Goal: Transaction & Acquisition: Purchase product/service

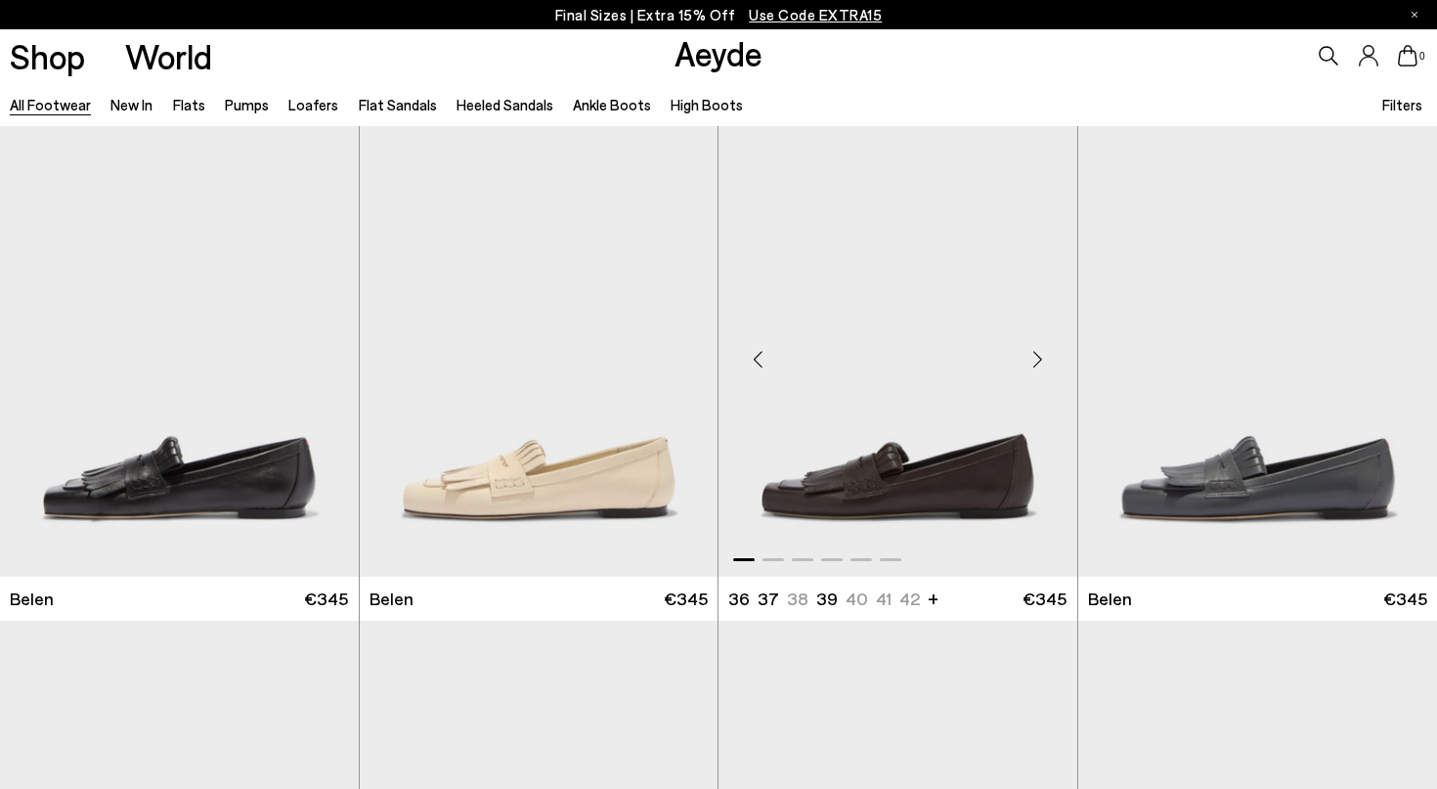
click at [899, 492] on img "1 / 6" at bounding box center [898, 351] width 359 height 451
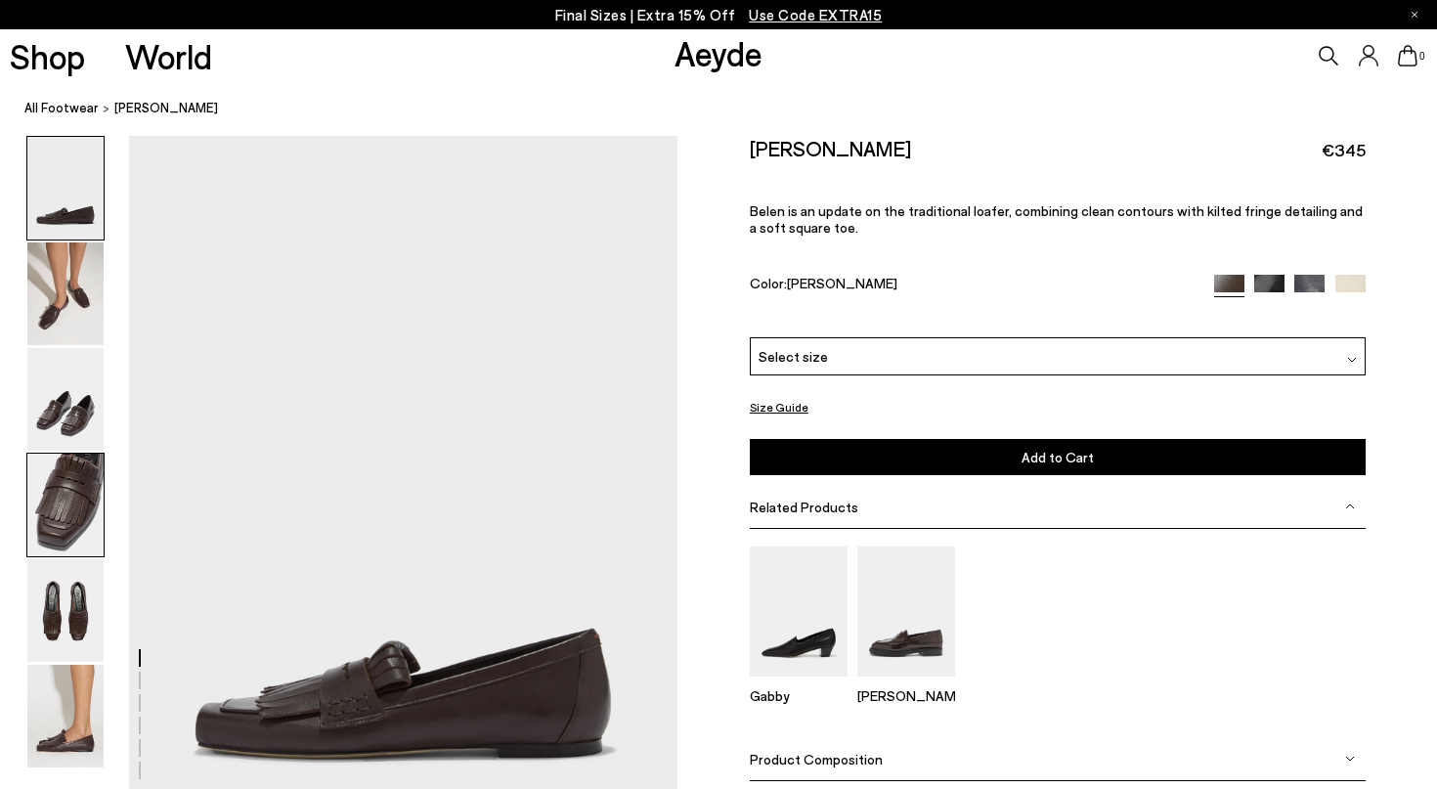
click at [57, 514] on img at bounding box center [65, 505] width 76 height 103
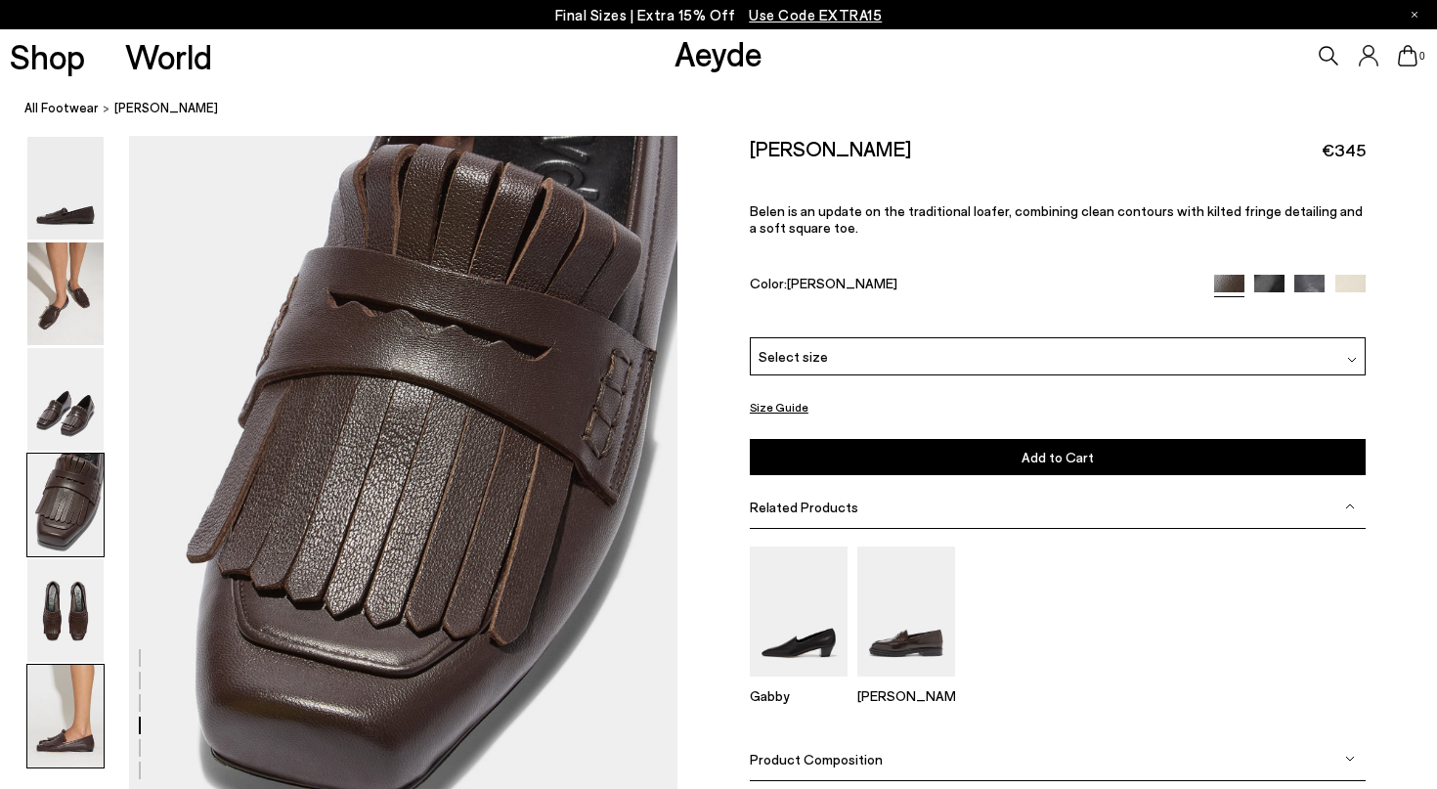
click at [59, 744] on img at bounding box center [65, 716] width 76 height 103
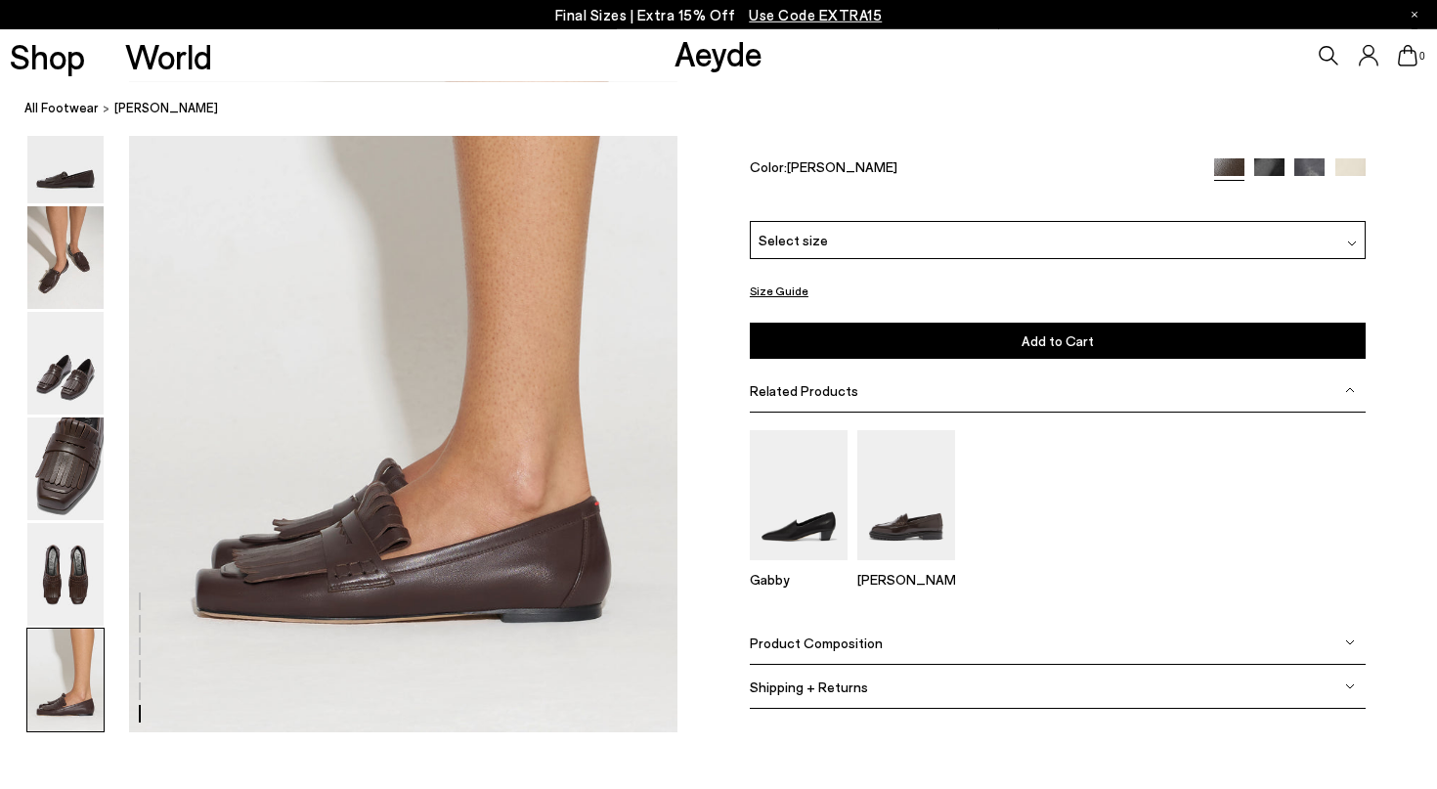
scroll to position [3811, 0]
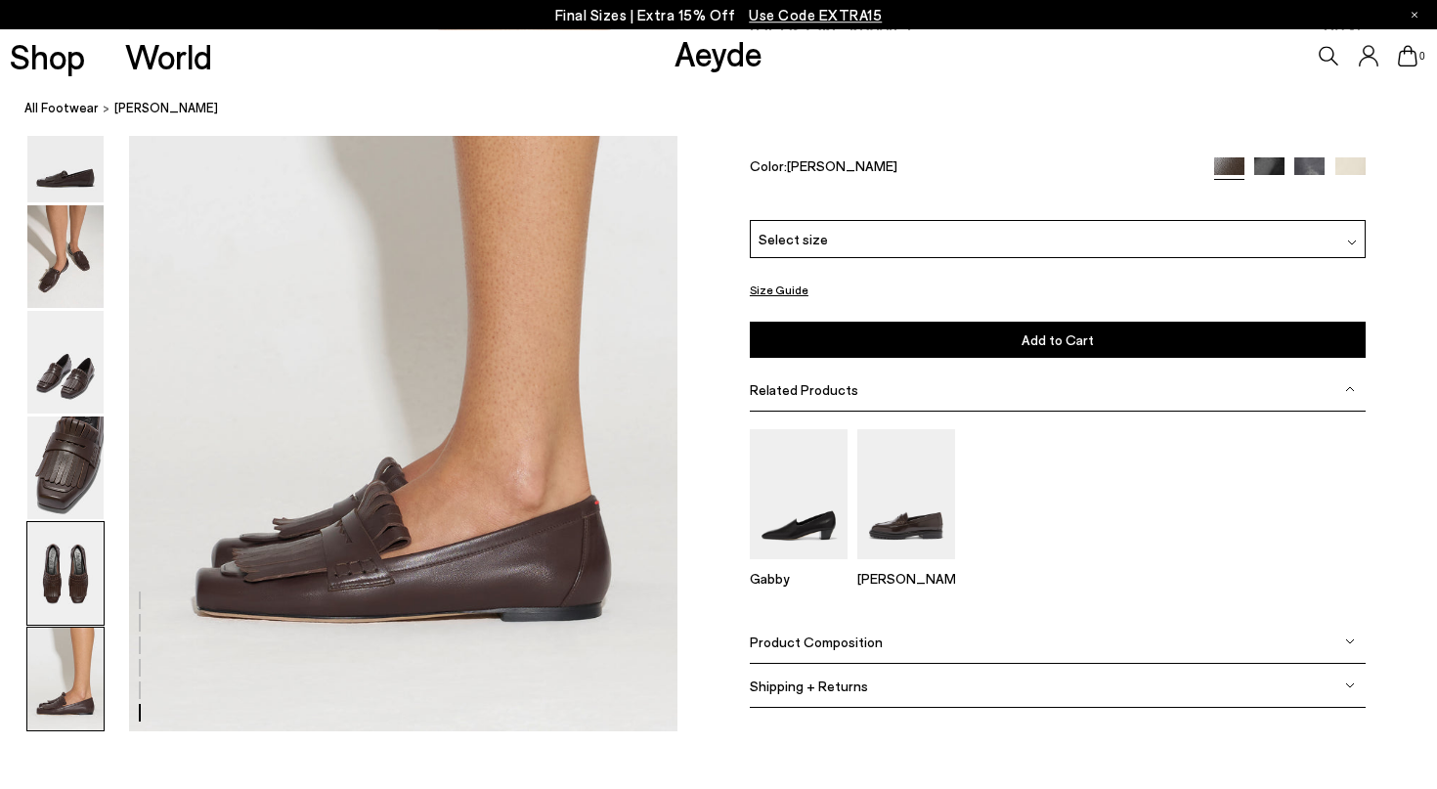
click at [48, 599] on img at bounding box center [65, 573] width 76 height 103
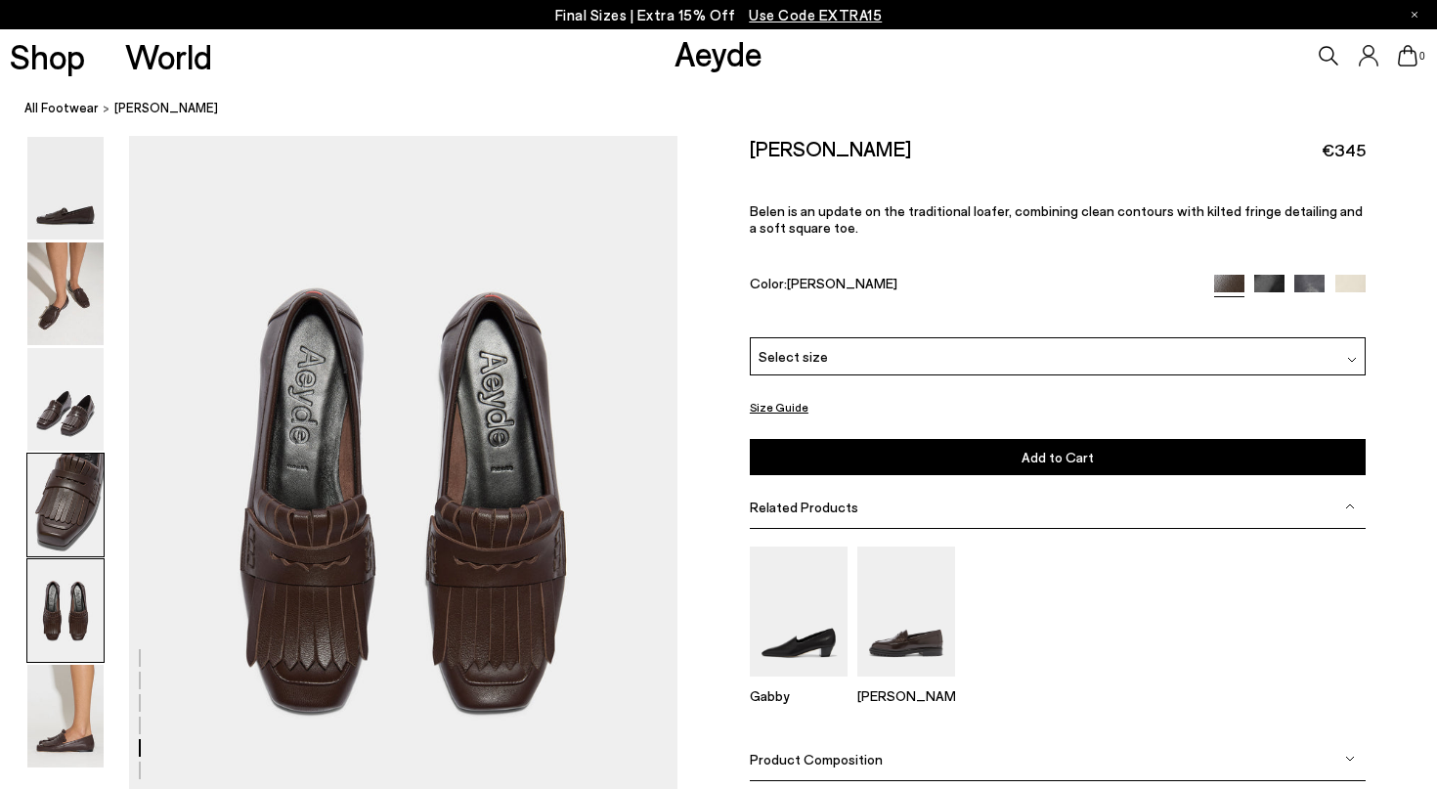
click at [74, 517] on img at bounding box center [65, 505] width 76 height 103
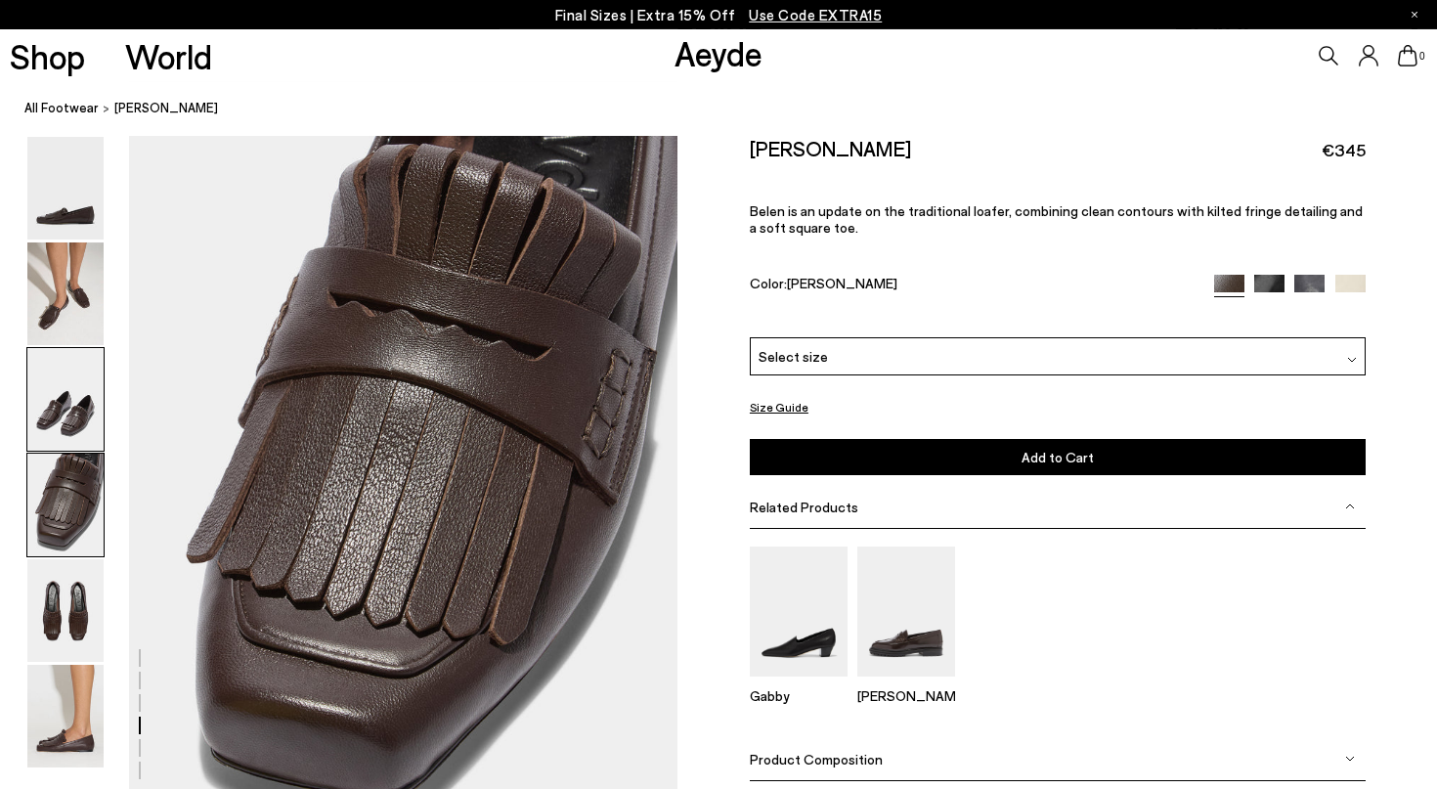
click at [73, 415] on img at bounding box center [65, 399] width 76 height 103
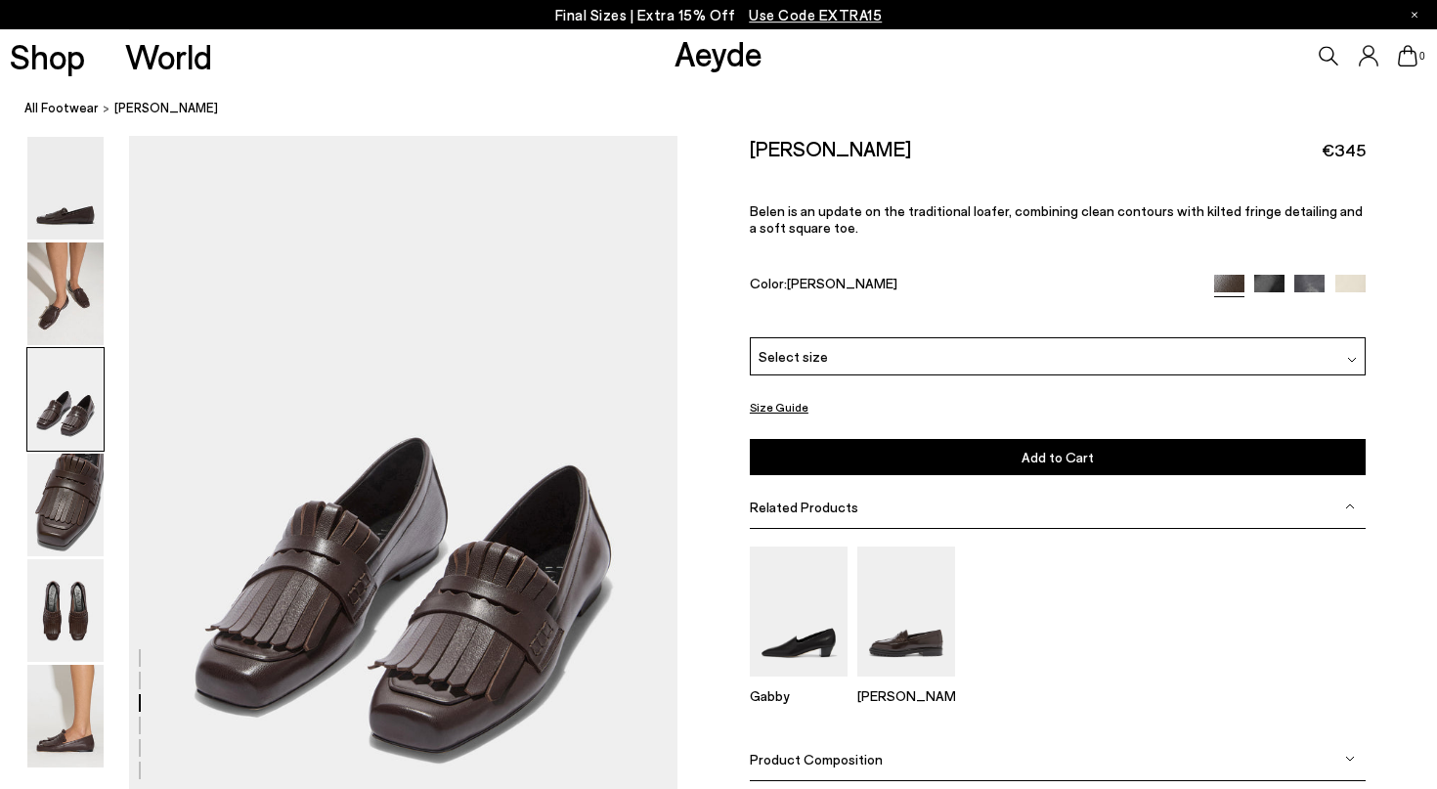
scroll to position [1472, 0]
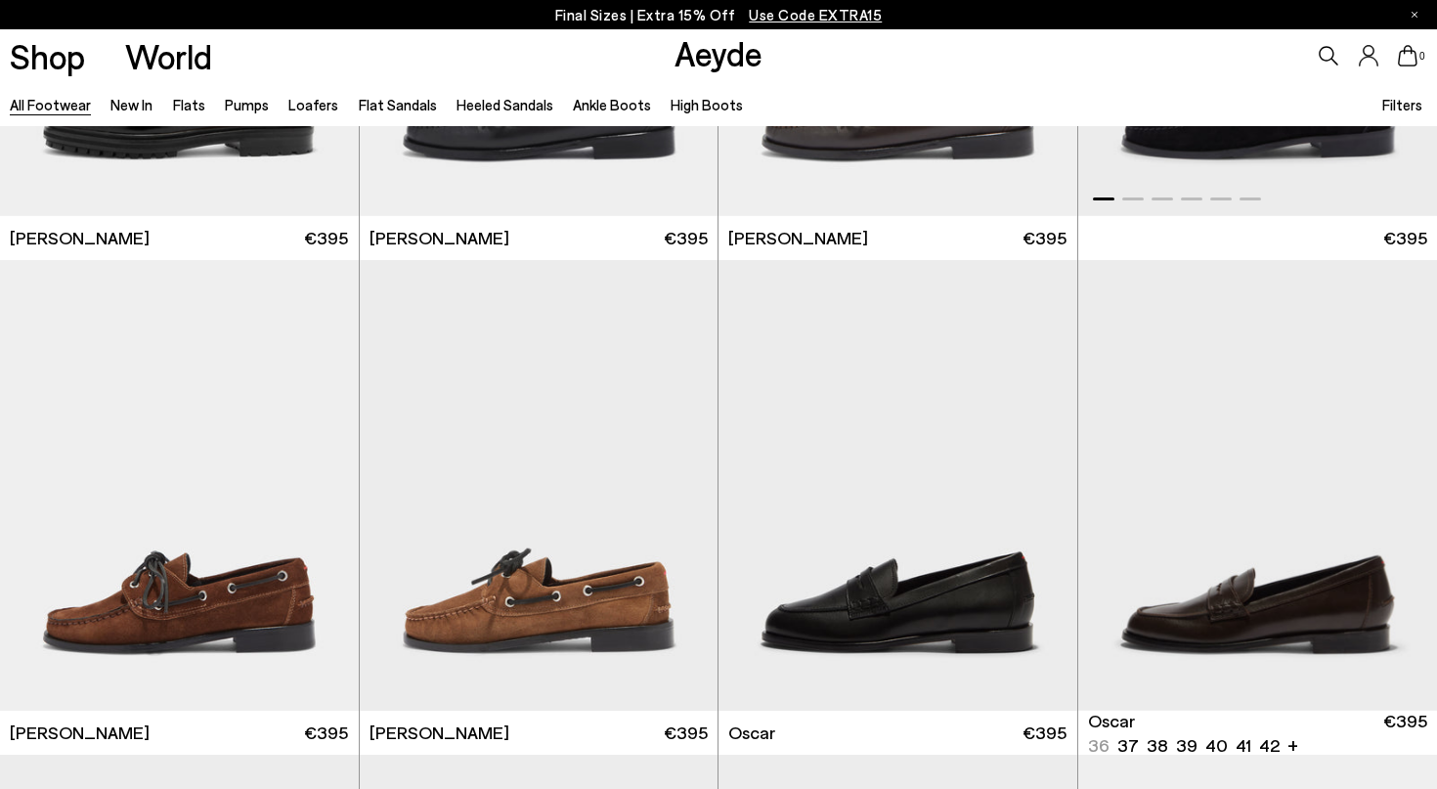
scroll to position [2012, 0]
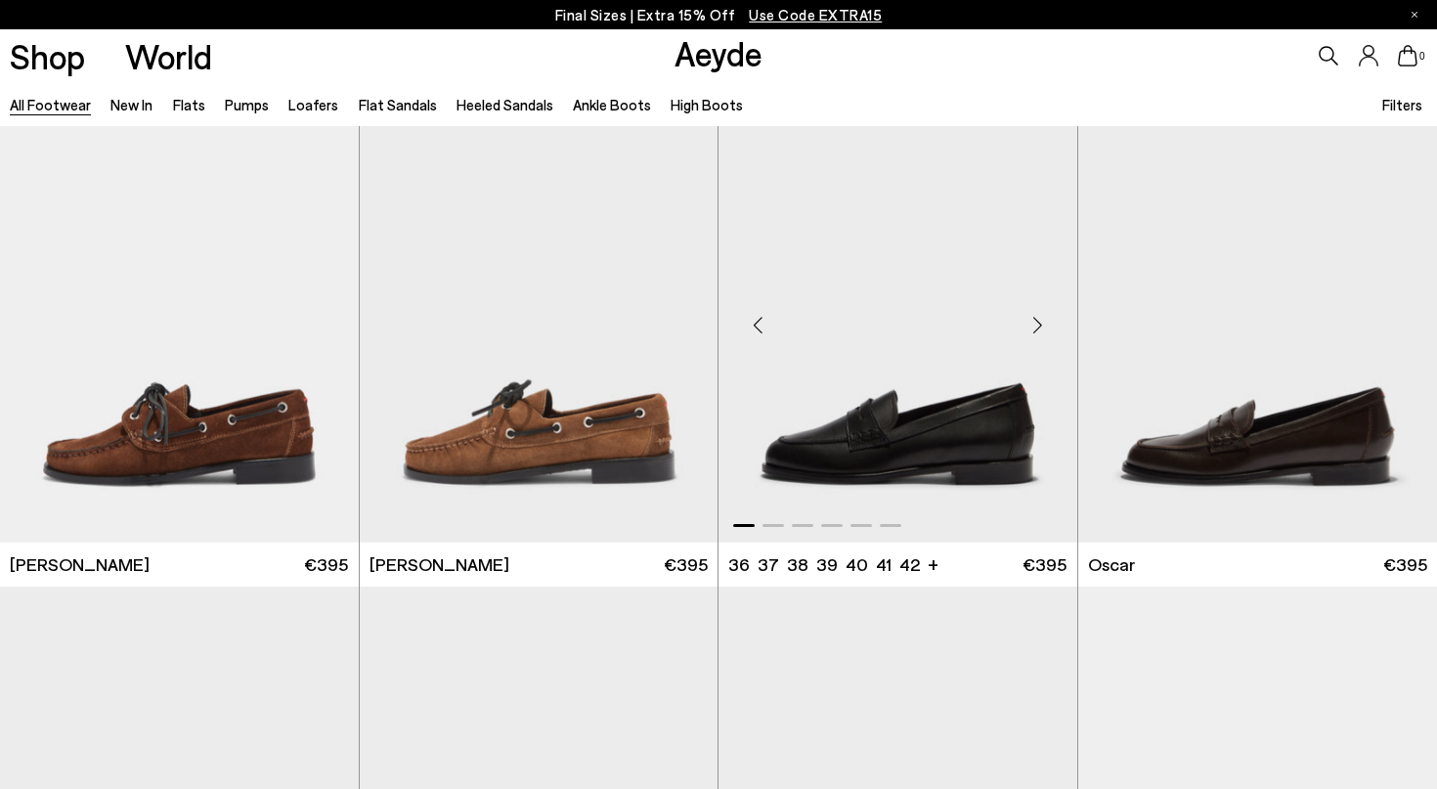
click at [934, 468] on img "1 / 6" at bounding box center [898, 317] width 359 height 451
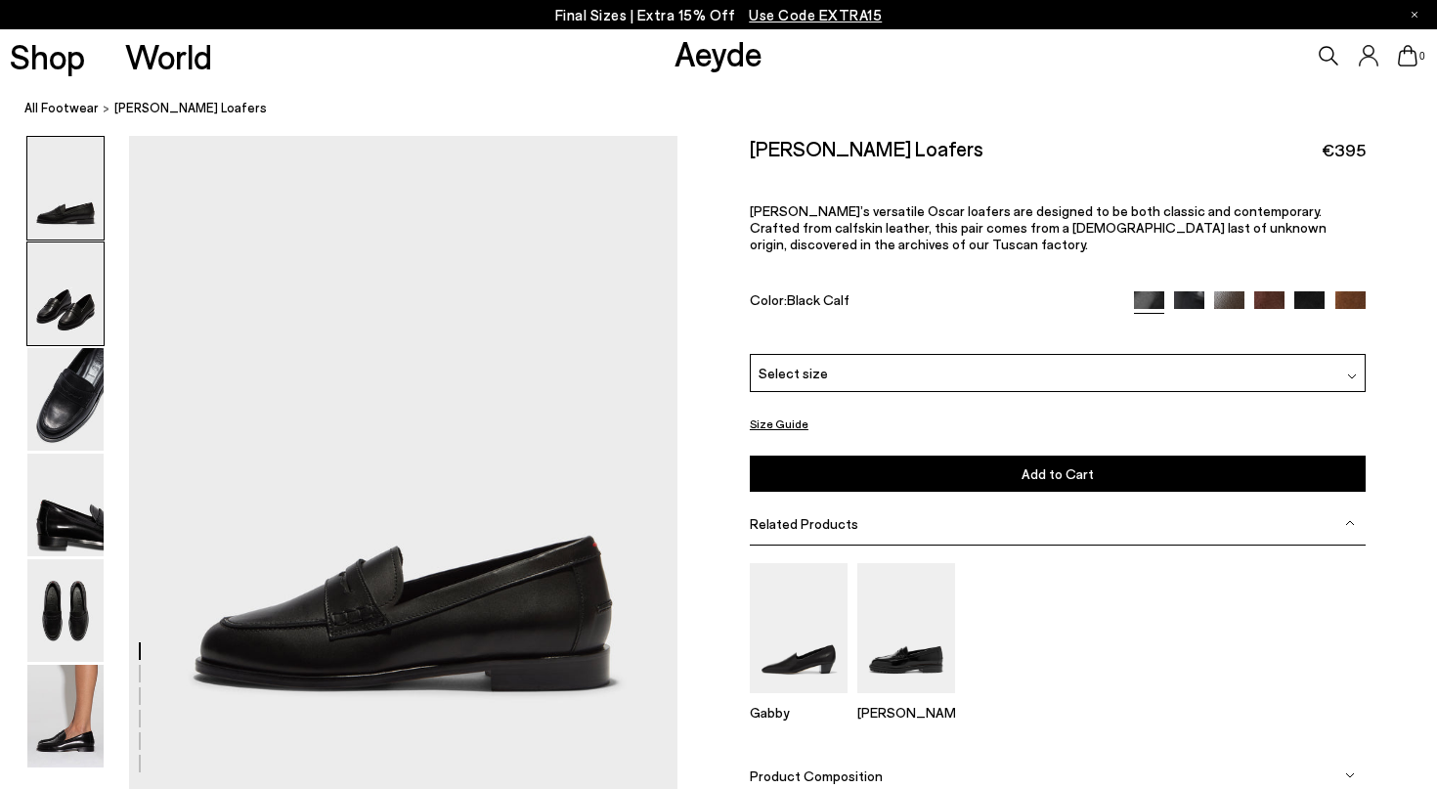
click at [66, 317] on img at bounding box center [65, 294] width 76 height 103
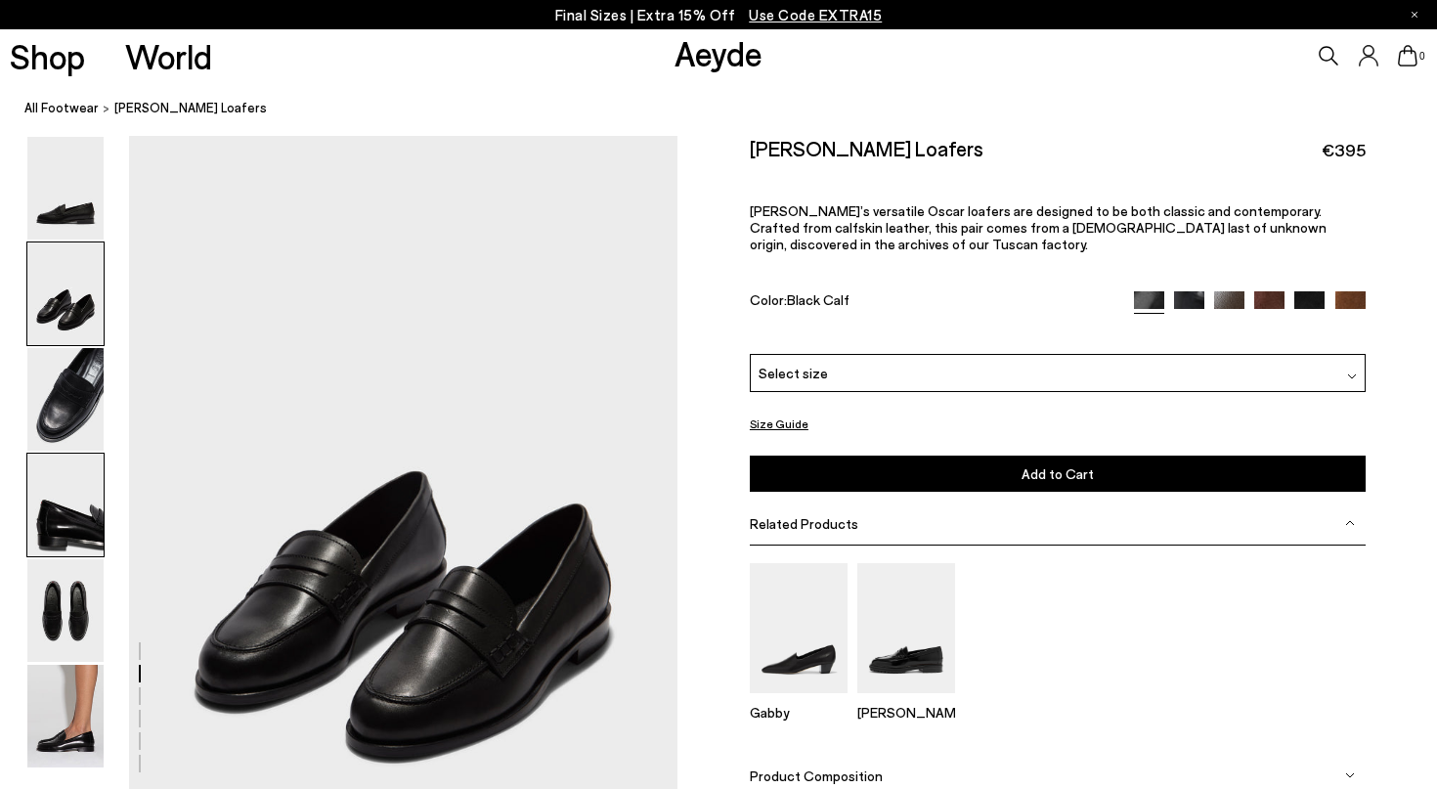
click at [71, 548] on img at bounding box center [65, 505] width 76 height 103
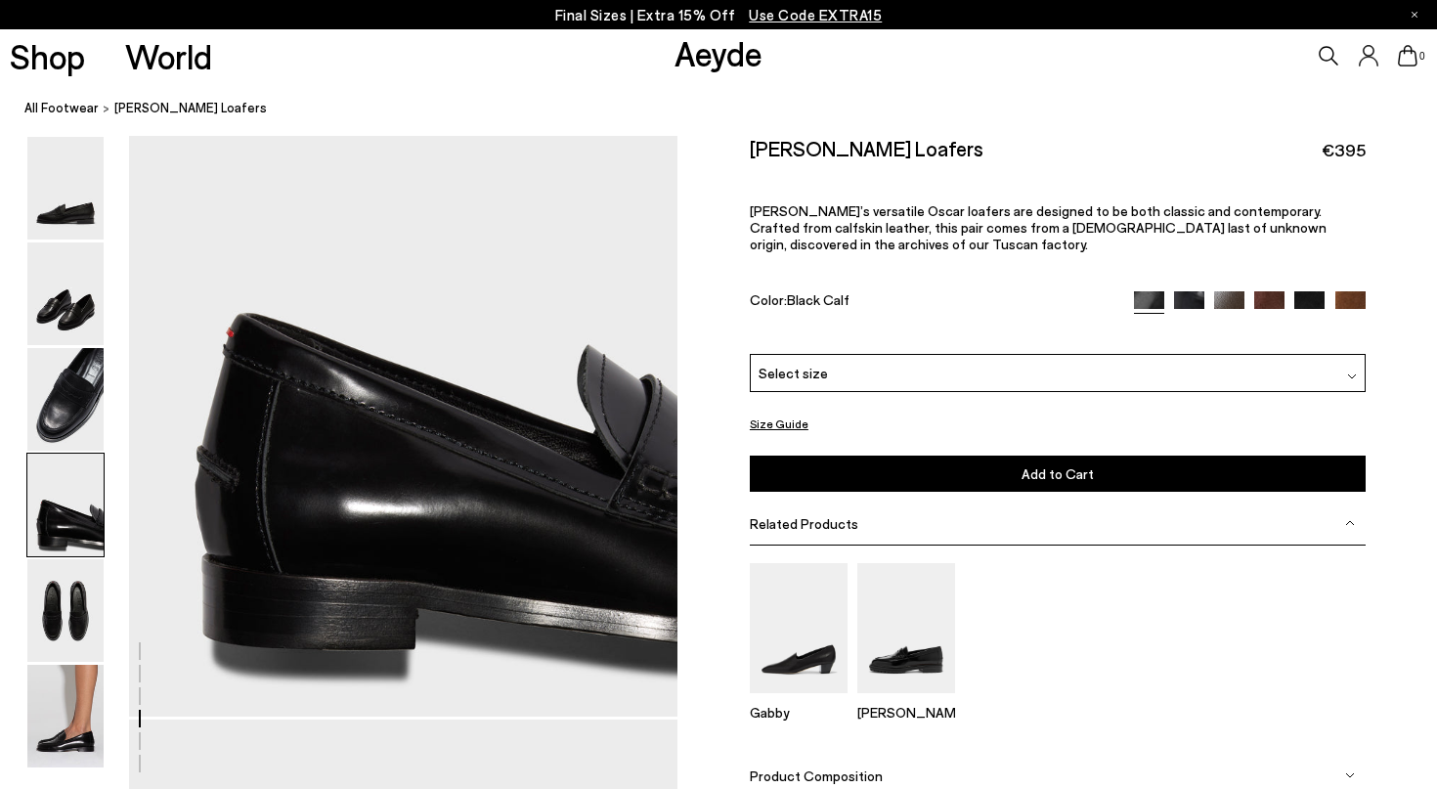
scroll to position [2280, 0]
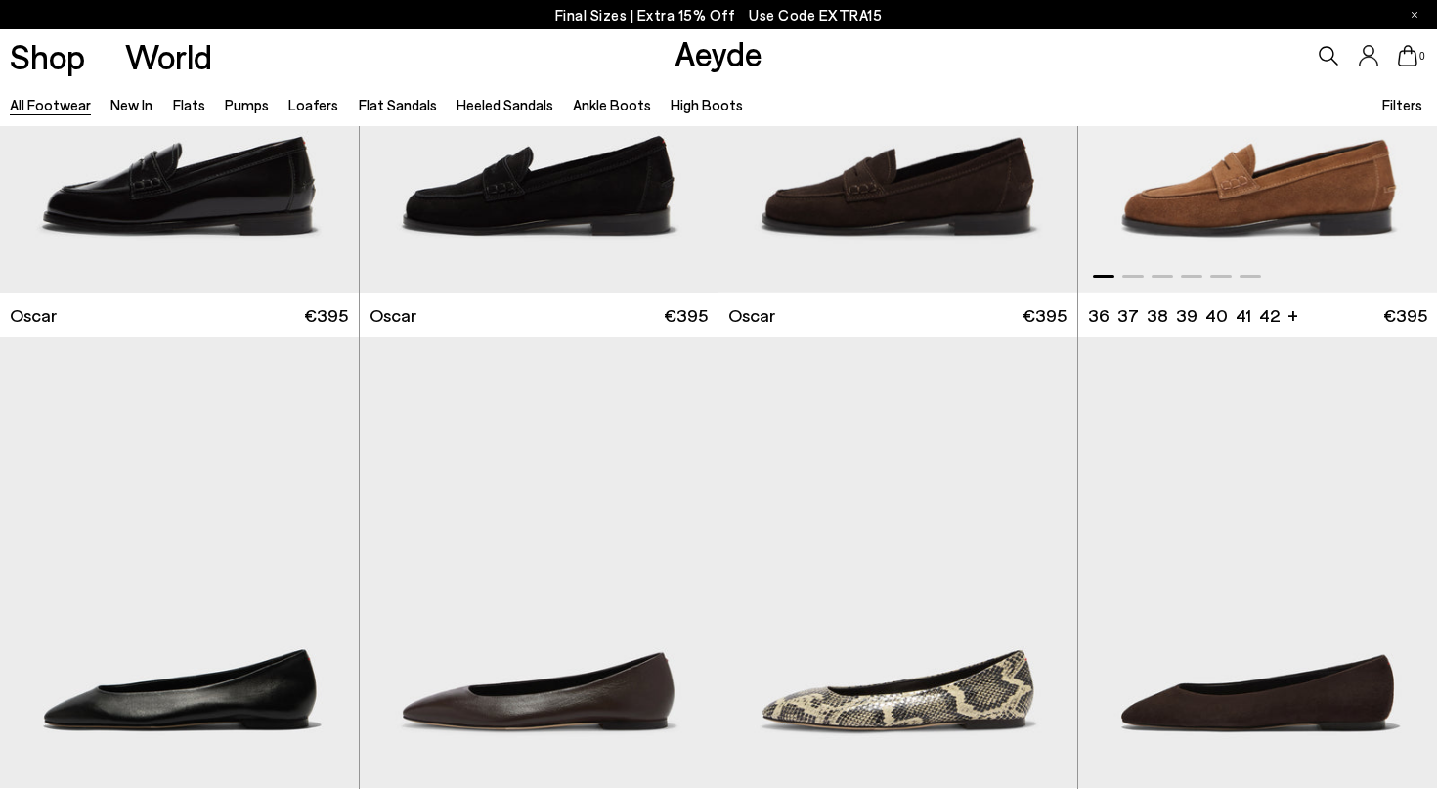
scroll to position [2959, 0]
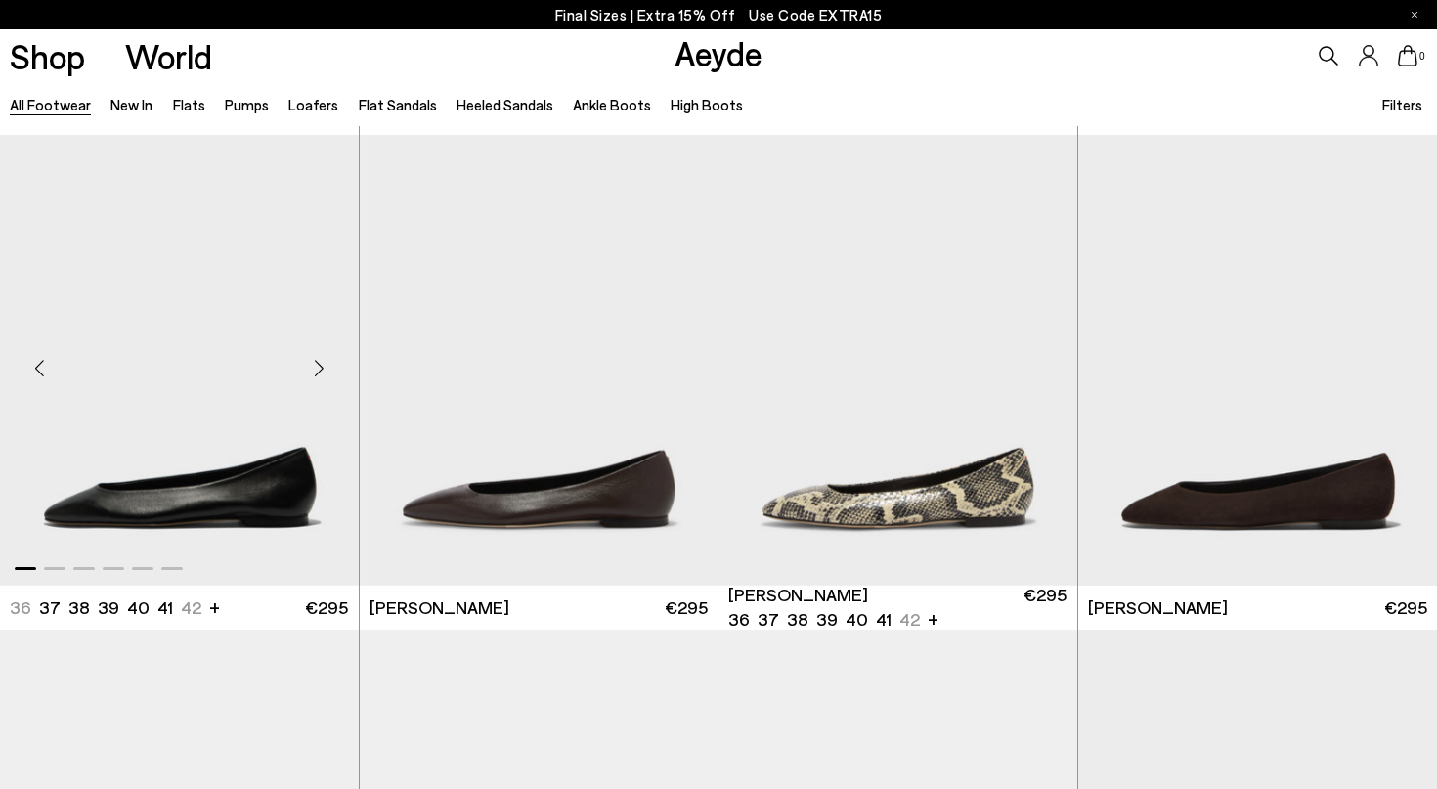
click at [213, 494] on img "1 / 6" at bounding box center [179, 360] width 359 height 451
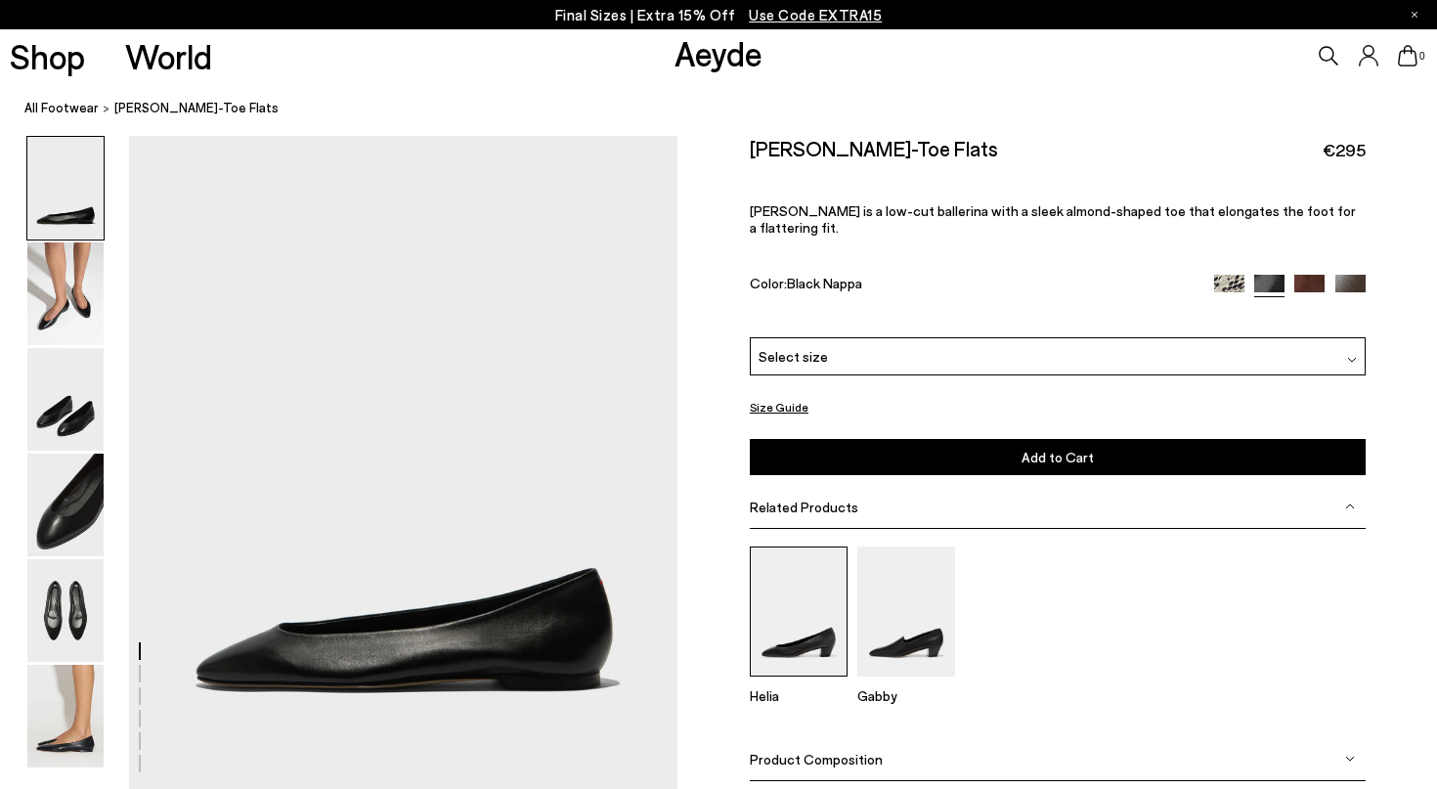
click at [792, 568] on img at bounding box center [799, 612] width 98 height 130
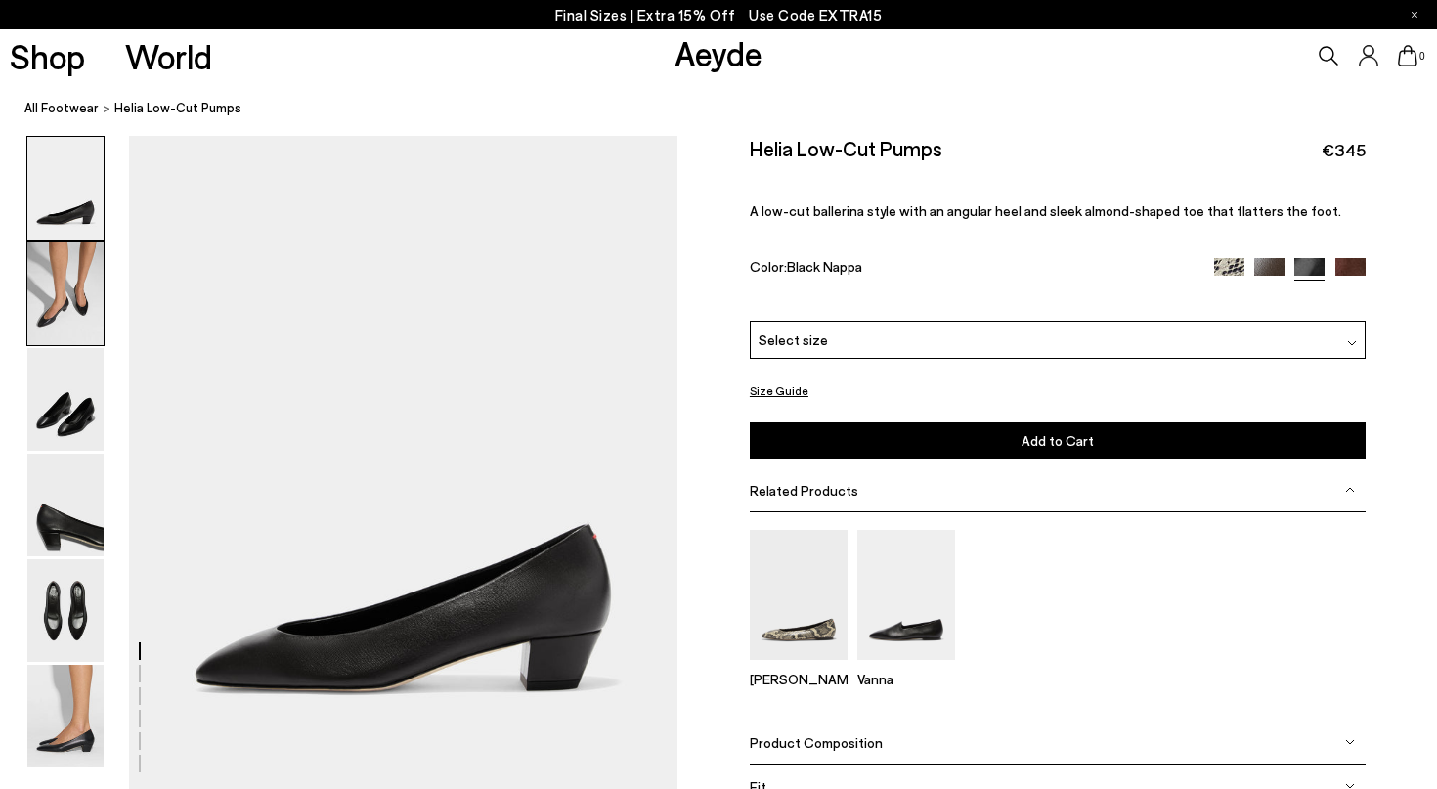
click at [57, 323] on img at bounding box center [65, 294] width 76 height 103
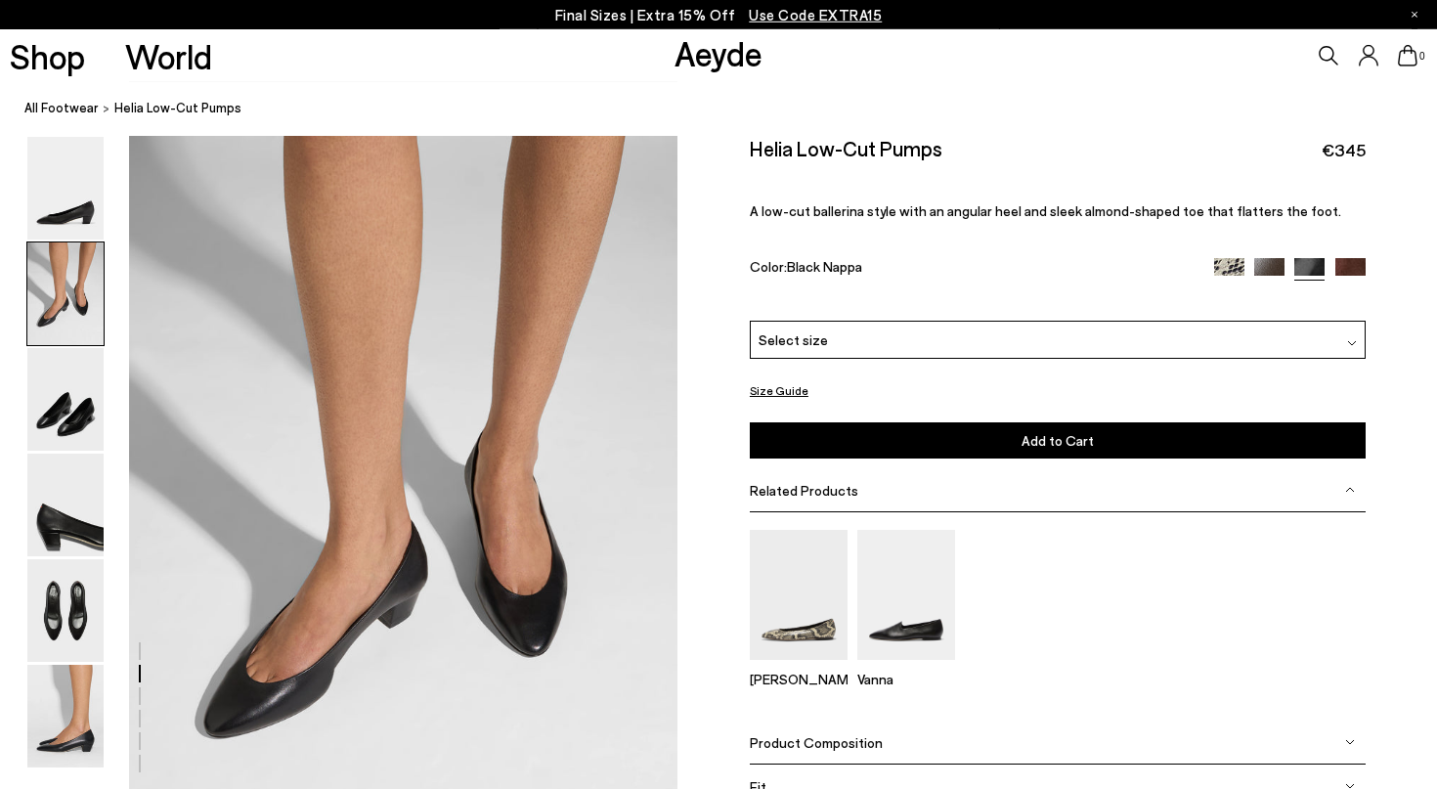
scroll to position [657, 0]
click at [73, 716] on img at bounding box center [65, 716] width 76 height 103
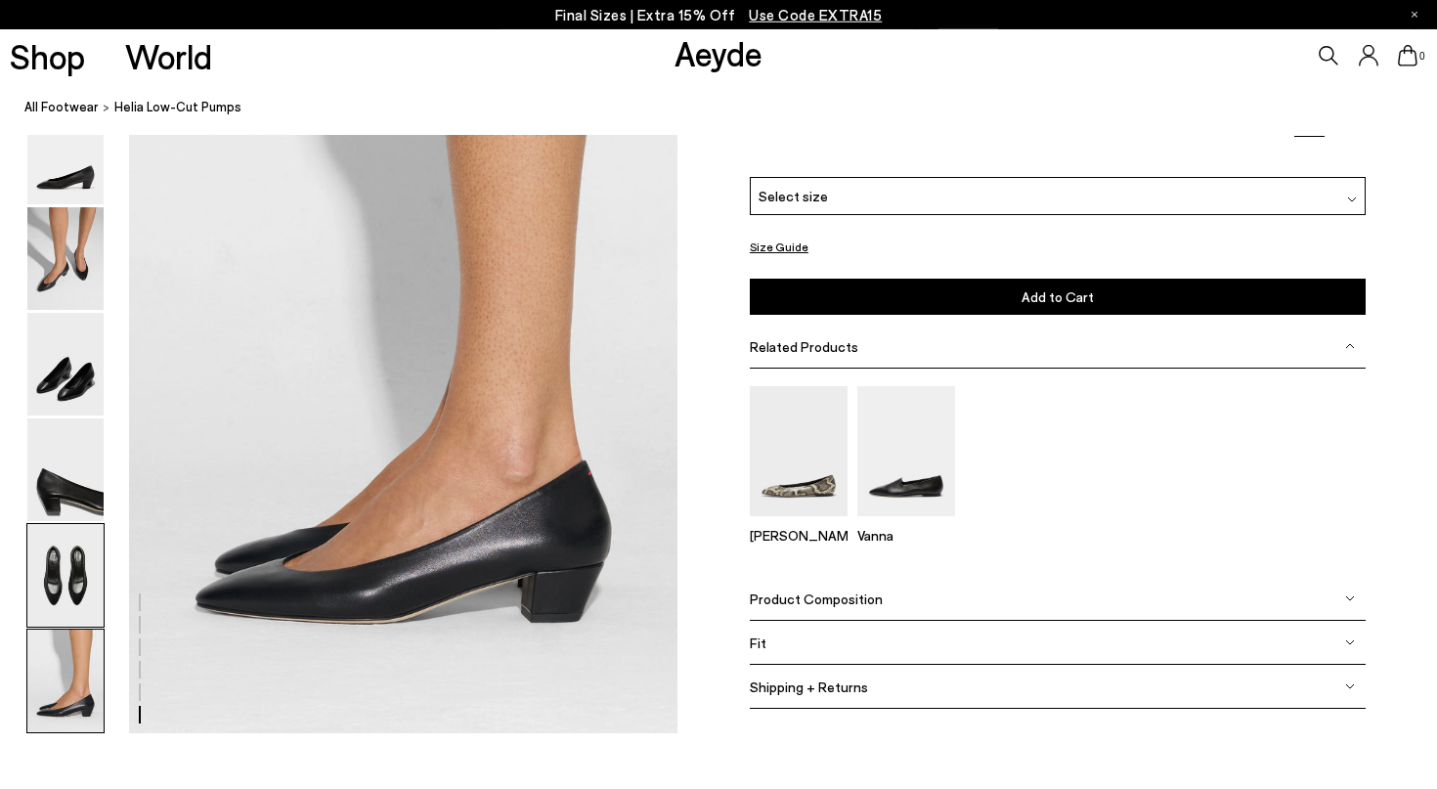
click at [84, 588] on img at bounding box center [65, 575] width 76 height 103
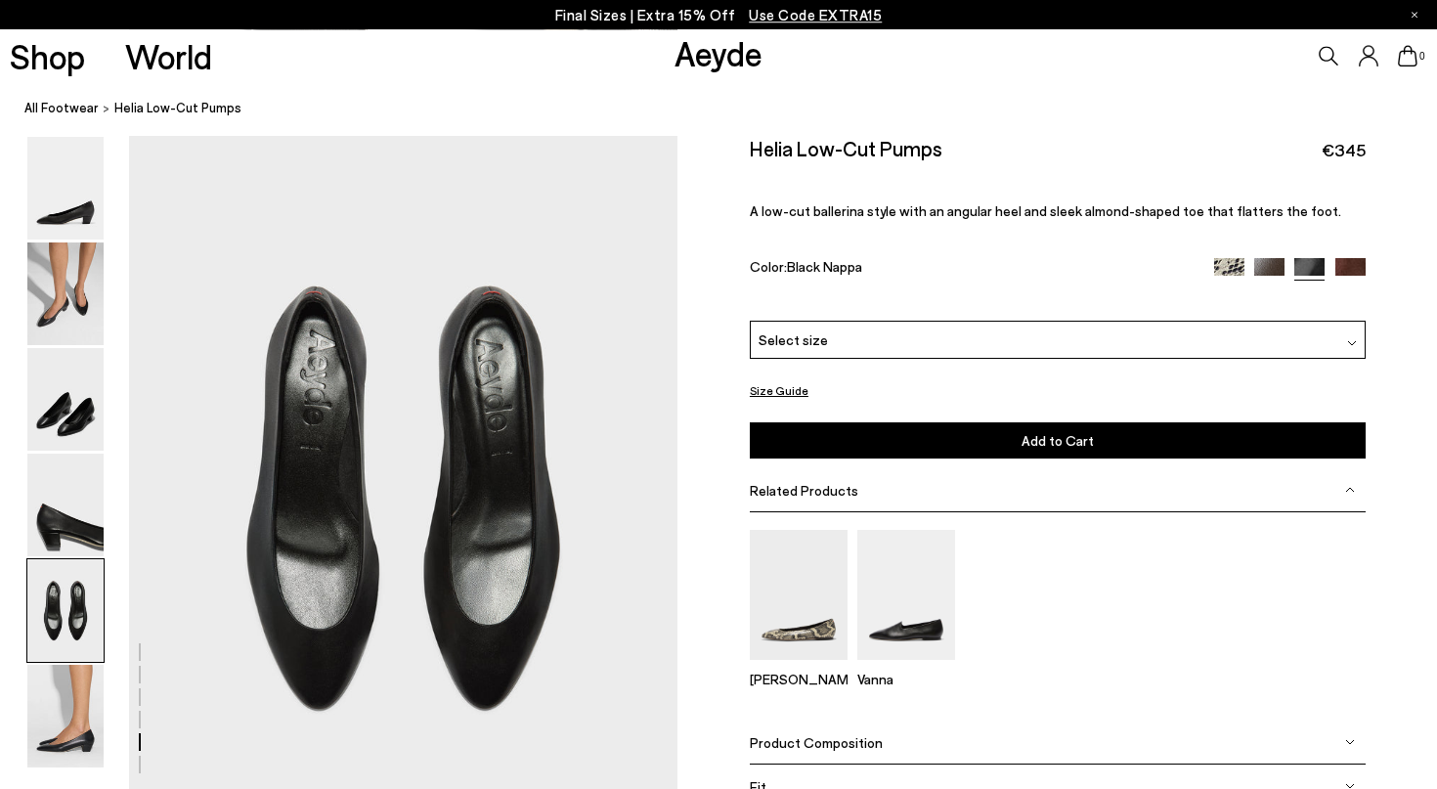
scroll to position [2862, 0]
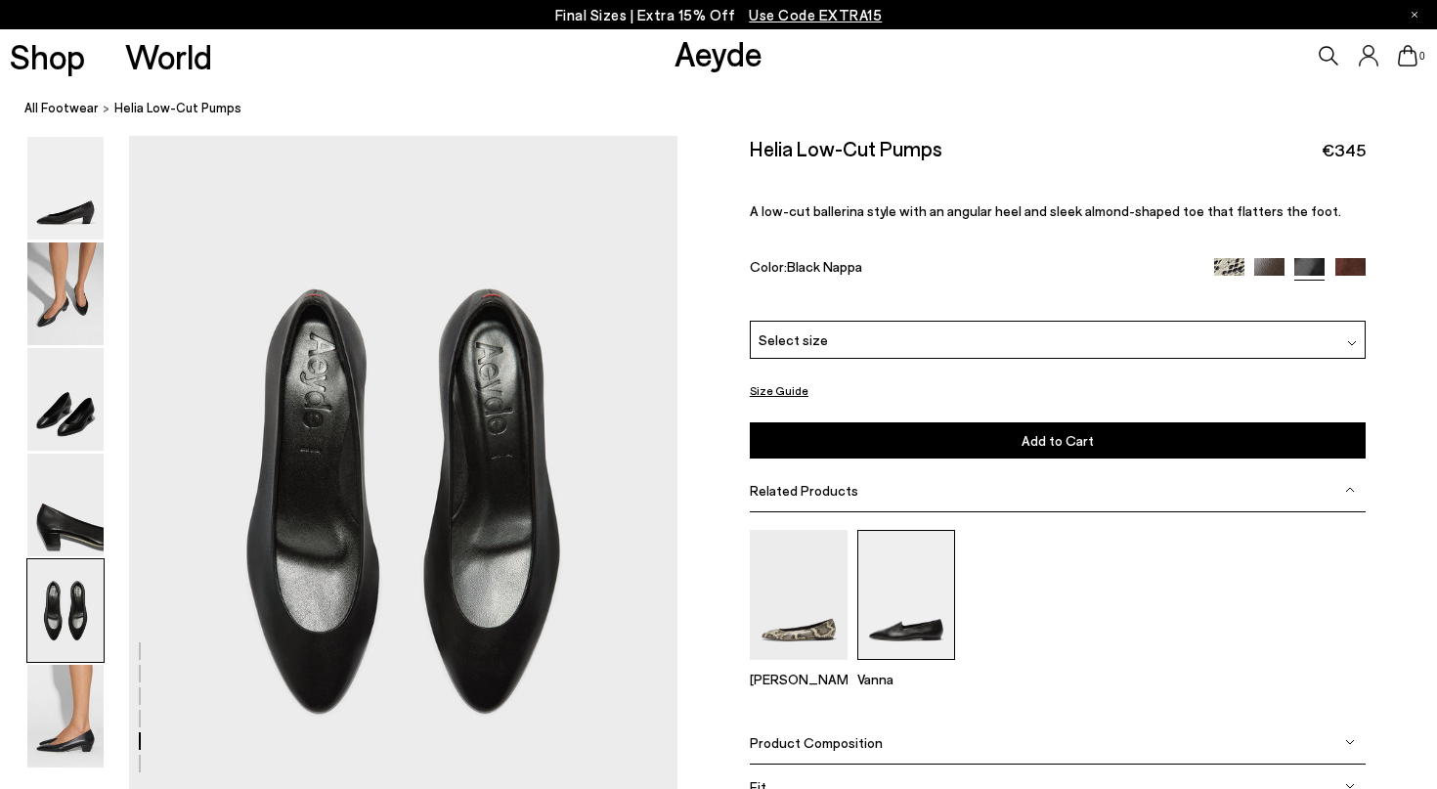
click at [921, 564] on img at bounding box center [907, 595] width 98 height 130
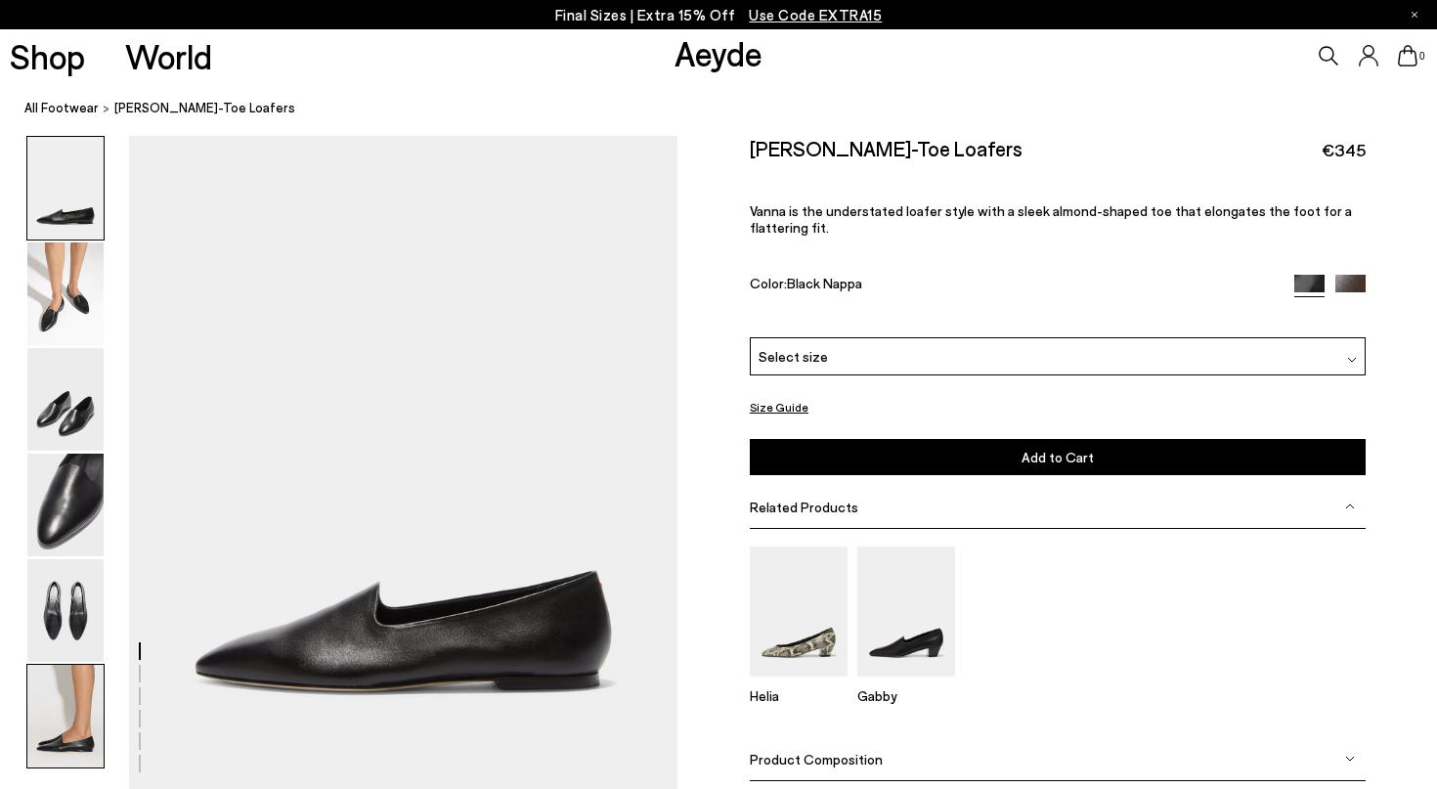
click at [72, 734] on img at bounding box center [65, 716] width 76 height 103
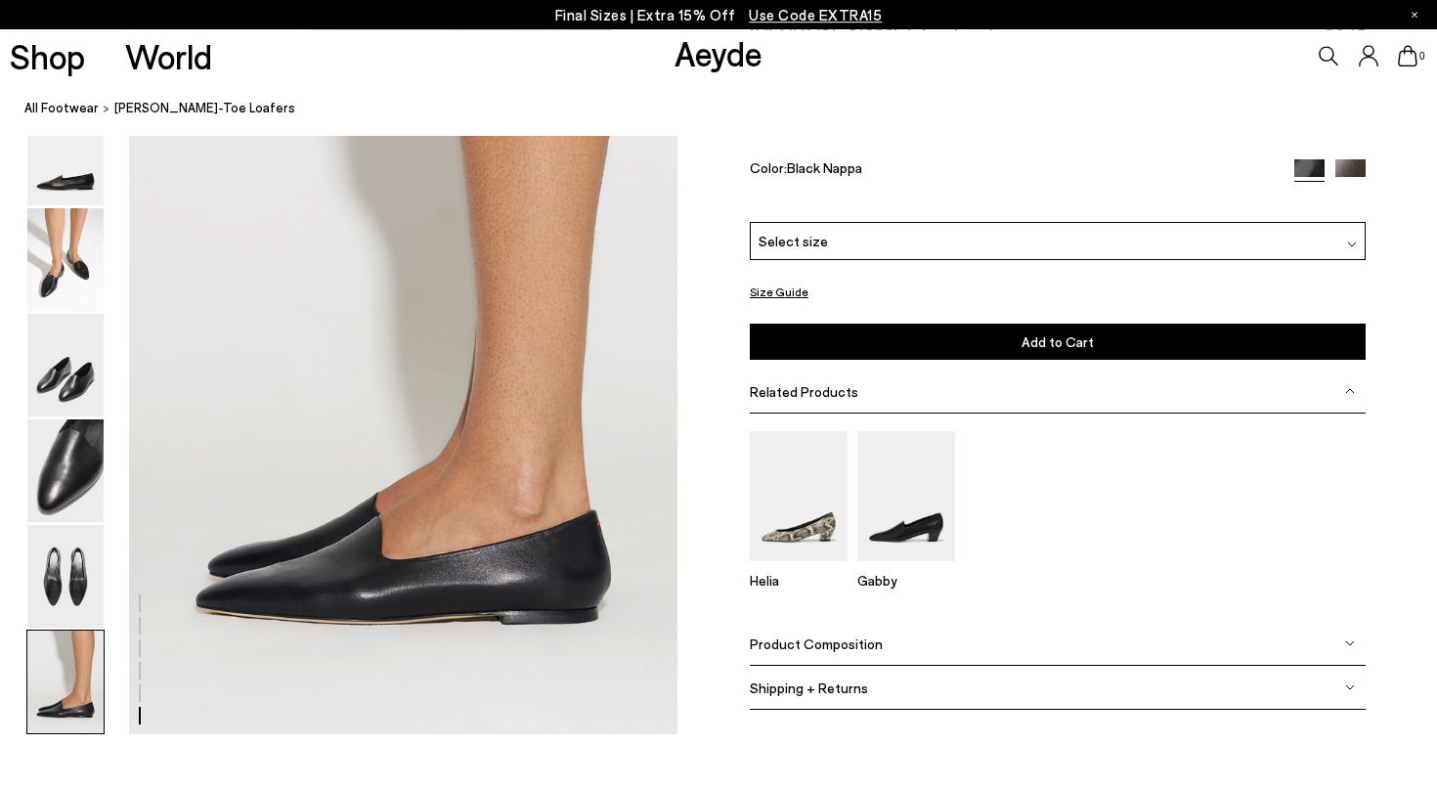
scroll to position [3730, 0]
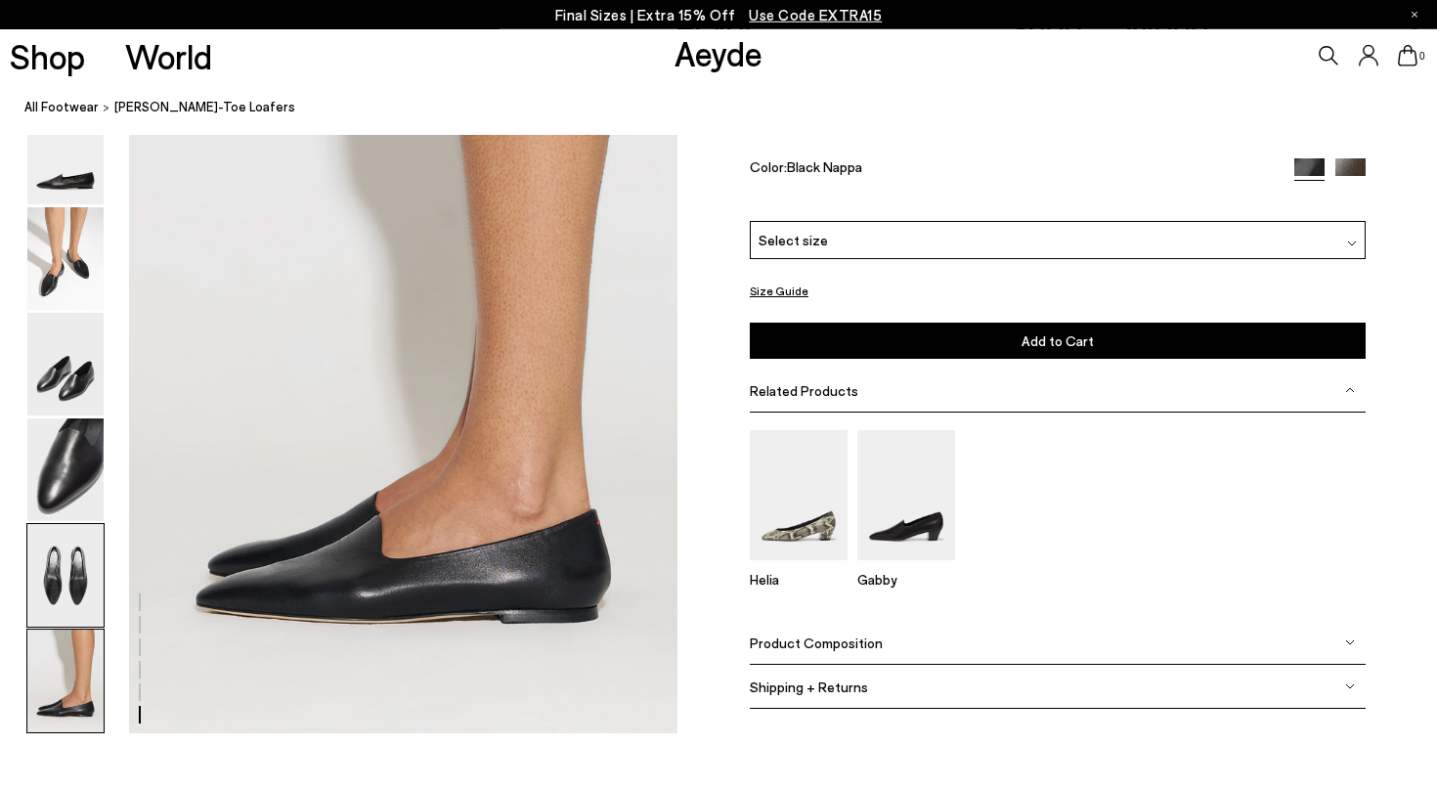
click at [64, 579] on img at bounding box center [65, 575] width 76 height 103
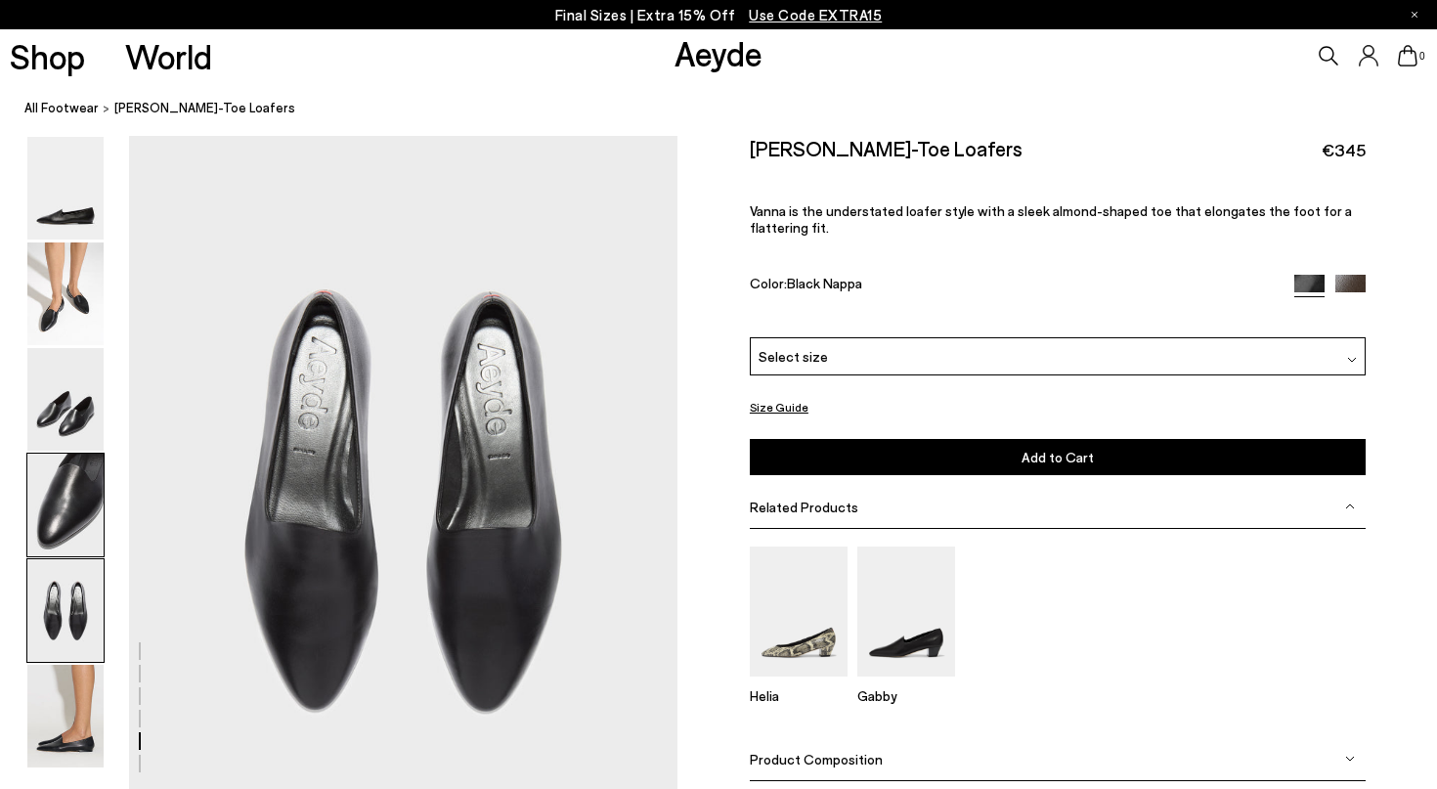
click at [73, 482] on img at bounding box center [65, 505] width 76 height 103
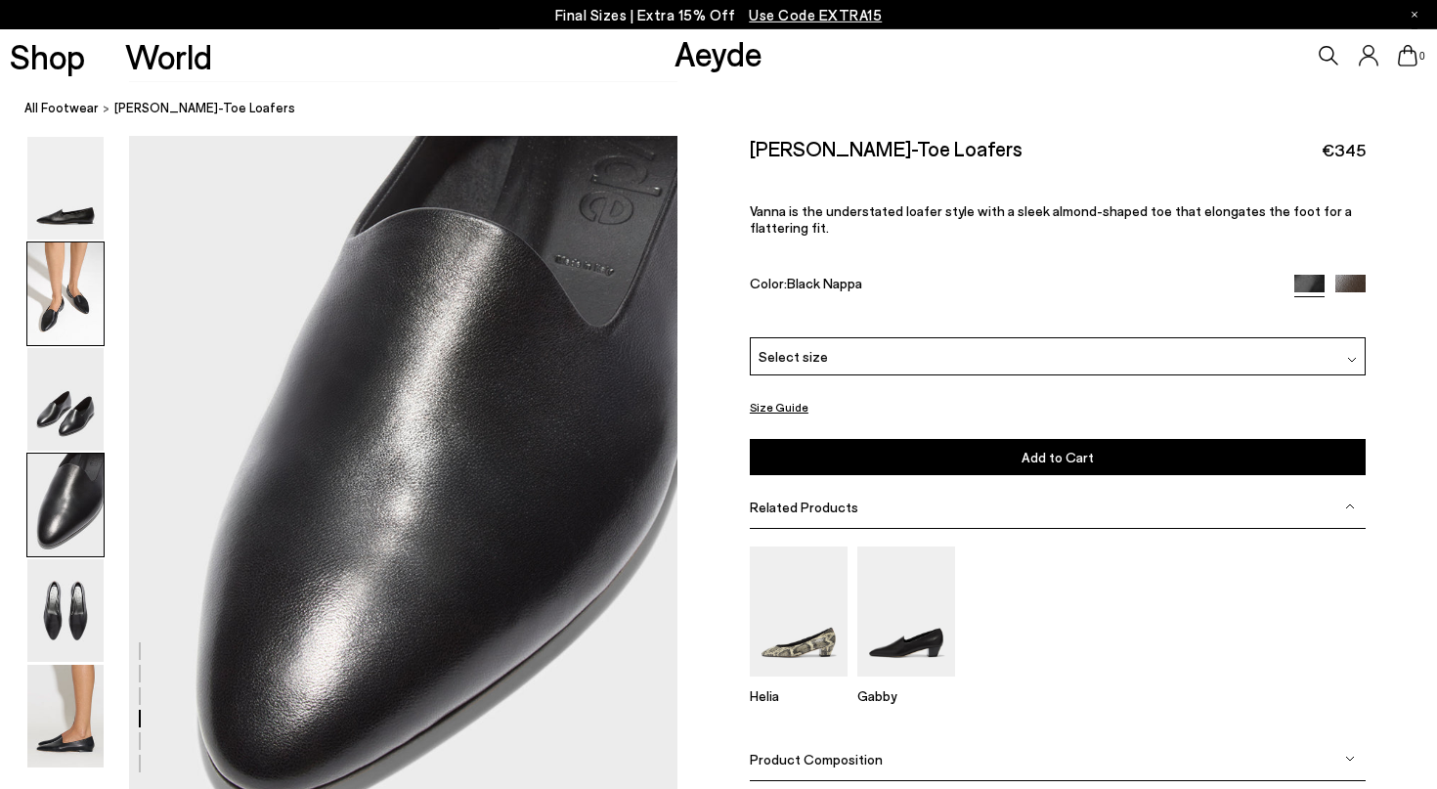
scroll to position [2127, 0]
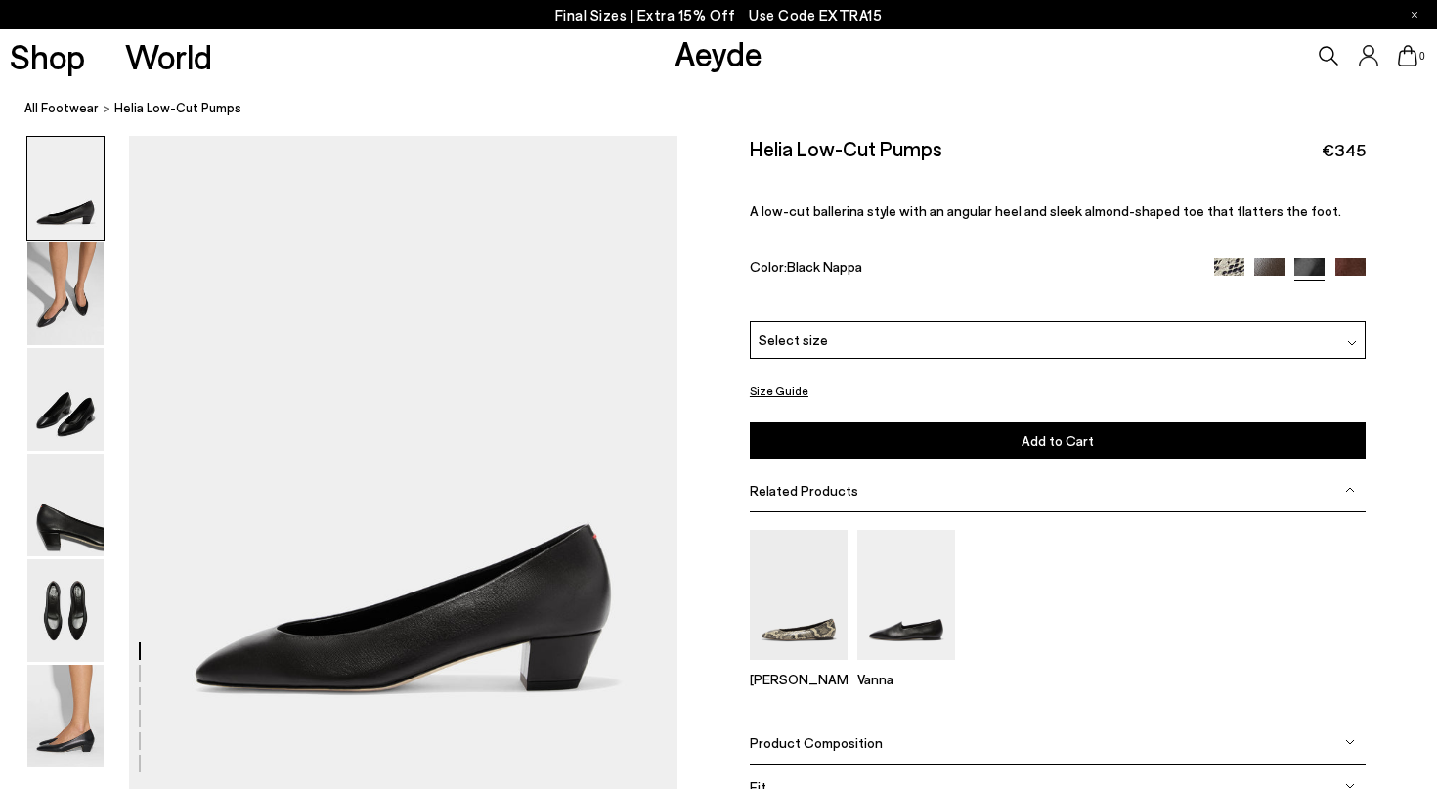
scroll to position [2862, 0]
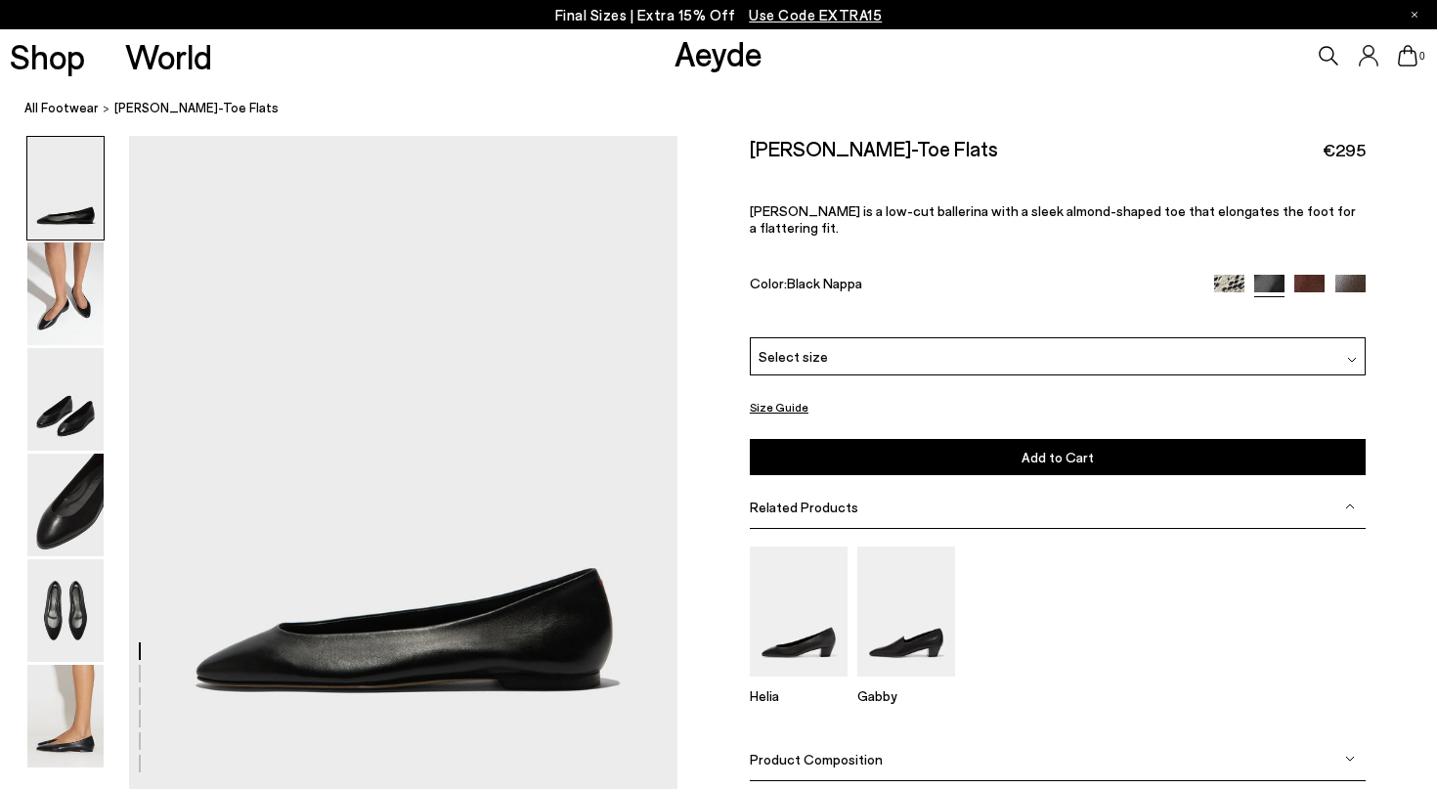
click at [1313, 275] on img at bounding box center [1310, 290] width 30 height 30
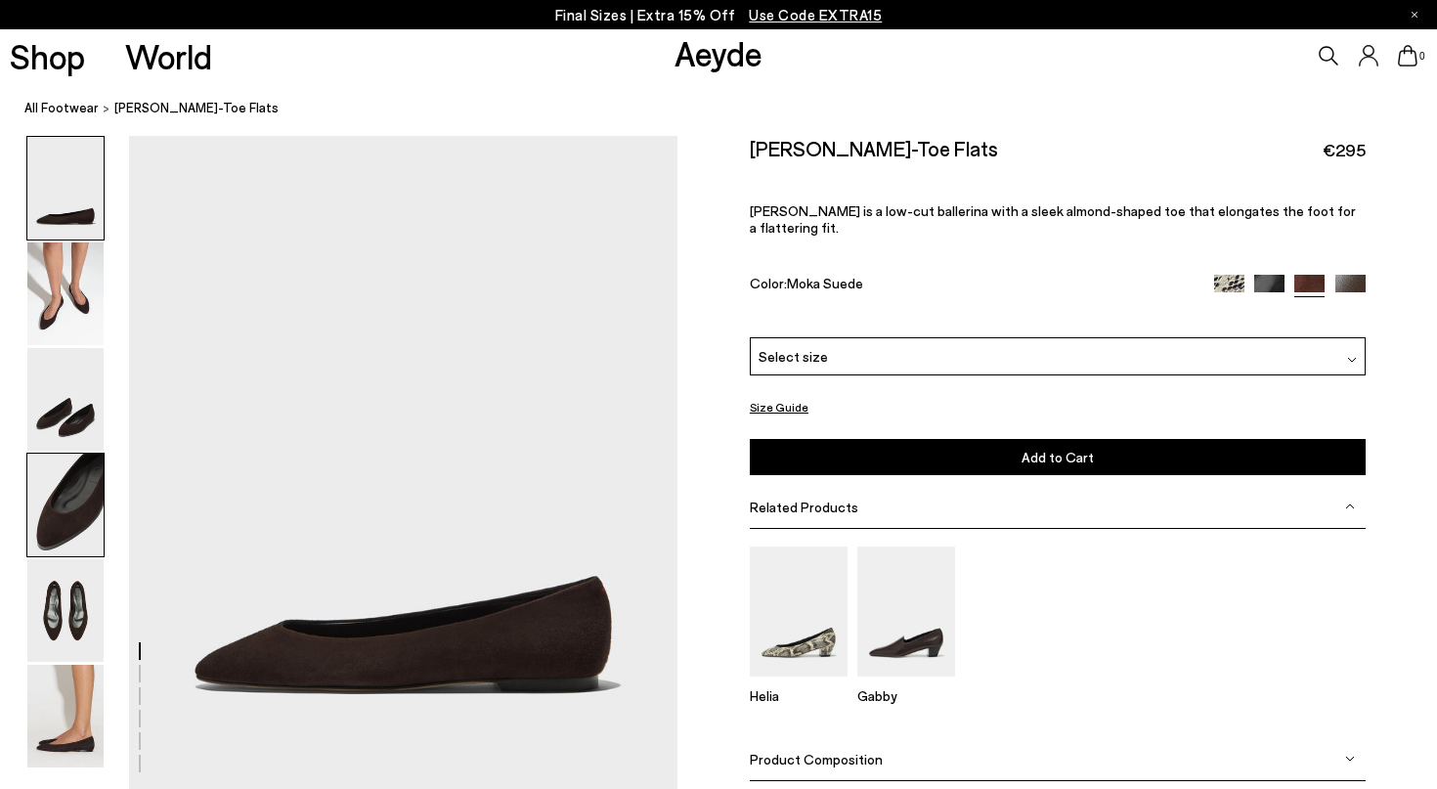
click at [67, 512] on img at bounding box center [65, 505] width 76 height 103
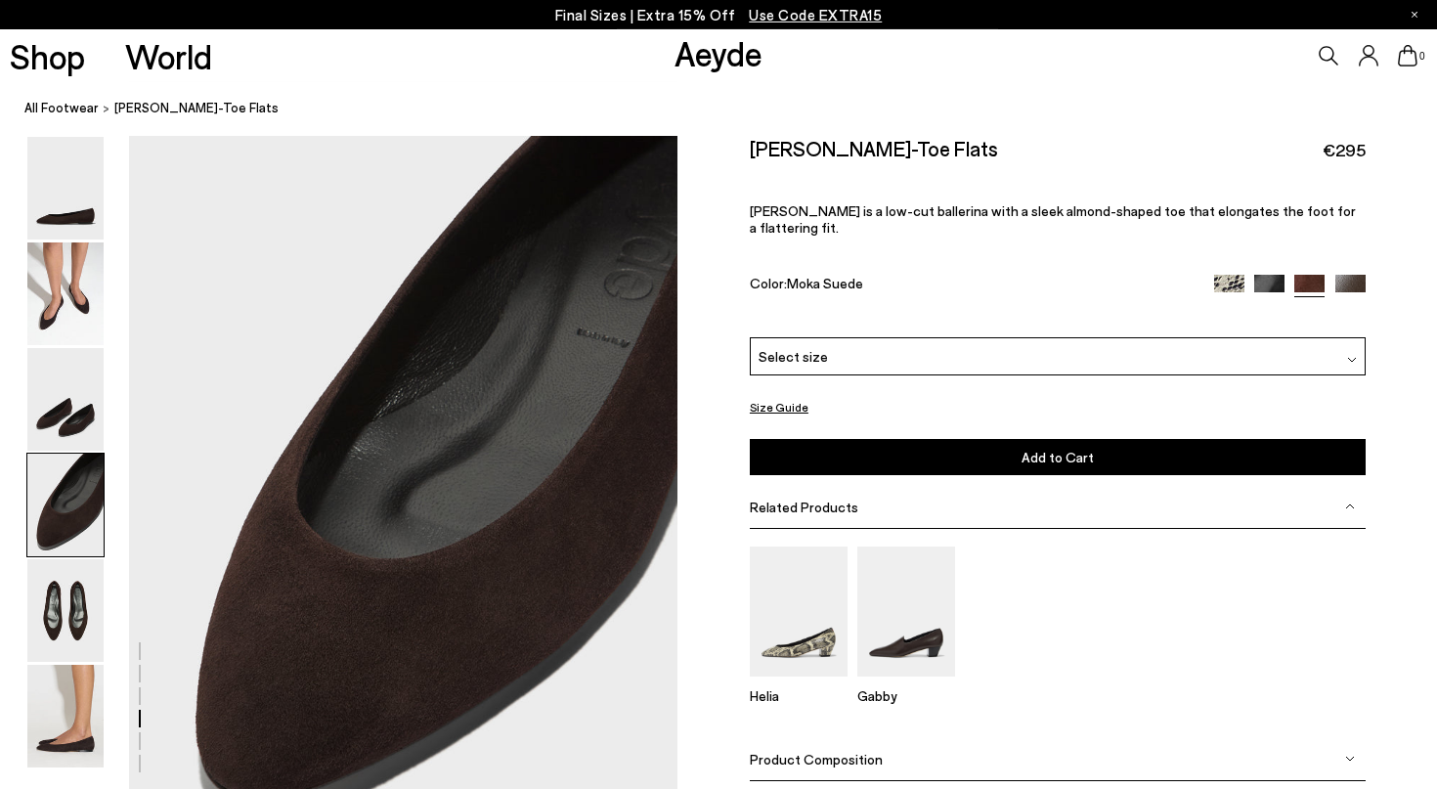
scroll to position [2127, 0]
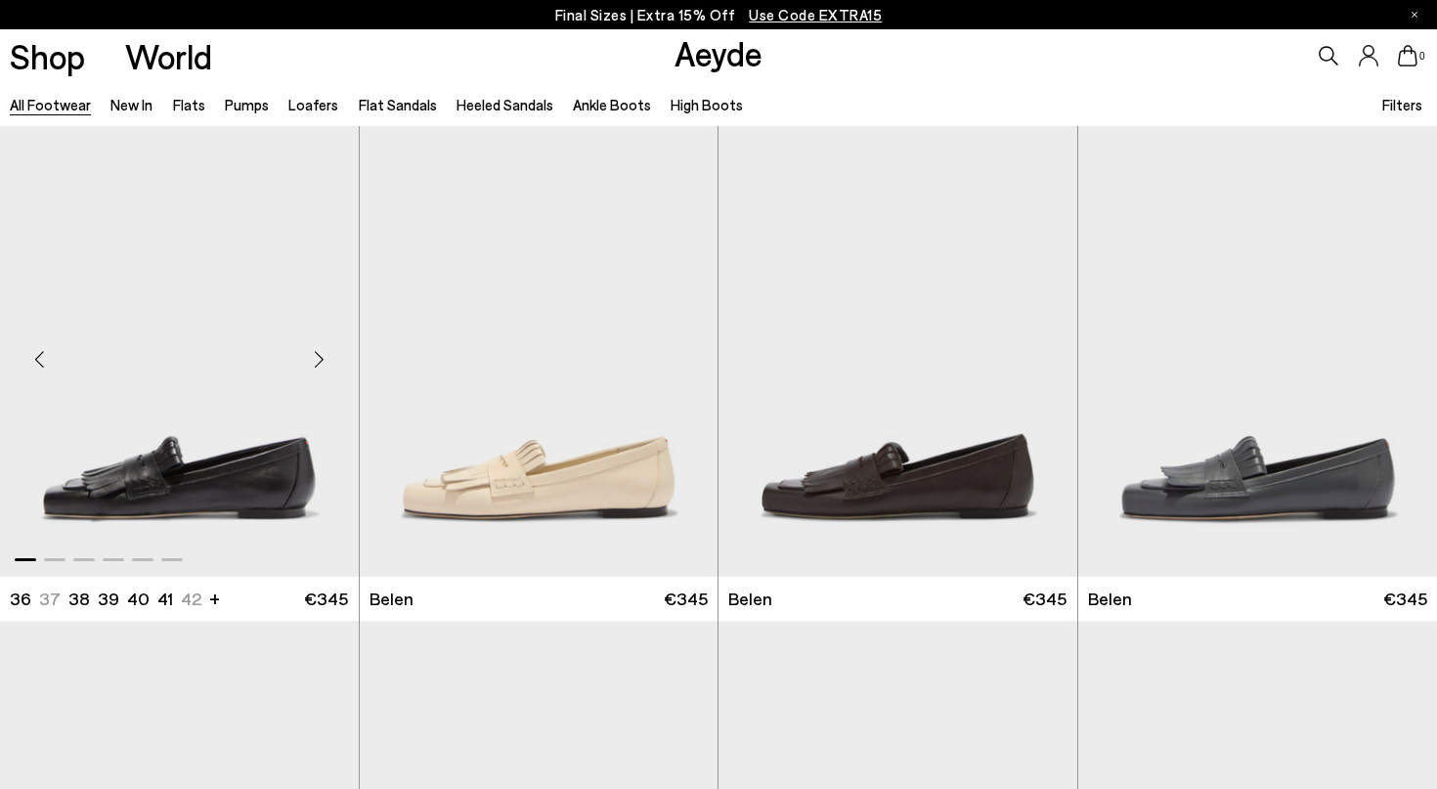
click at [271, 501] on img "1 / 6" at bounding box center [179, 351] width 359 height 451
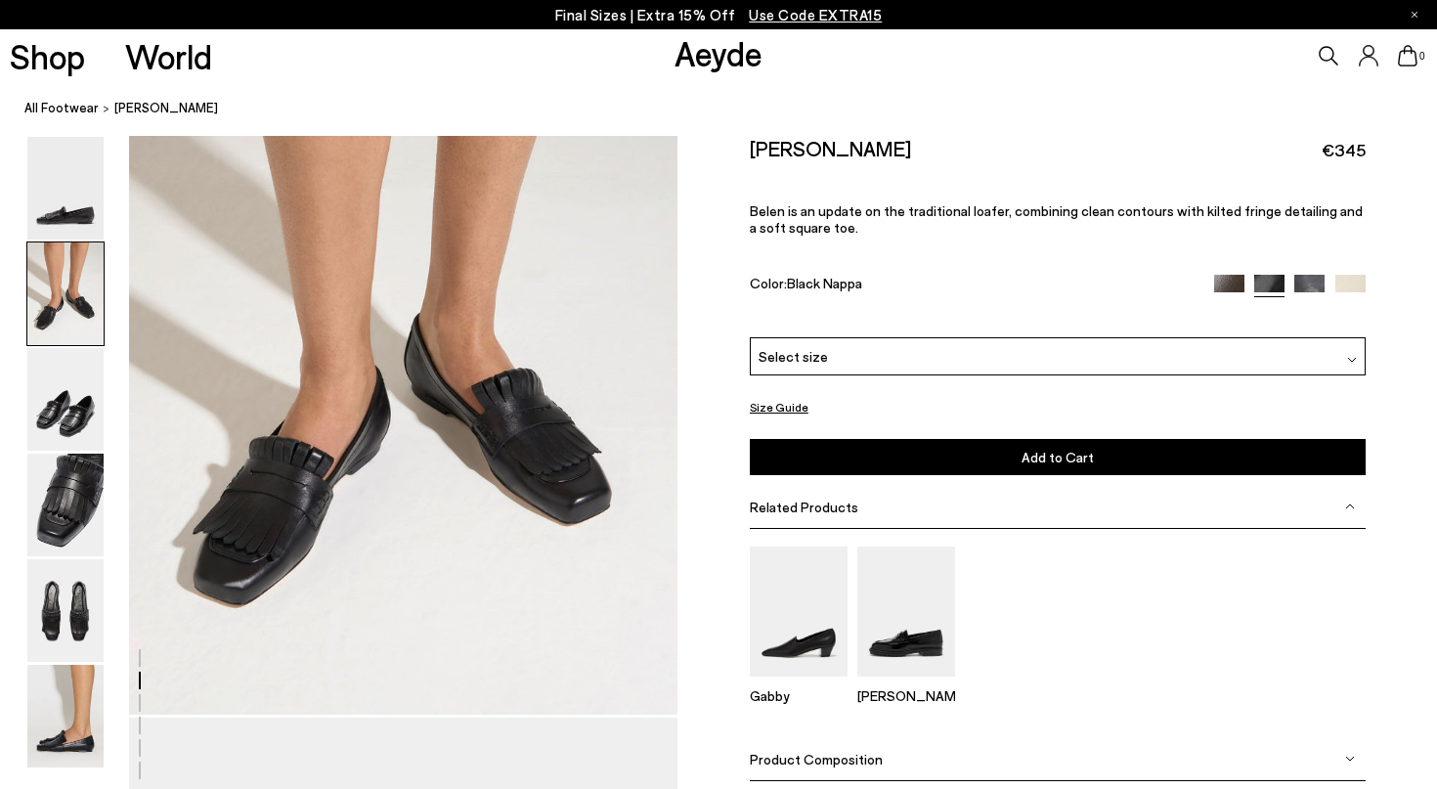
scroll to position [791, 0]
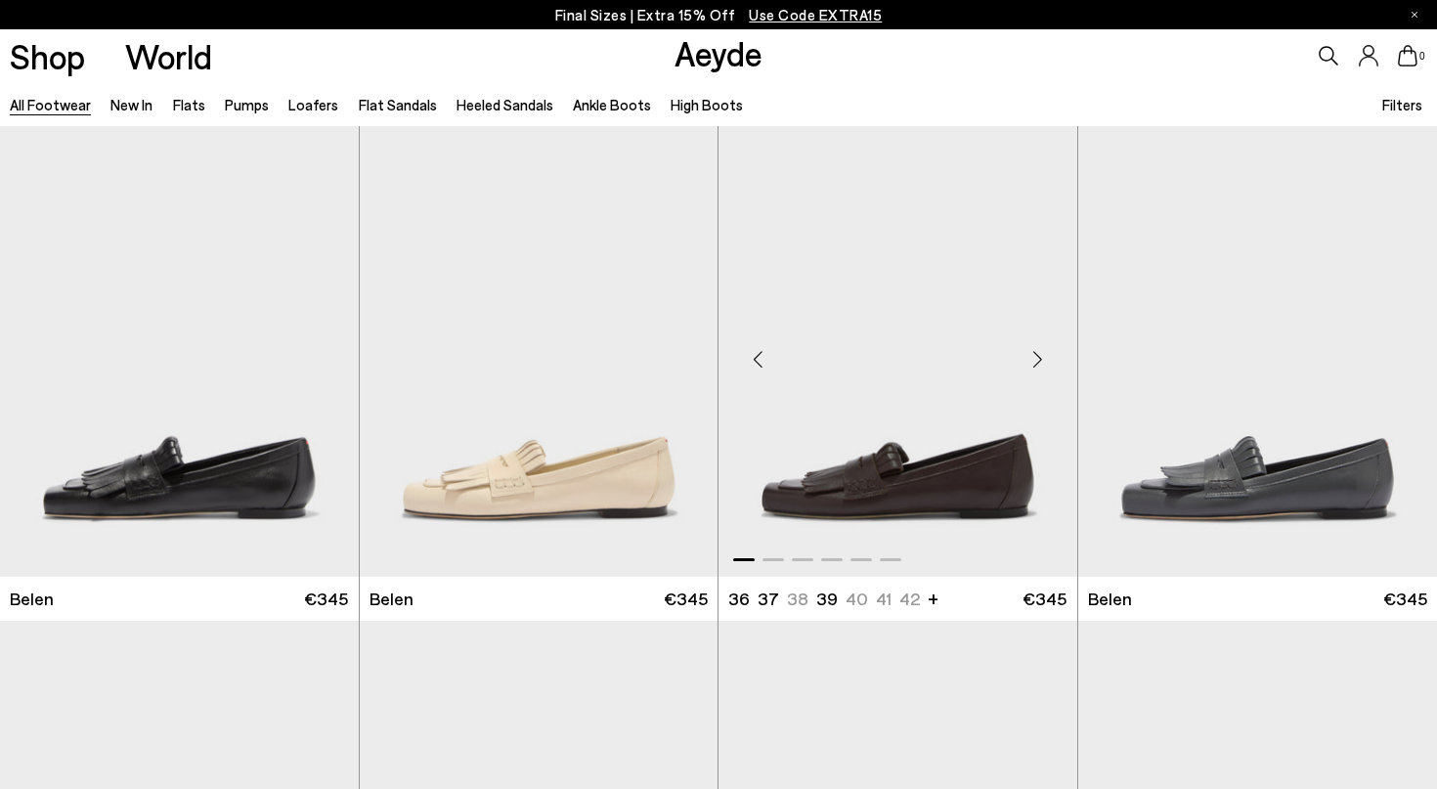
click at [886, 483] on img "1 / 6" at bounding box center [898, 351] width 359 height 451
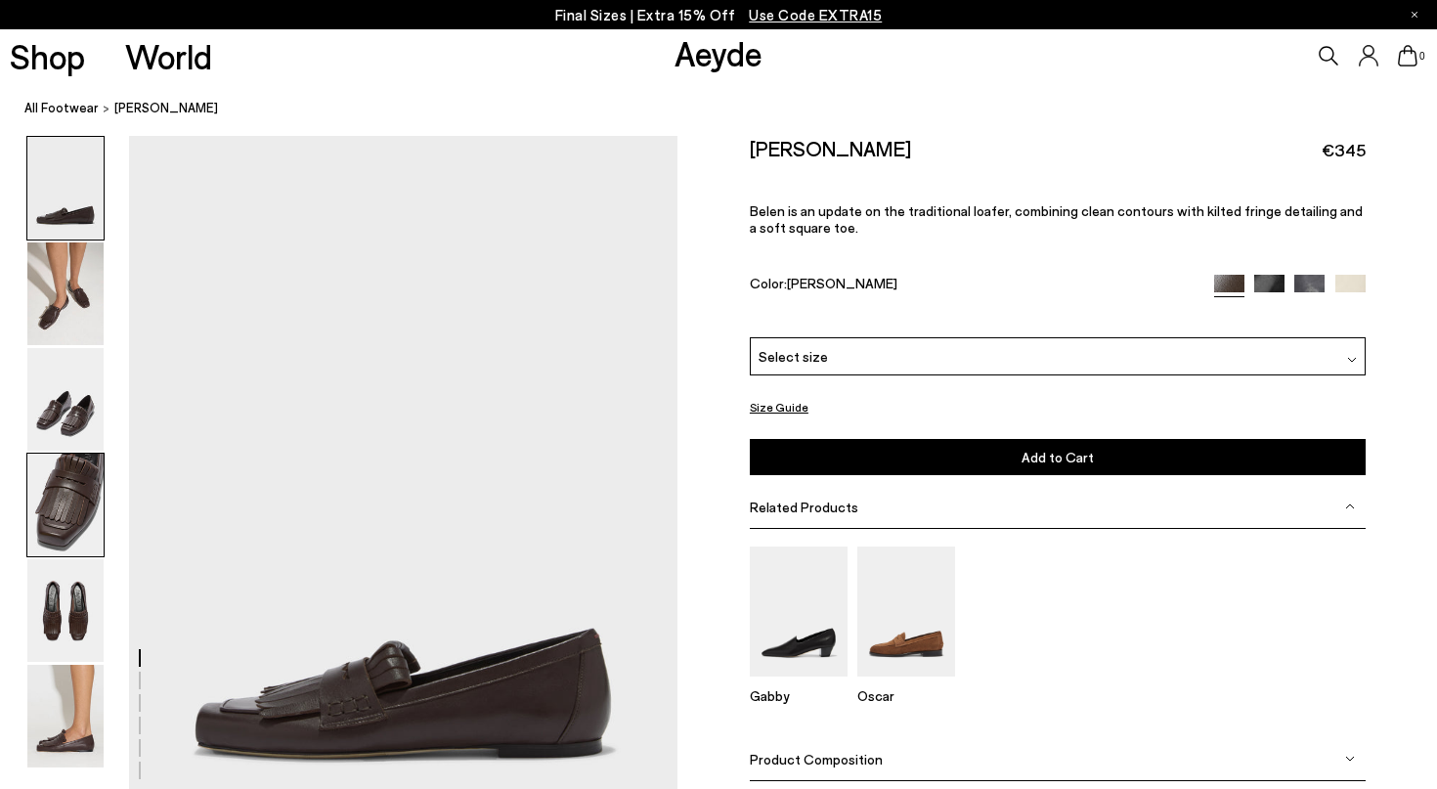
click at [72, 525] on img at bounding box center [65, 505] width 76 height 103
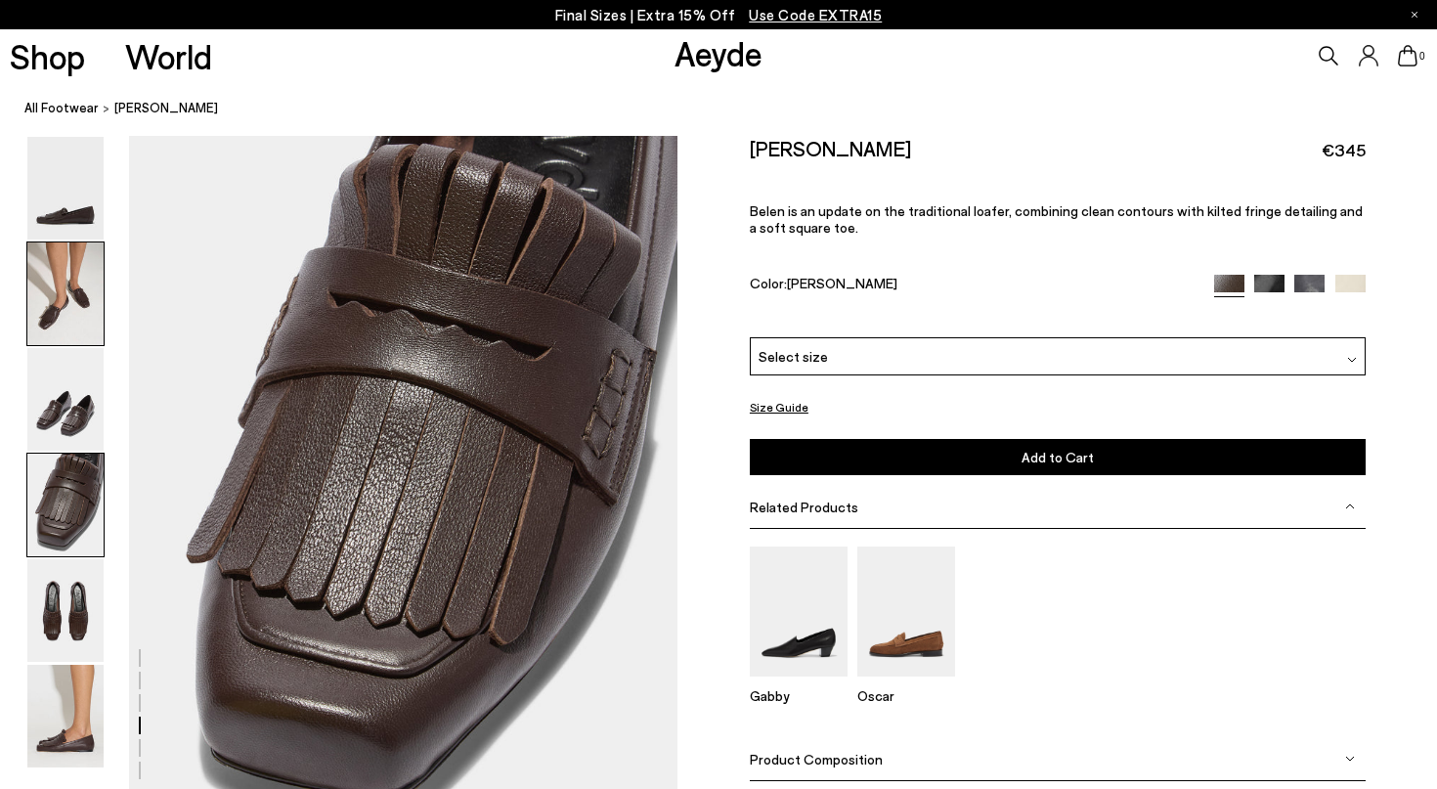
click at [72, 314] on img at bounding box center [65, 294] width 76 height 103
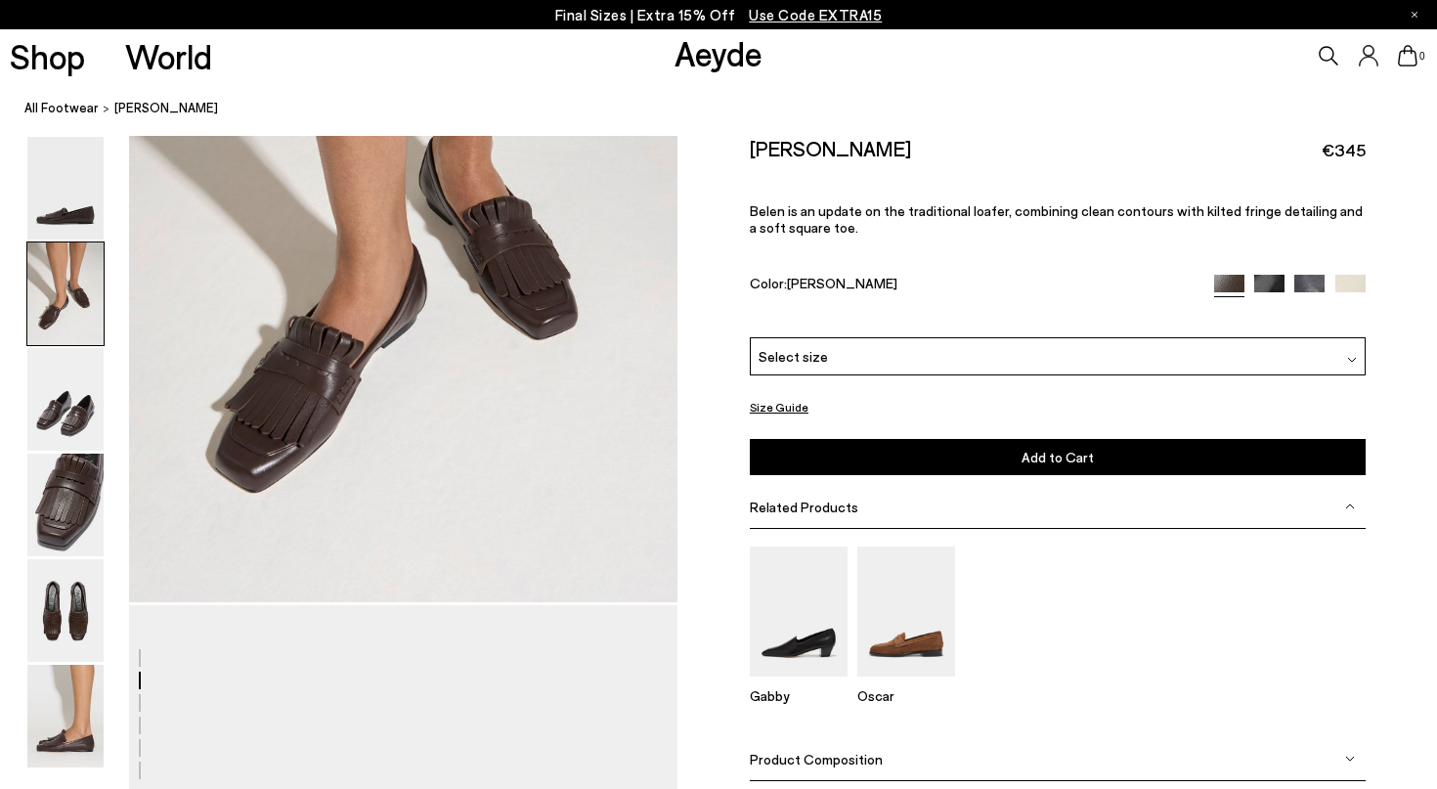
scroll to position [999, 0]
click at [54, 739] on img at bounding box center [65, 716] width 76 height 103
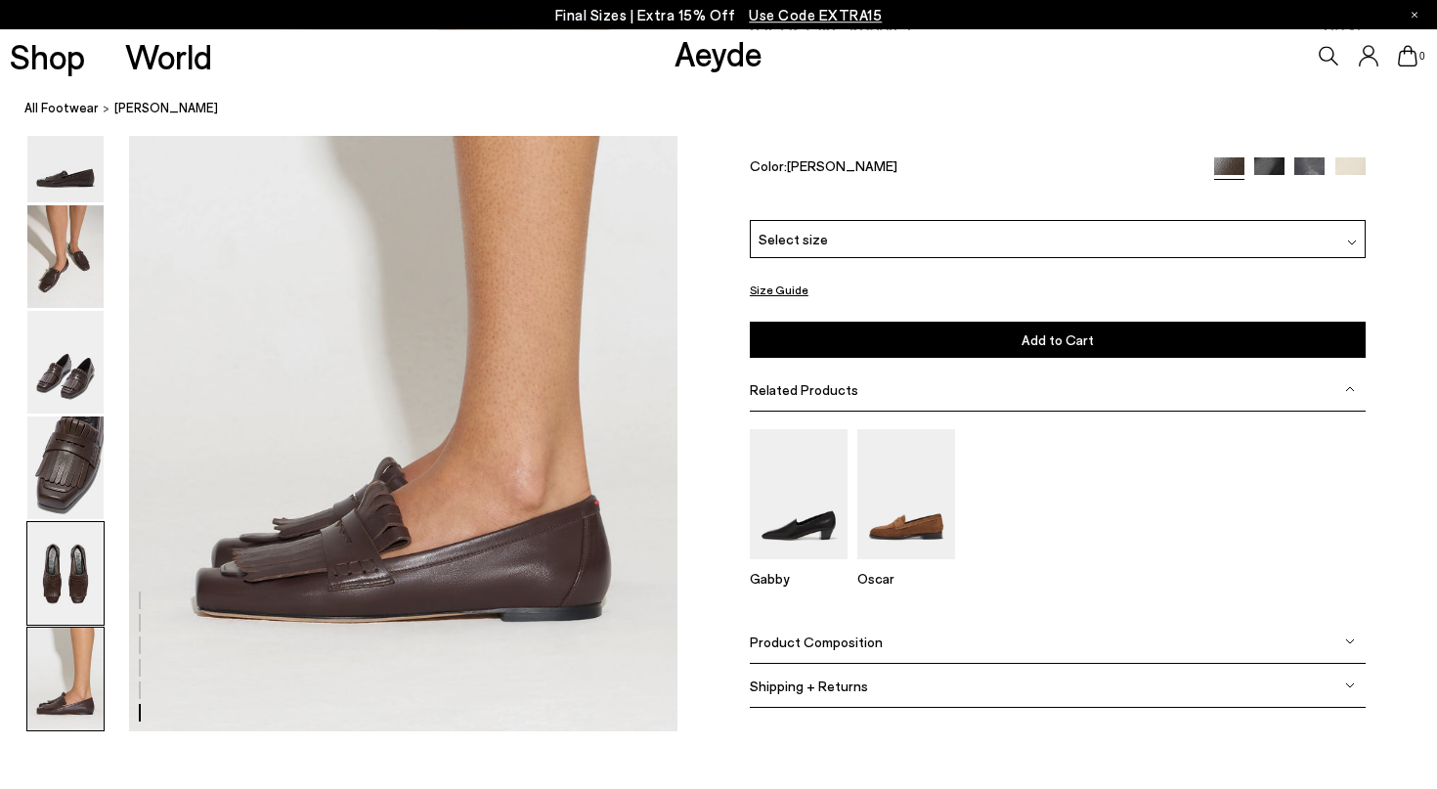
click at [54, 572] on img at bounding box center [65, 573] width 76 height 103
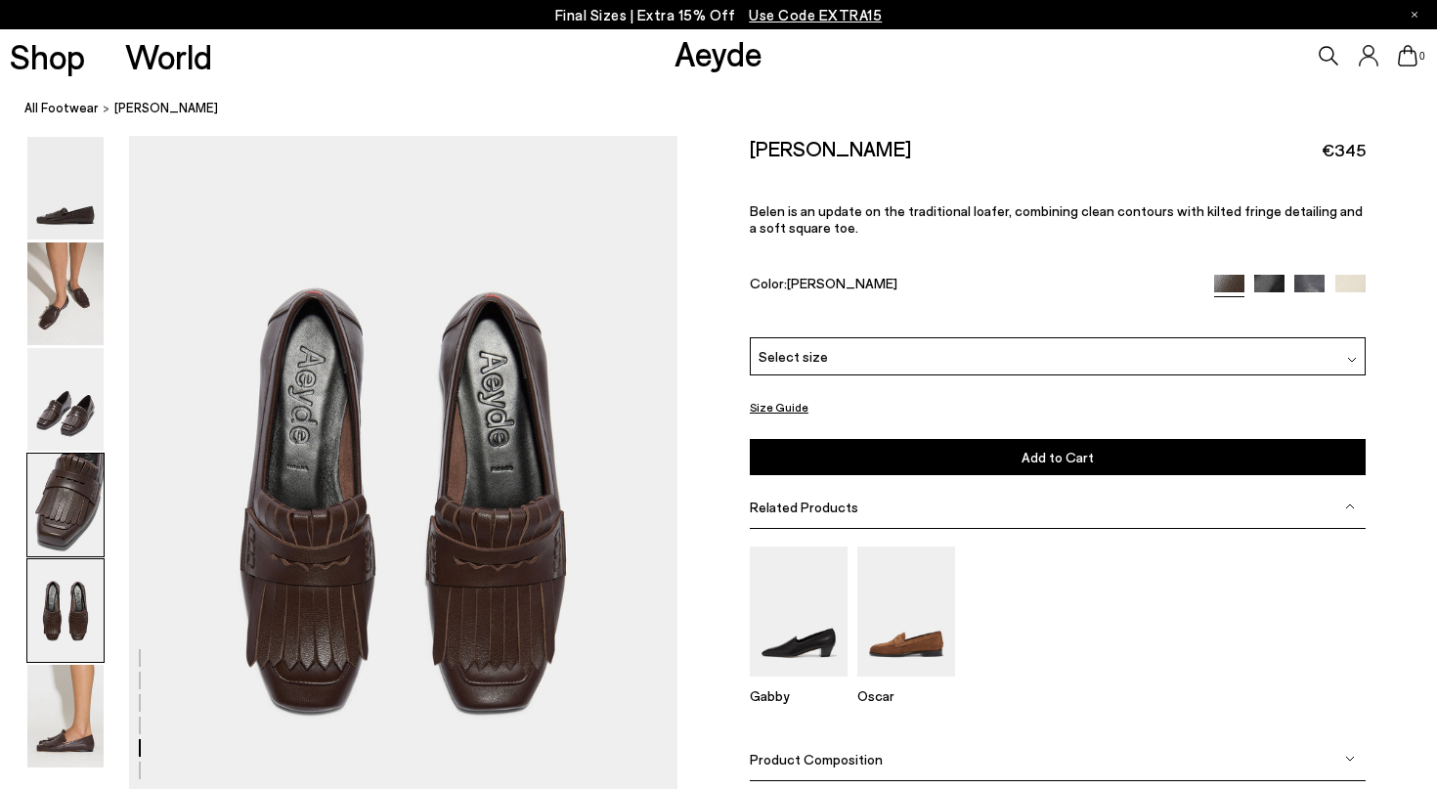
click at [60, 487] on img at bounding box center [65, 505] width 76 height 103
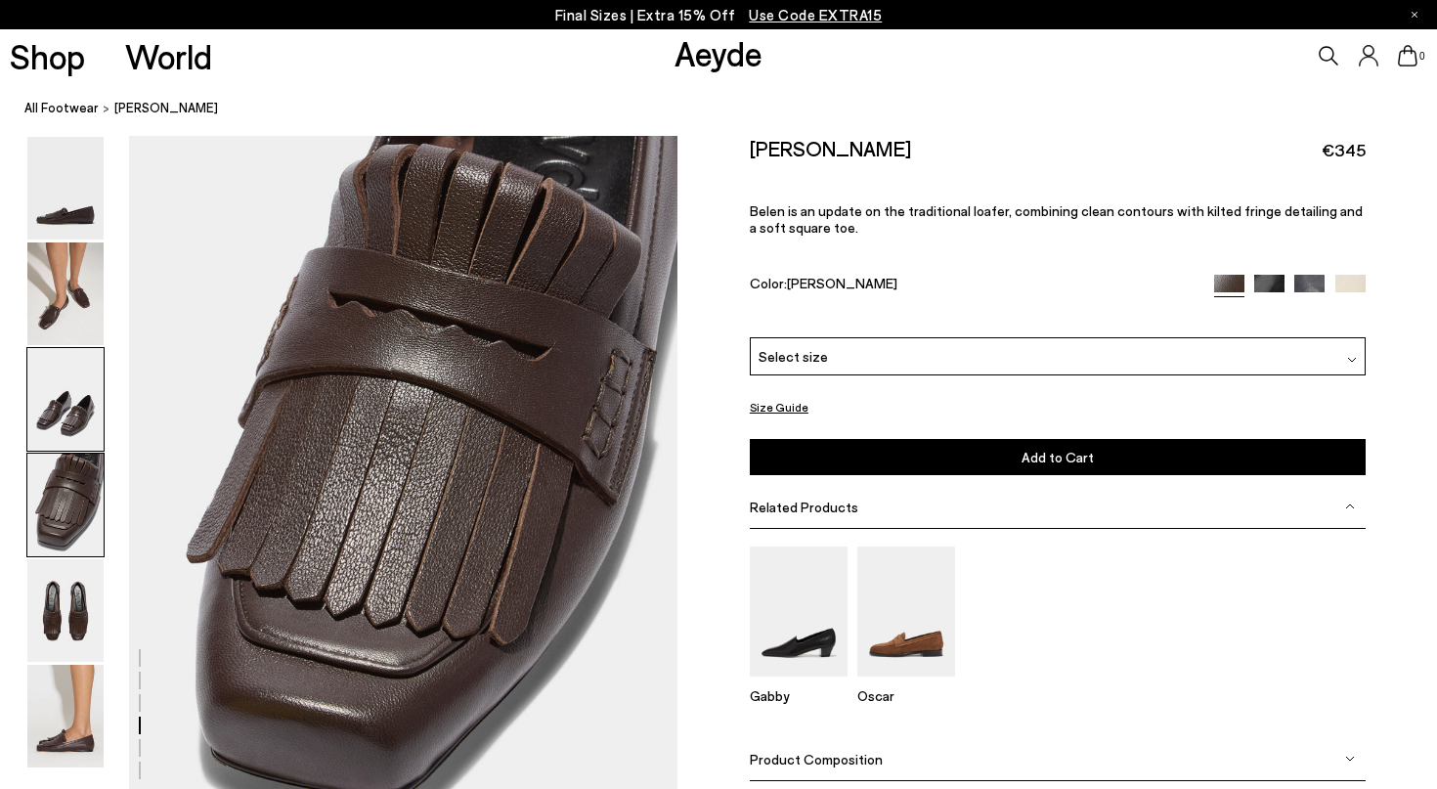
click at [60, 422] on img at bounding box center [65, 399] width 76 height 103
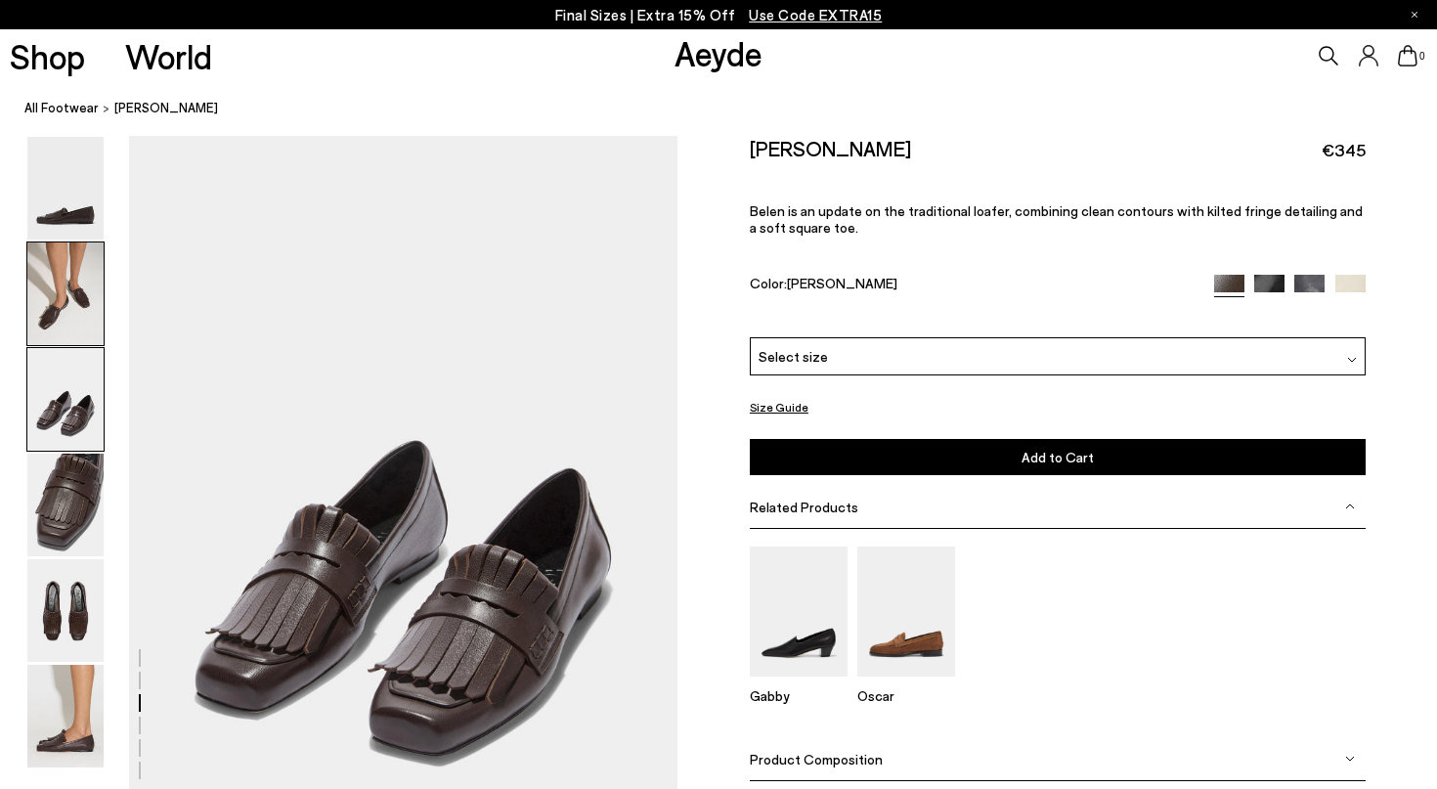
click at [64, 328] on img at bounding box center [65, 294] width 76 height 103
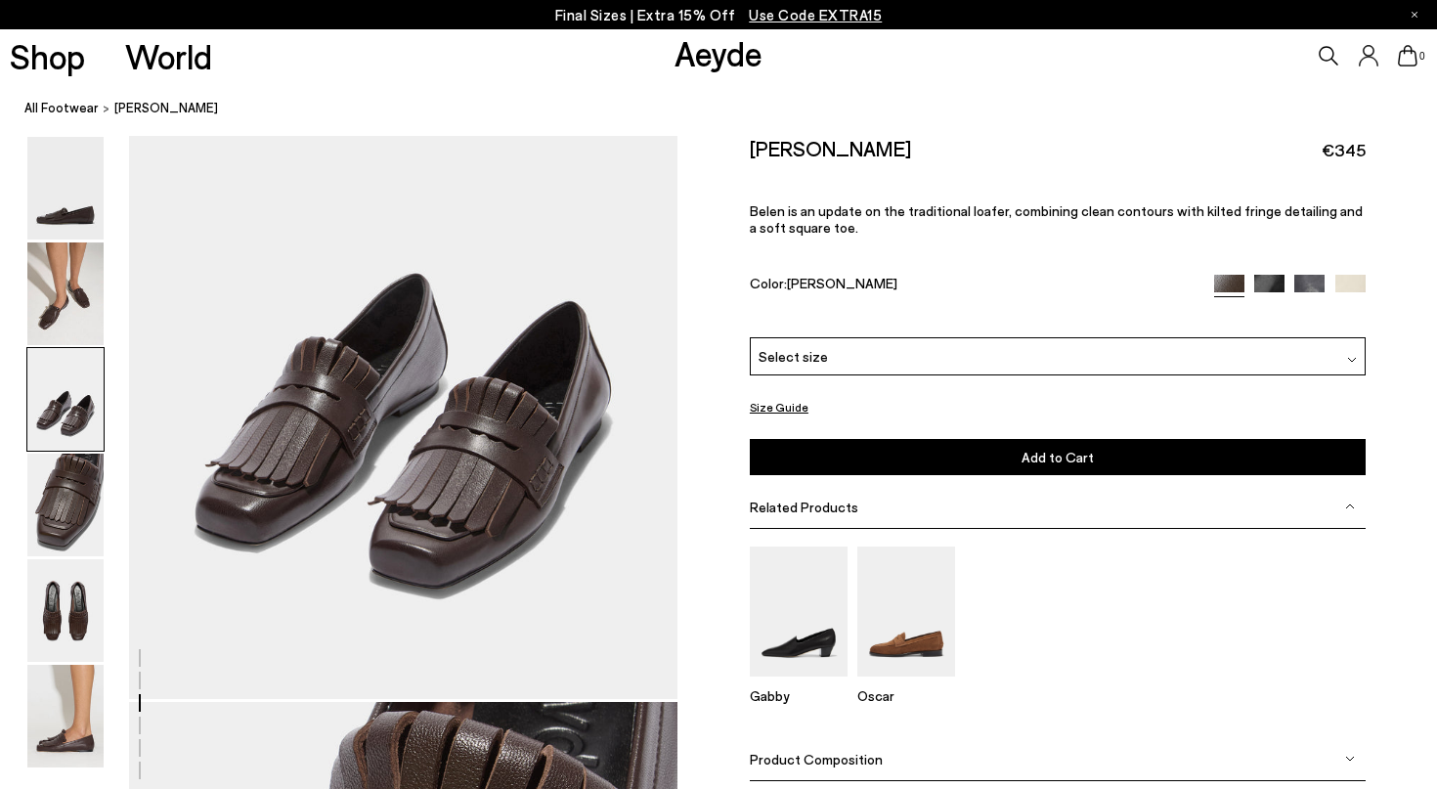
scroll to position [1640, 0]
click at [1346, 337] on div "Select size" at bounding box center [1058, 356] width 616 height 38
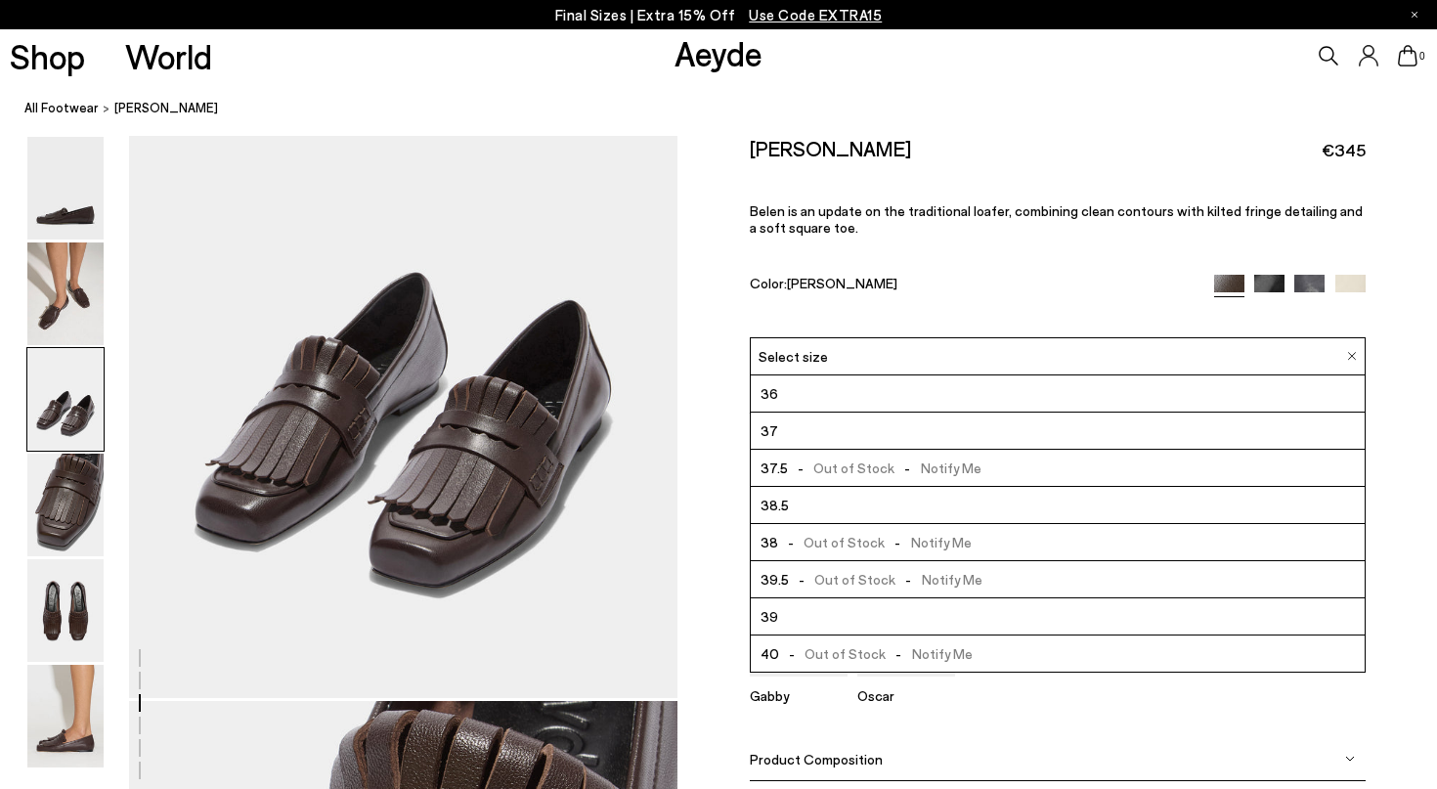
click at [871, 530] on span "- Out of Stock - Notify Me" at bounding box center [875, 542] width 194 height 24
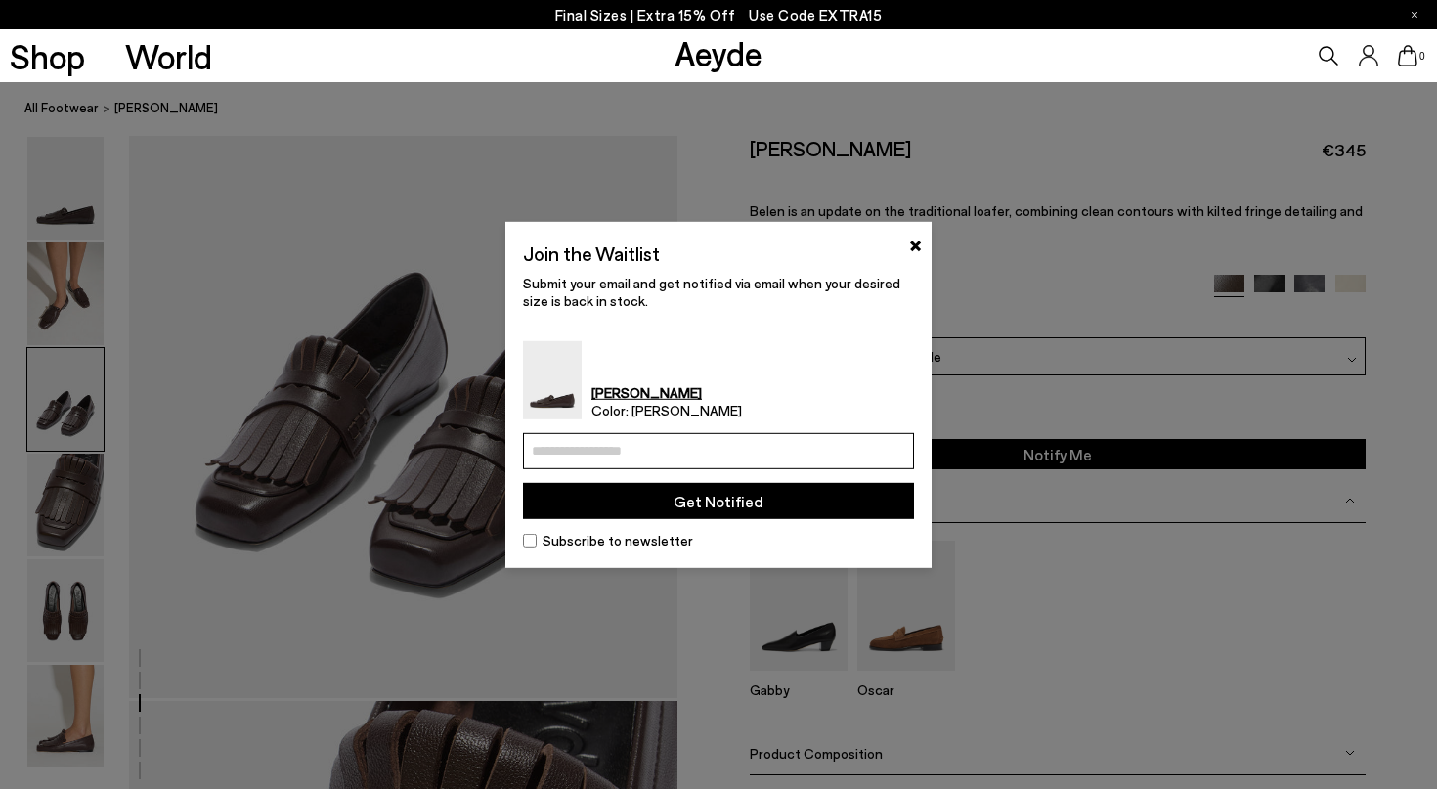
click at [591, 448] on input "email" at bounding box center [718, 451] width 391 height 36
type input "**********"
click at [772, 499] on button "Get Notified" at bounding box center [718, 501] width 391 height 36
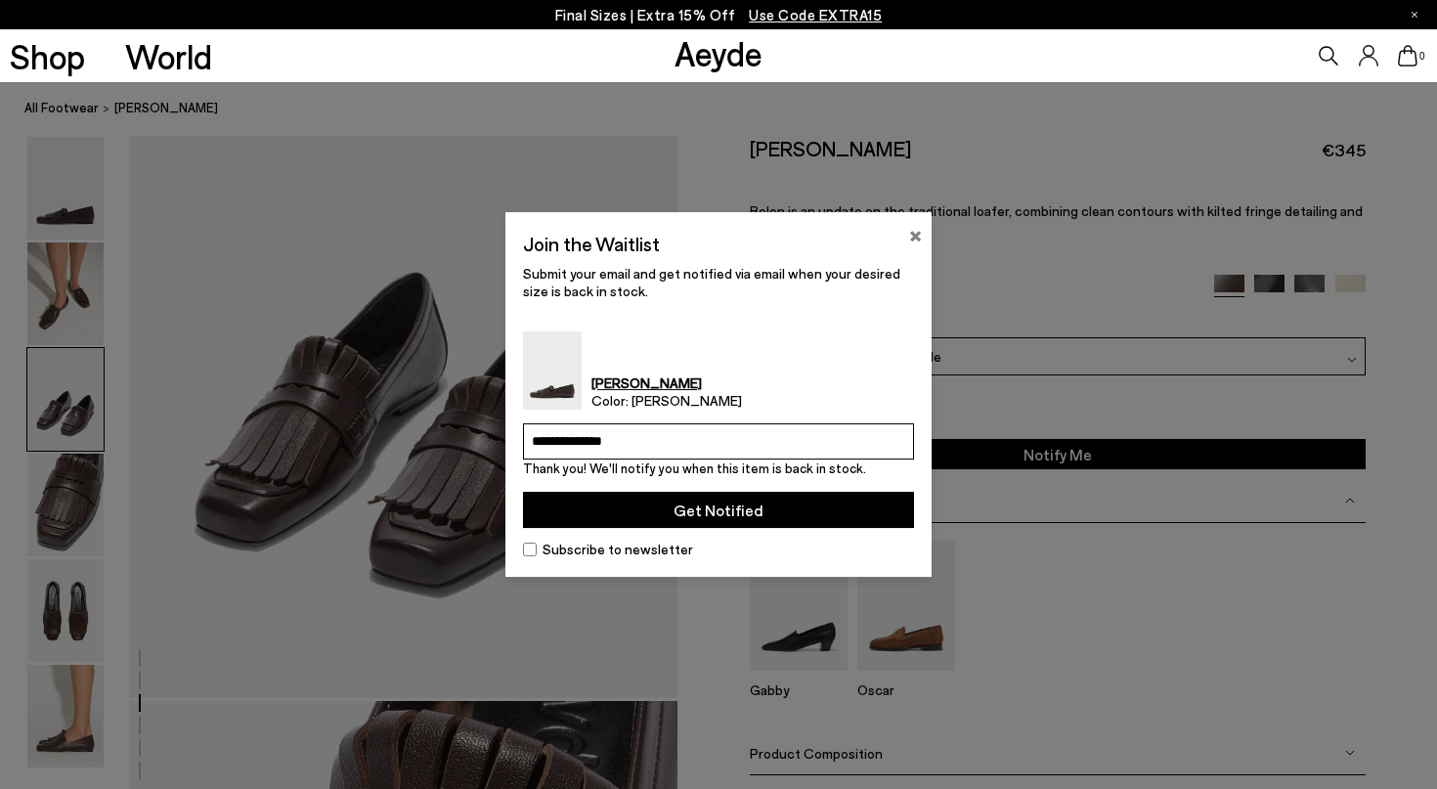
click at [912, 234] on button "×" at bounding box center [915, 233] width 13 height 23
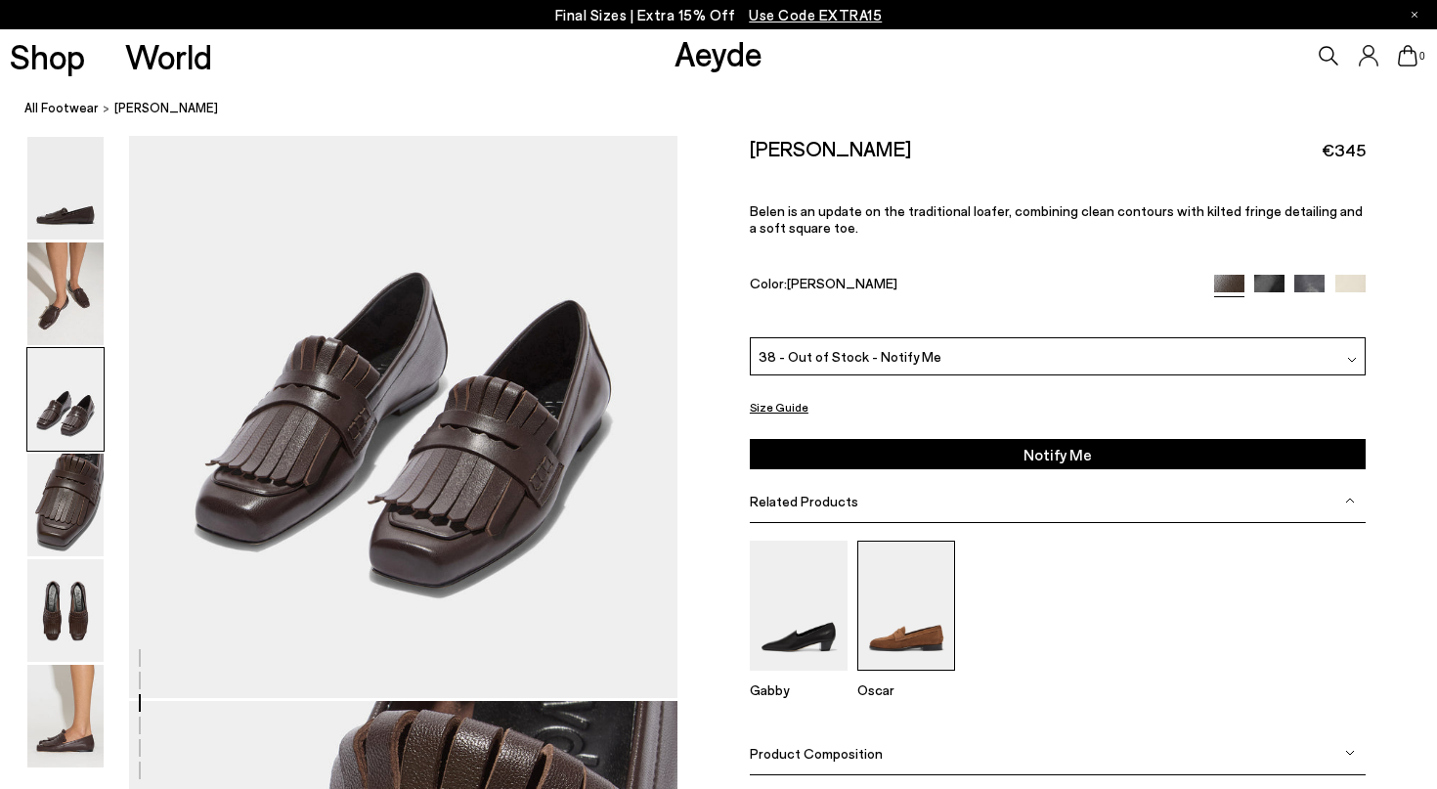
click at [898, 584] on img at bounding box center [907, 606] width 98 height 130
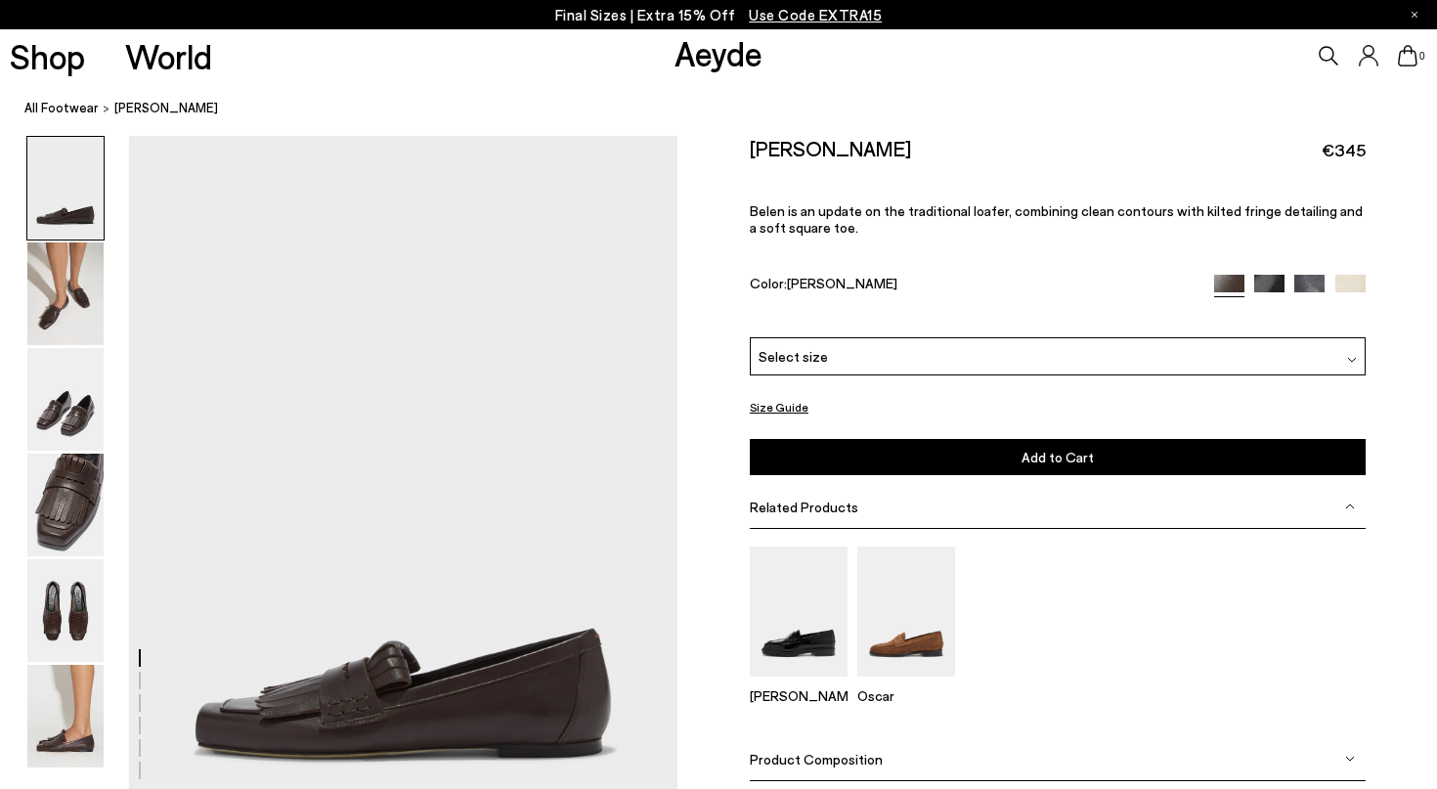
scroll to position [1640, 0]
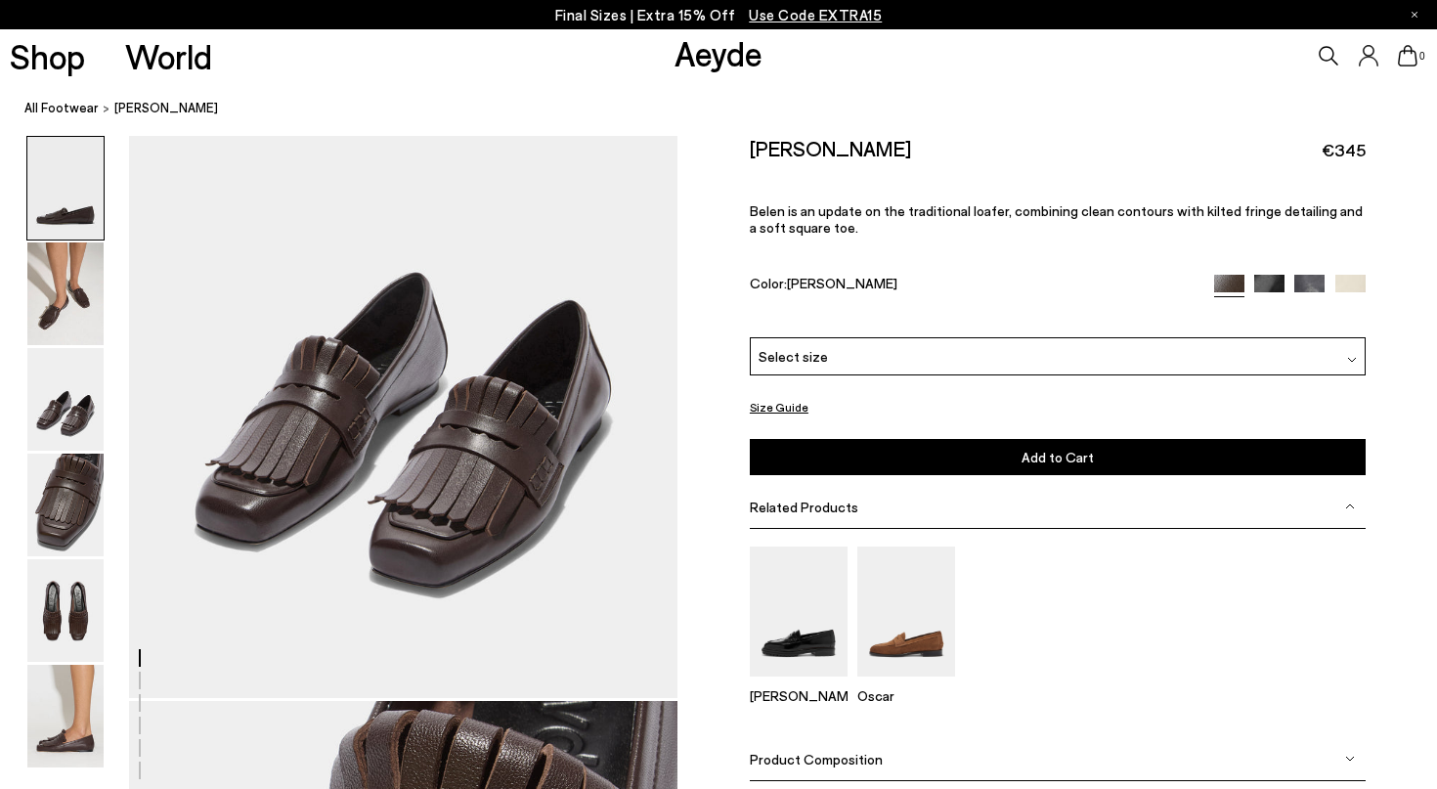
click at [278, 178] on div at bounding box center [339, 699] width 678 height 4406
click at [853, 337] on div "Select size" at bounding box center [1058, 356] width 616 height 38
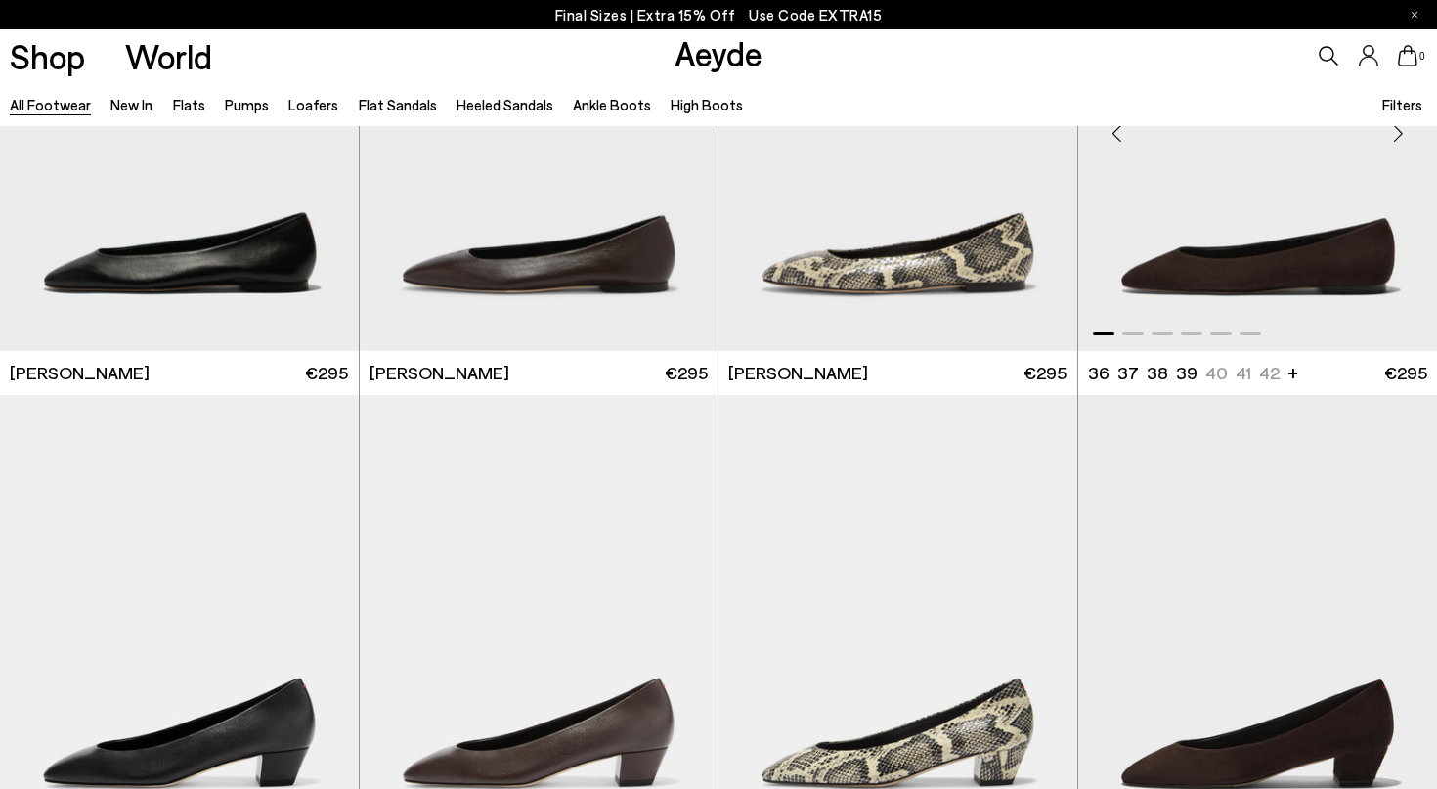
scroll to position [3198, 0]
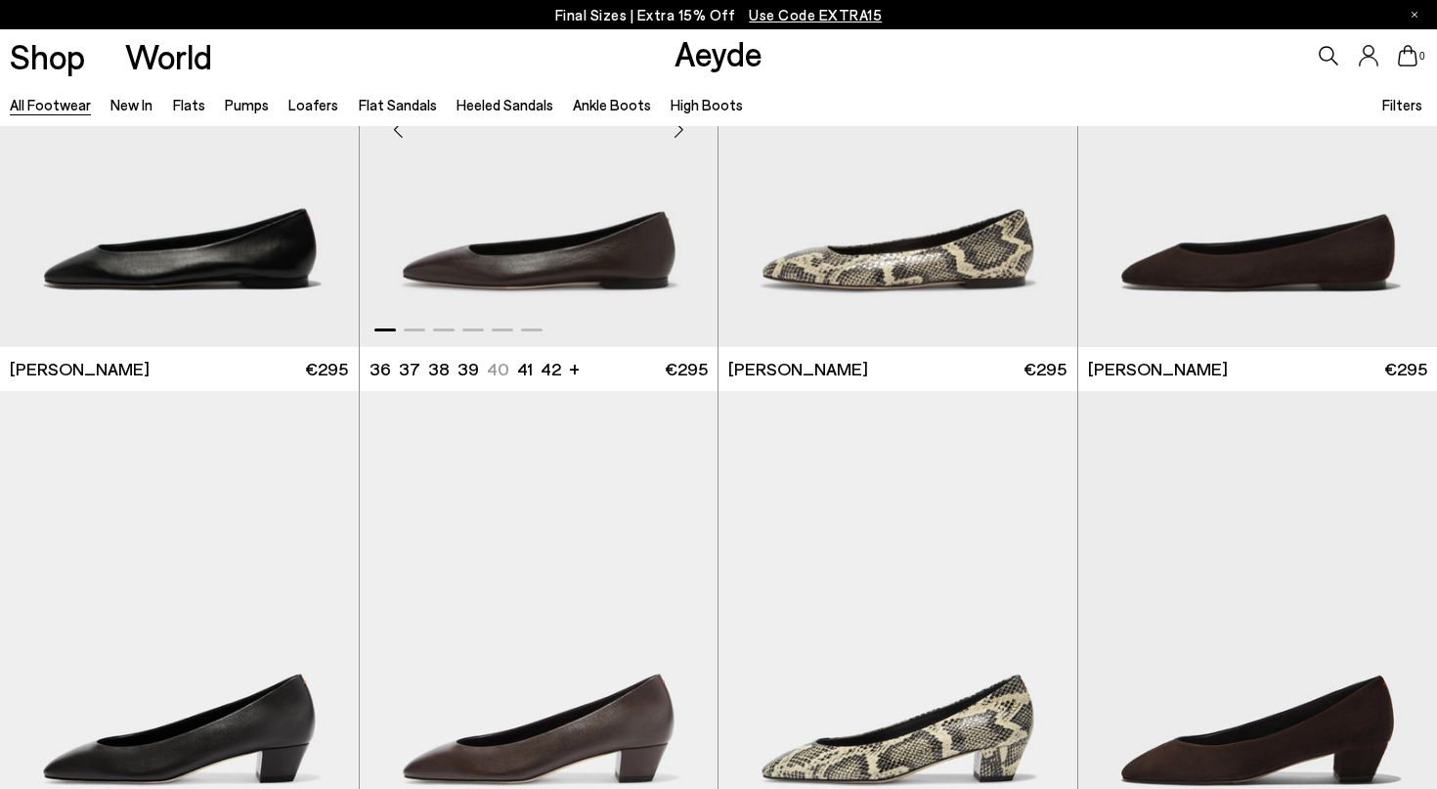
click at [570, 282] on img "1 / 6" at bounding box center [539, 121] width 359 height 451
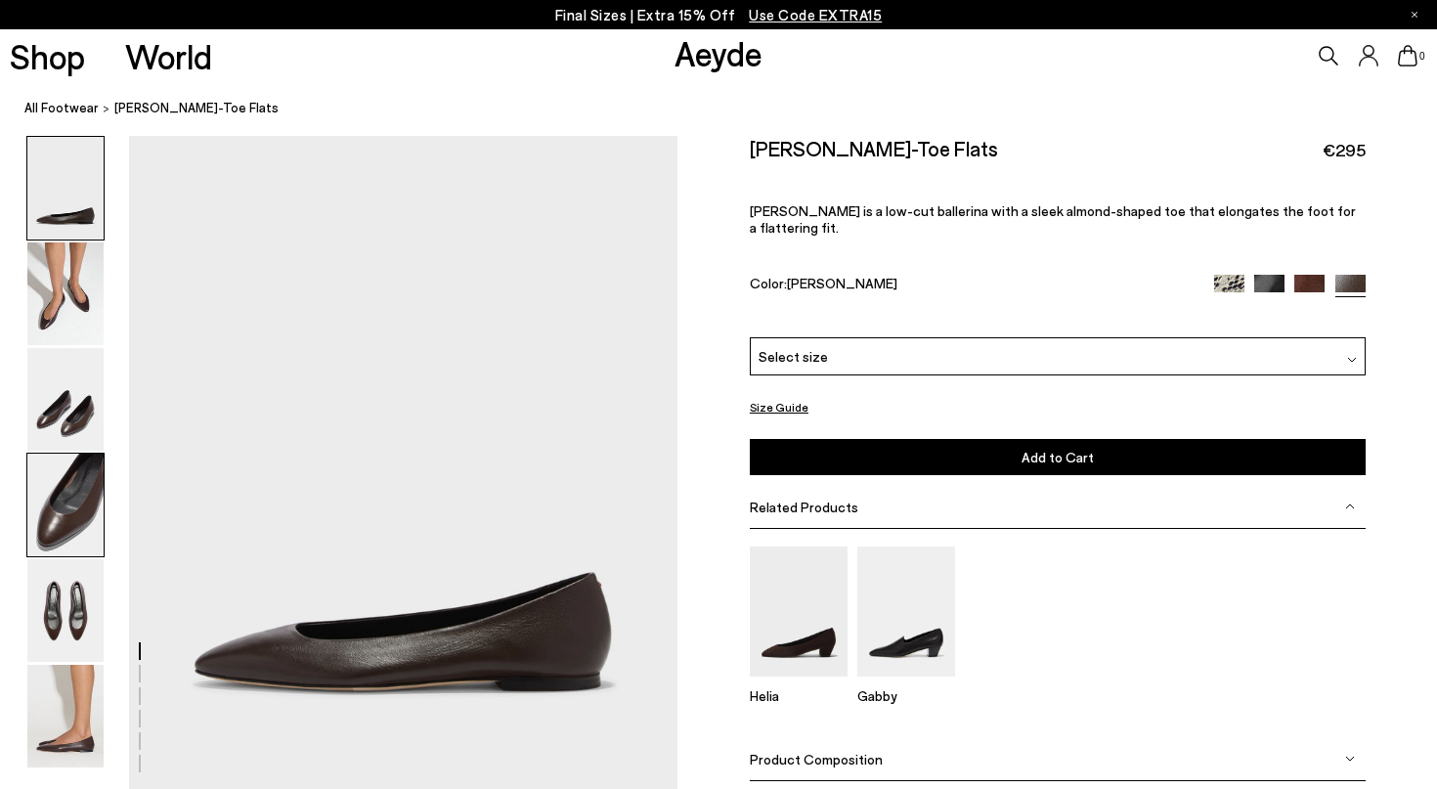
click at [54, 537] on img at bounding box center [65, 505] width 76 height 103
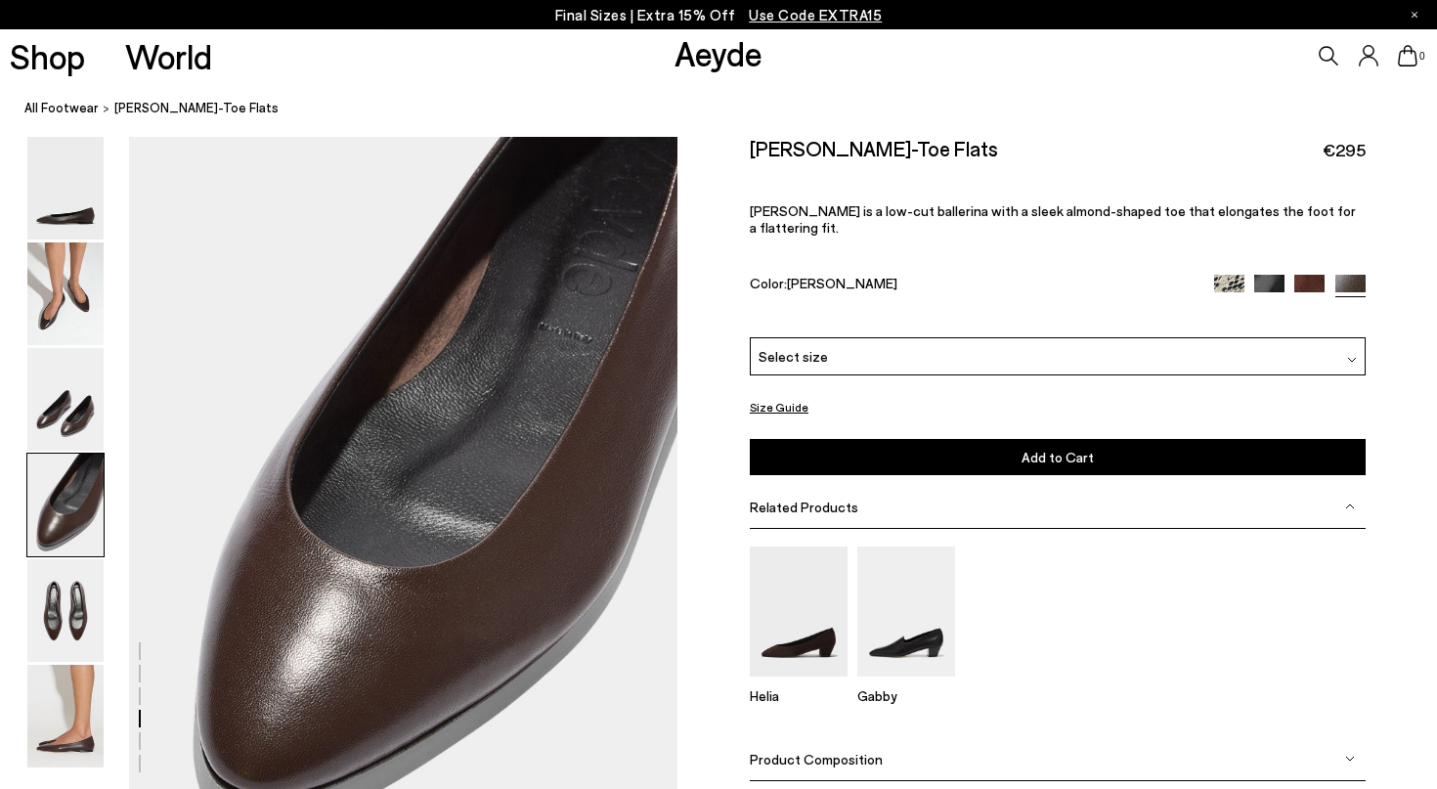
scroll to position [2127, 0]
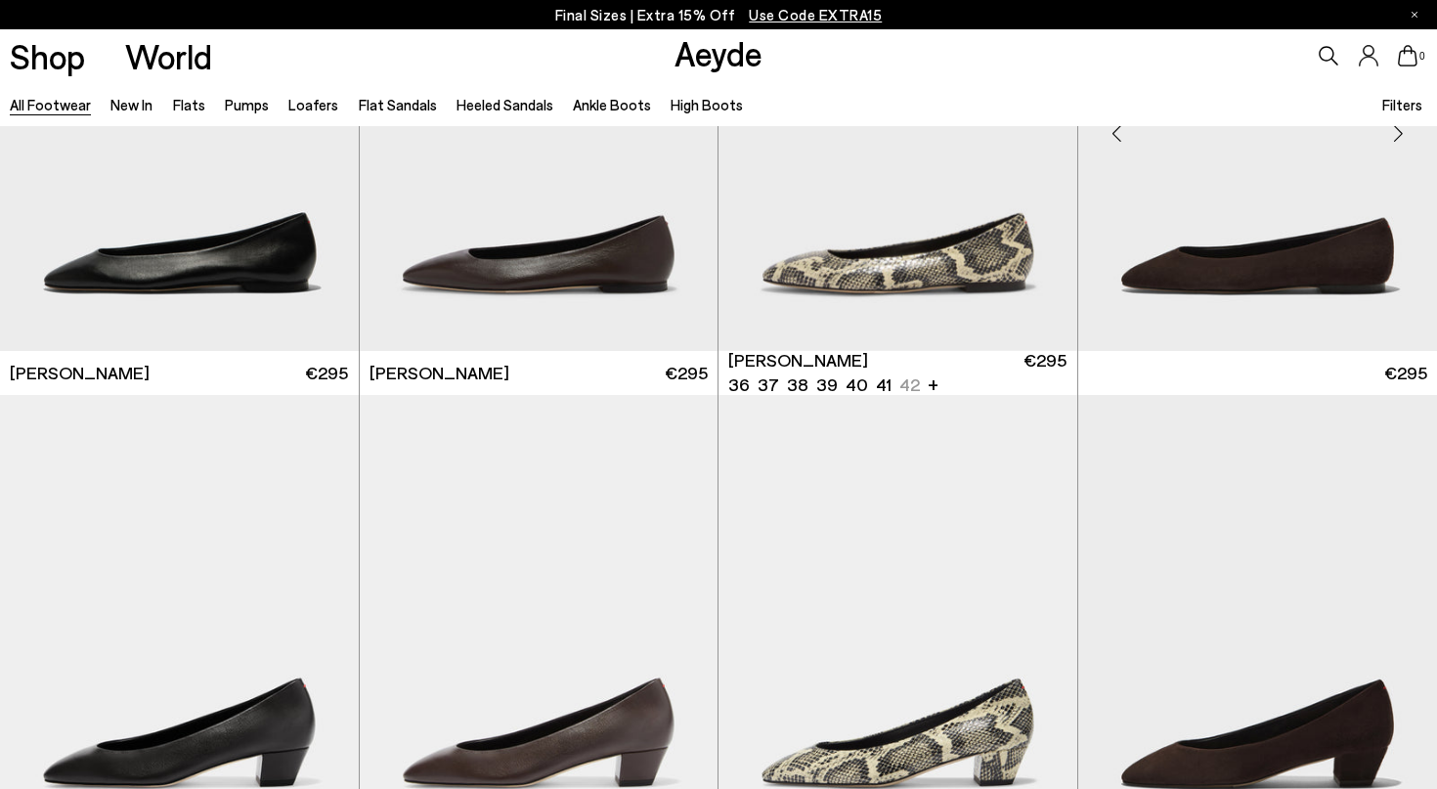
scroll to position [3194, 0]
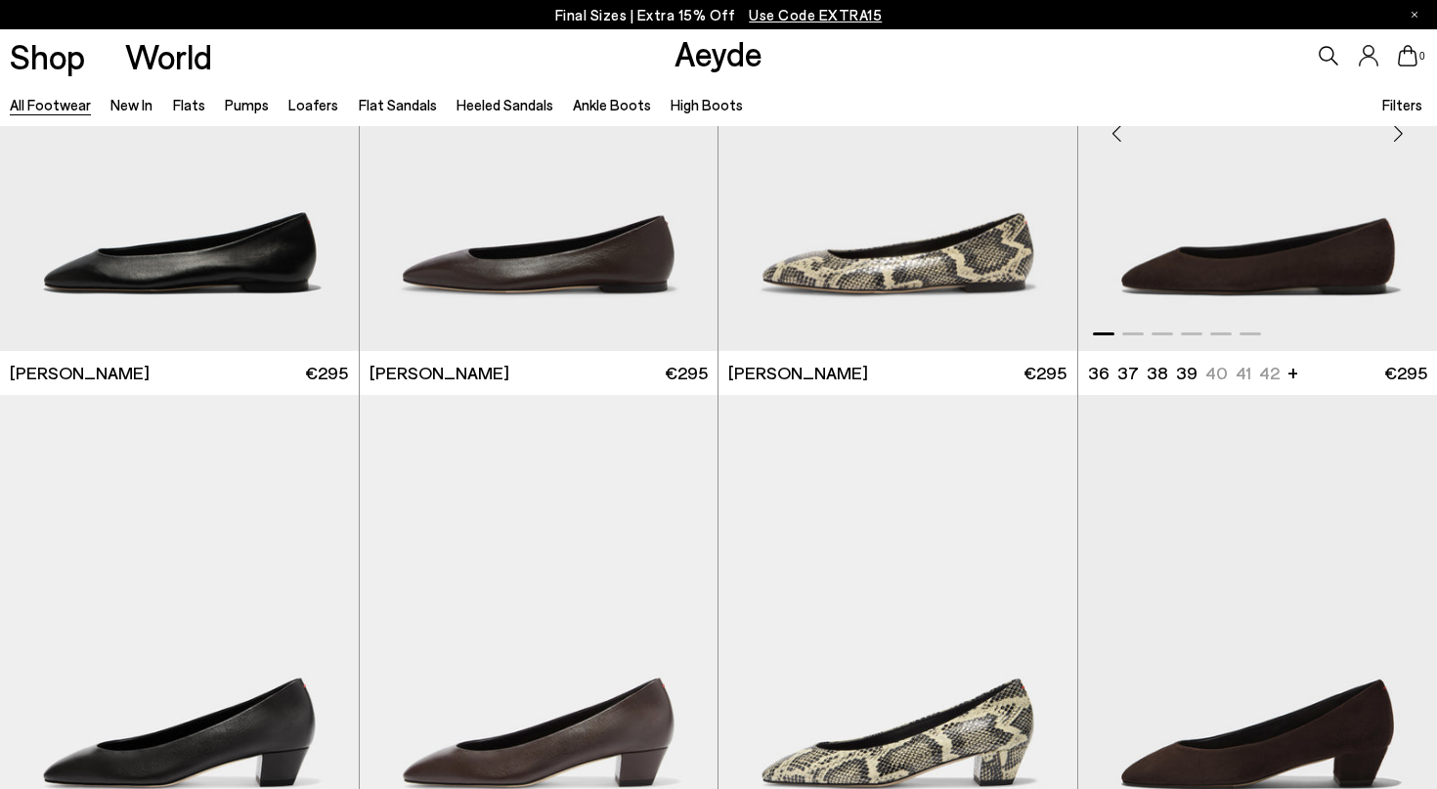
click at [1217, 282] on img "1 / 6" at bounding box center [1259, 125] width 360 height 451
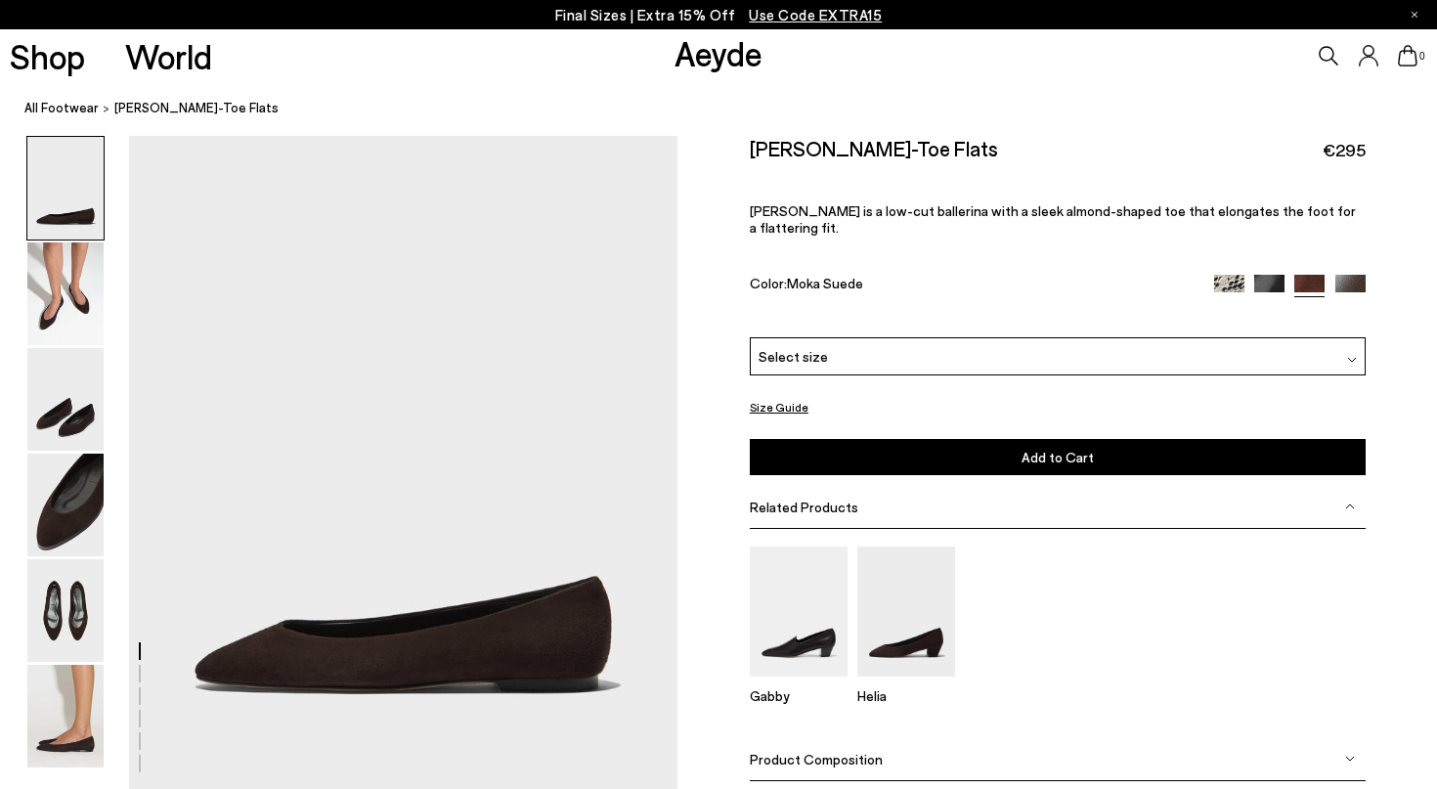
click at [956, 337] on div "Select size" at bounding box center [1058, 356] width 616 height 38
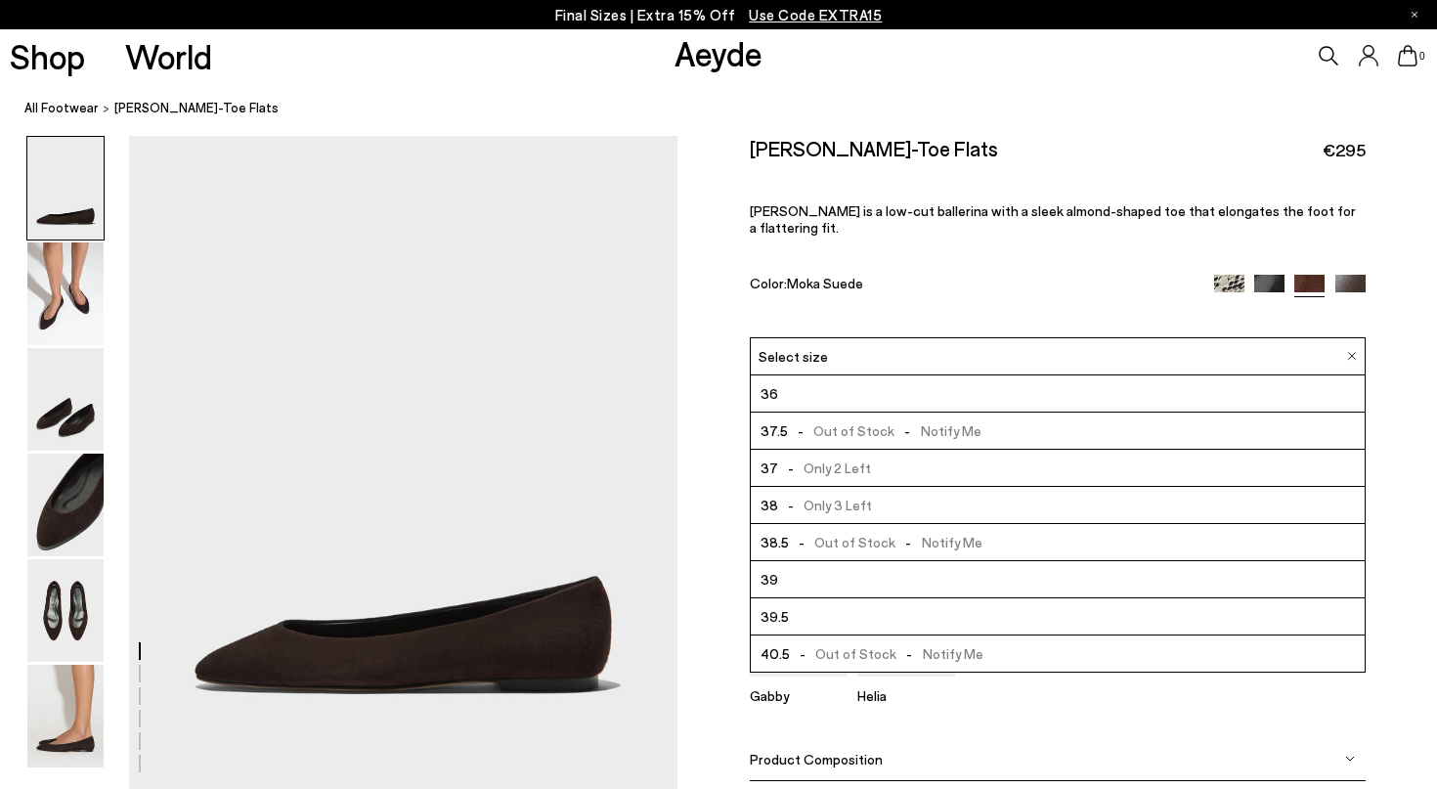
click at [833, 493] on span "- Only 3 Left" at bounding box center [825, 505] width 94 height 24
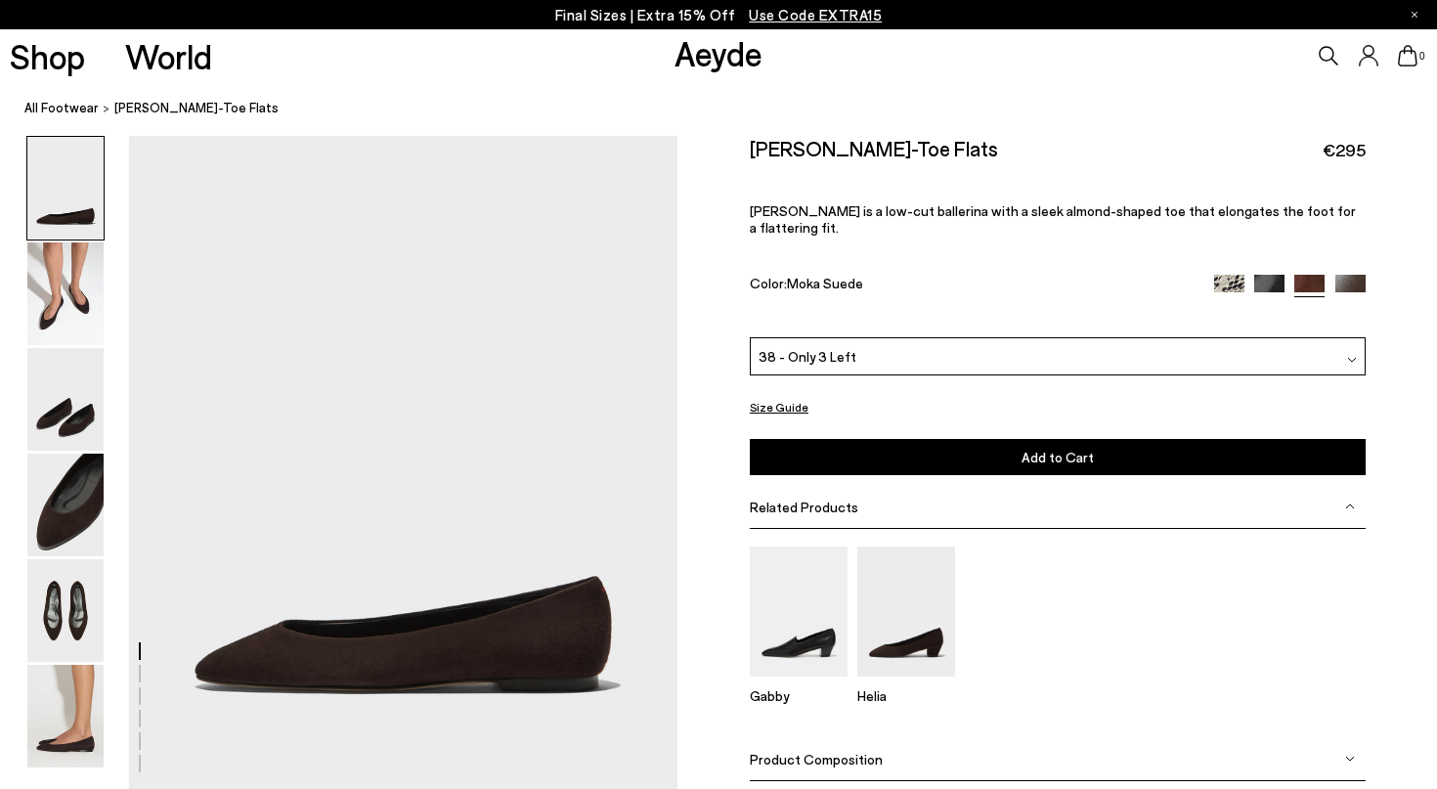
click at [993, 439] on button "Add to Cart Select a Size First" at bounding box center [1058, 457] width 616 height 36
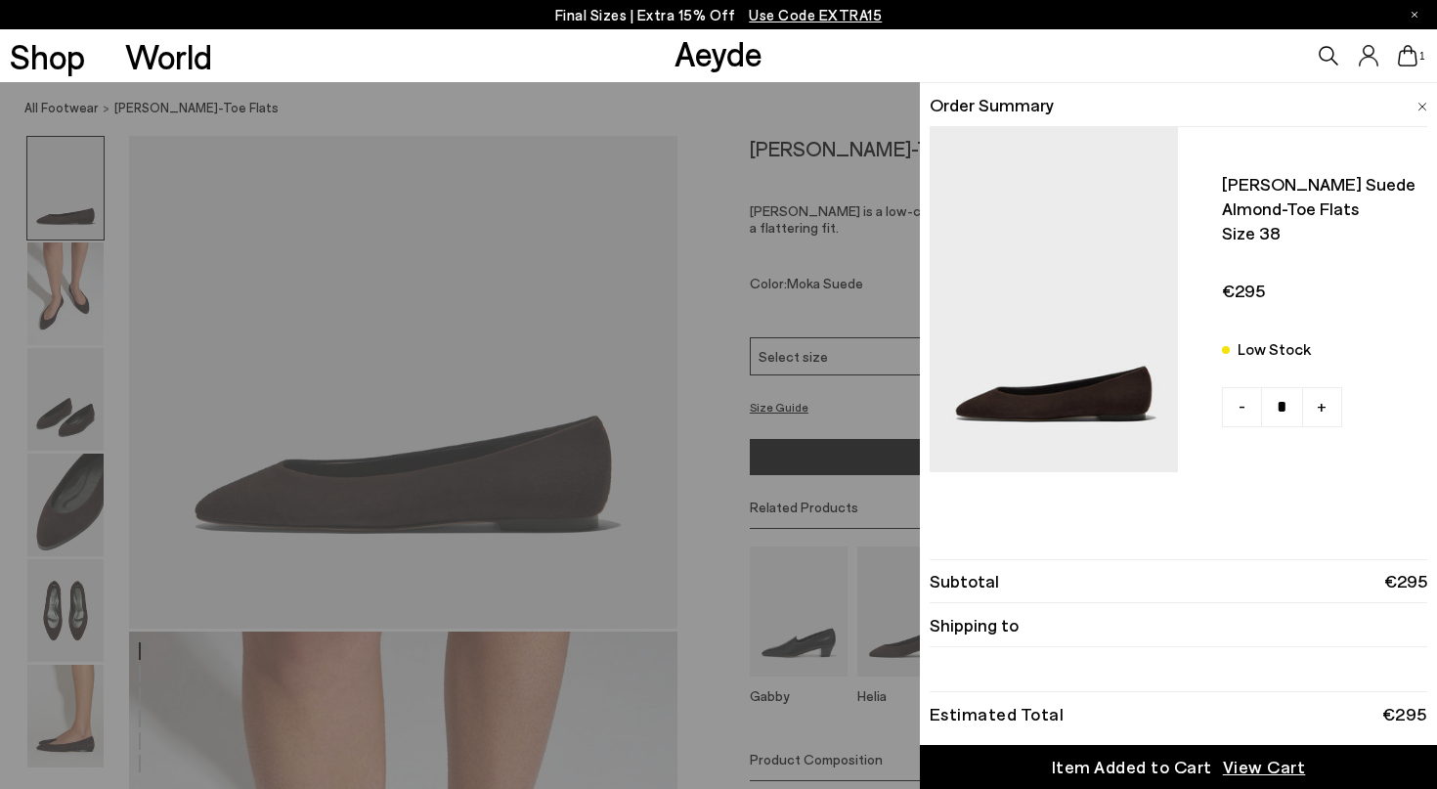
scroll to position [169, 0]
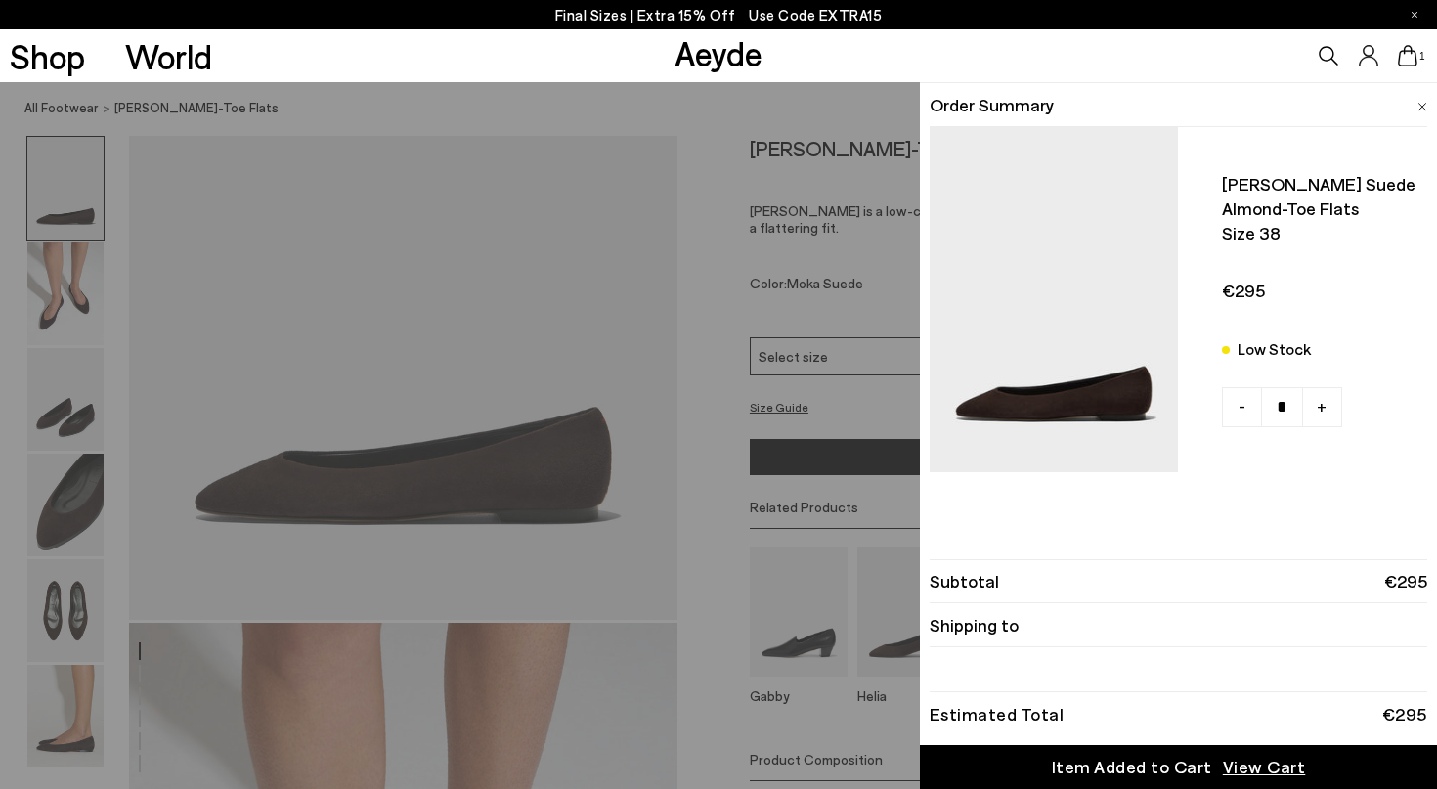
click at [660, 512] on div "Quick Add Color Size View Details Order Summary Ellie suede almond-toe flats Si…" at bounding box center [718, 435] width 1437 height 707
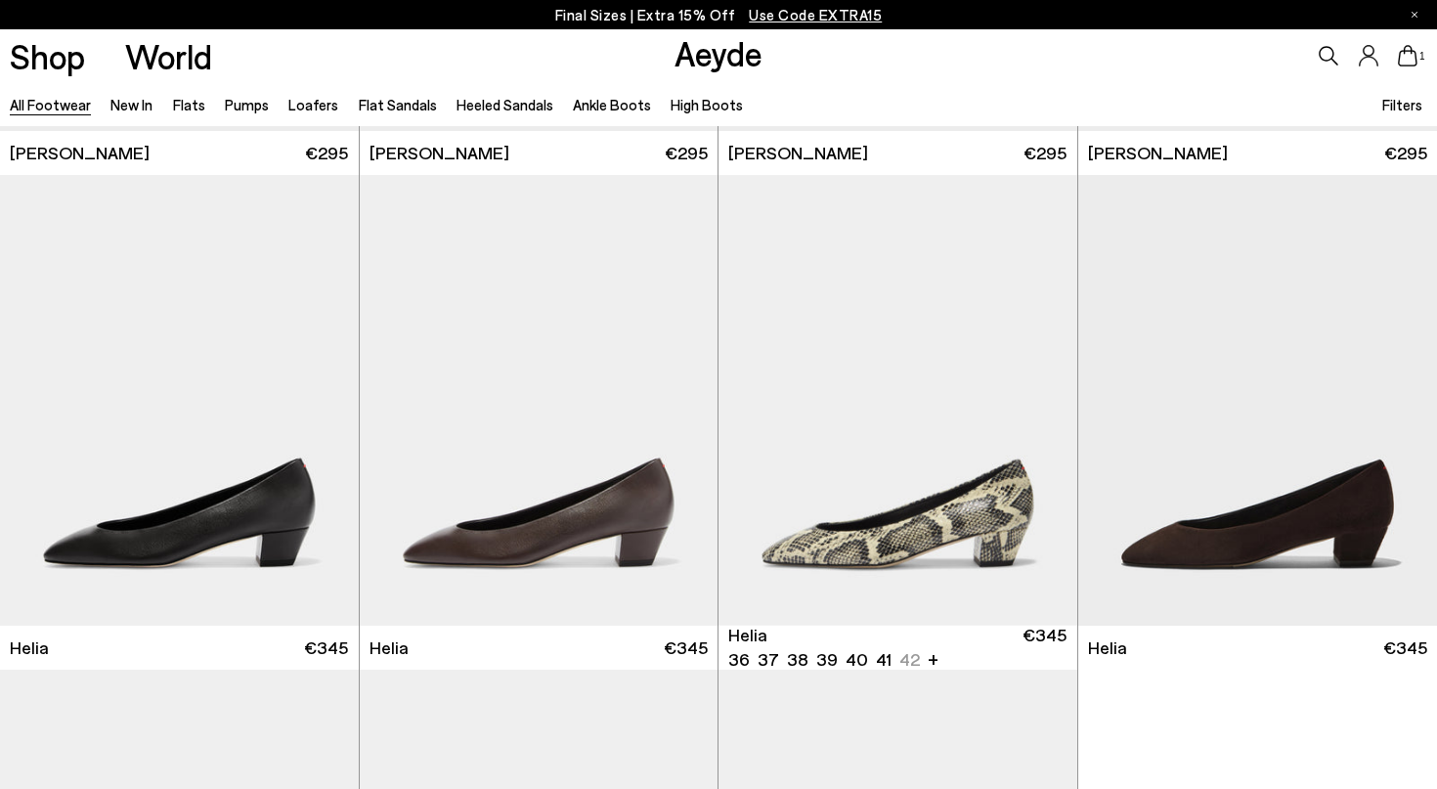
scroll to position [3445, 0]
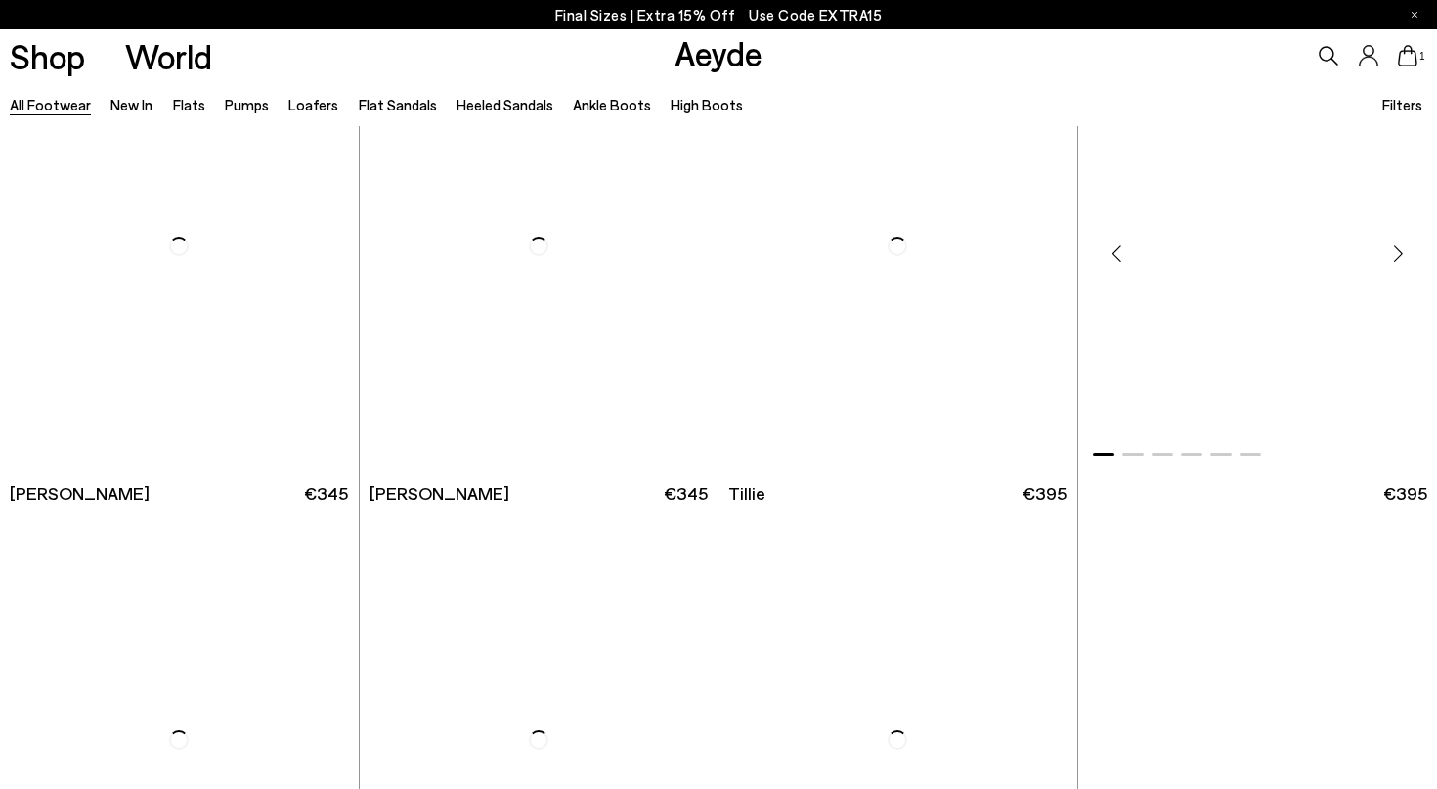
scroll to position [5305, 0]
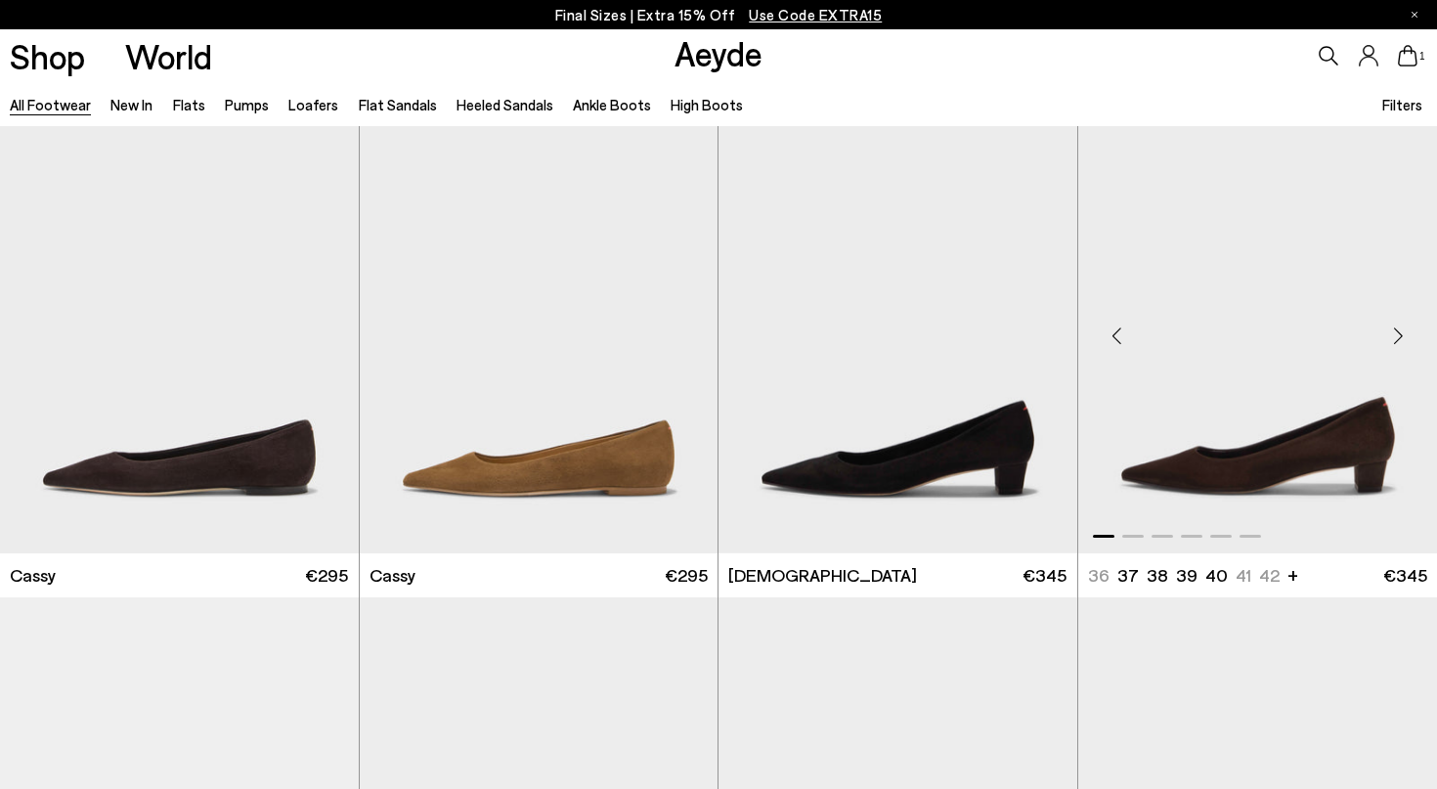
scroll to position [7583, 0]
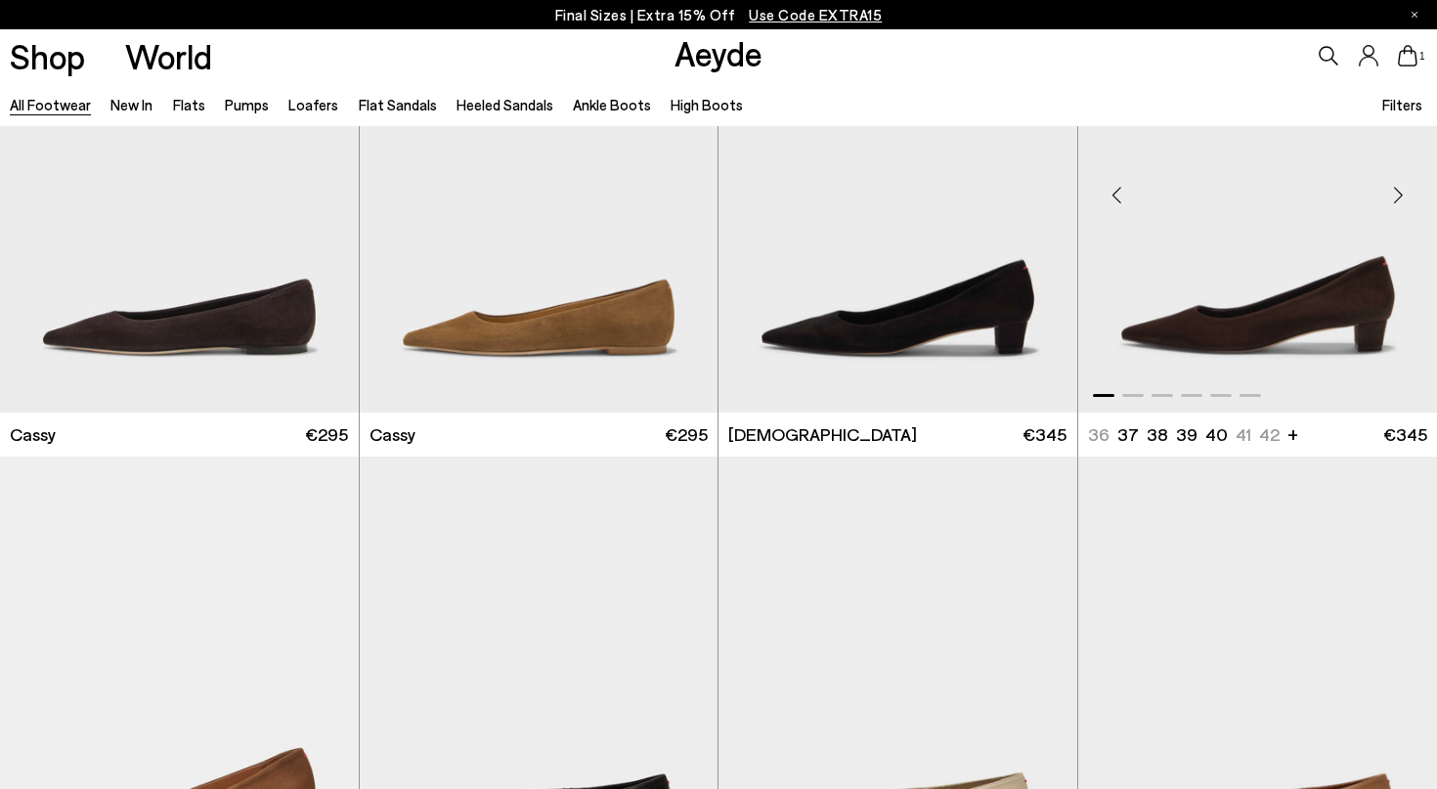
click at [1211, 303] on img "1 / 6" at bounding box center [1259, 187] width 360 height 451
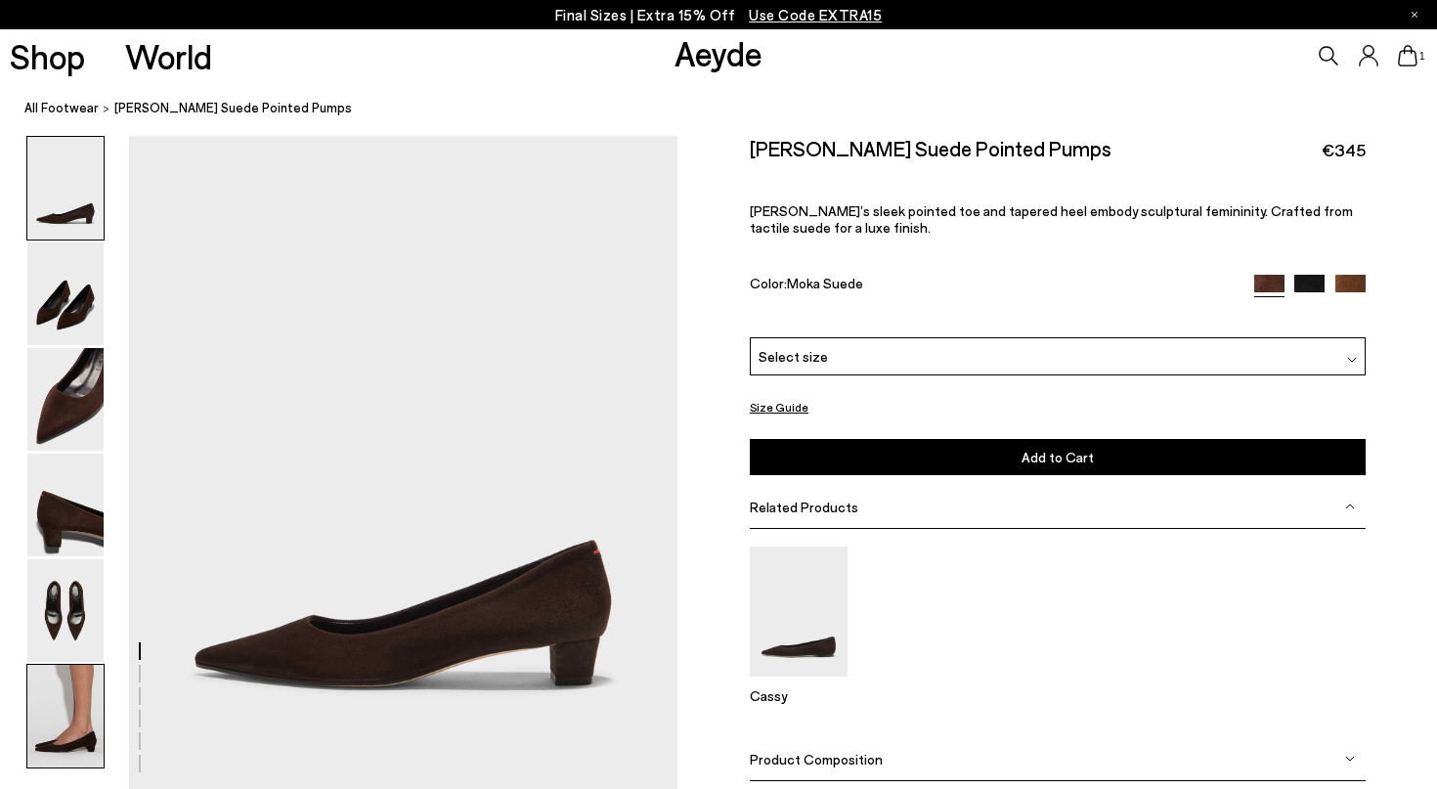
click at [61, 745] on img at bounding box center [65, 716] width 76 height 103
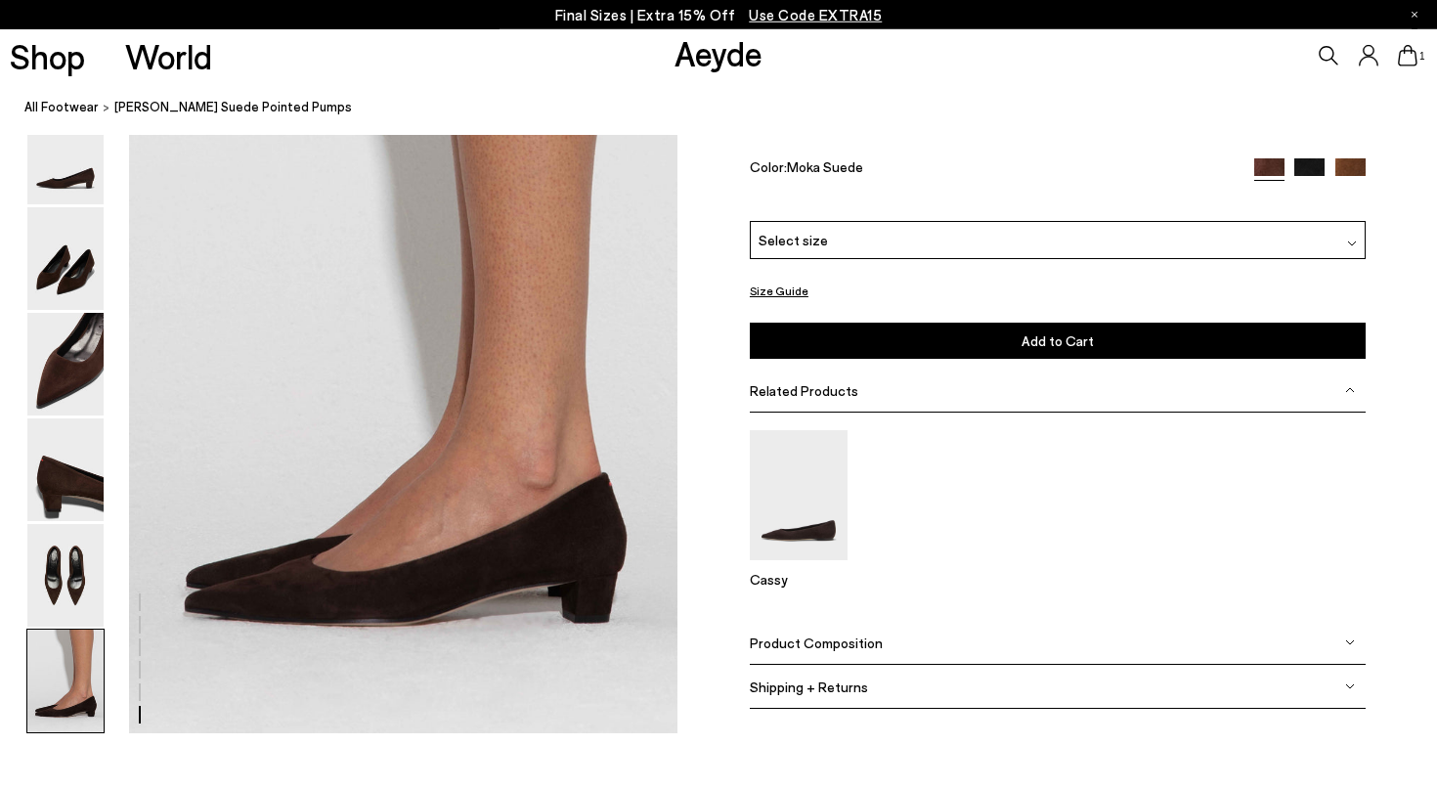
scroll to position [3730, 0]
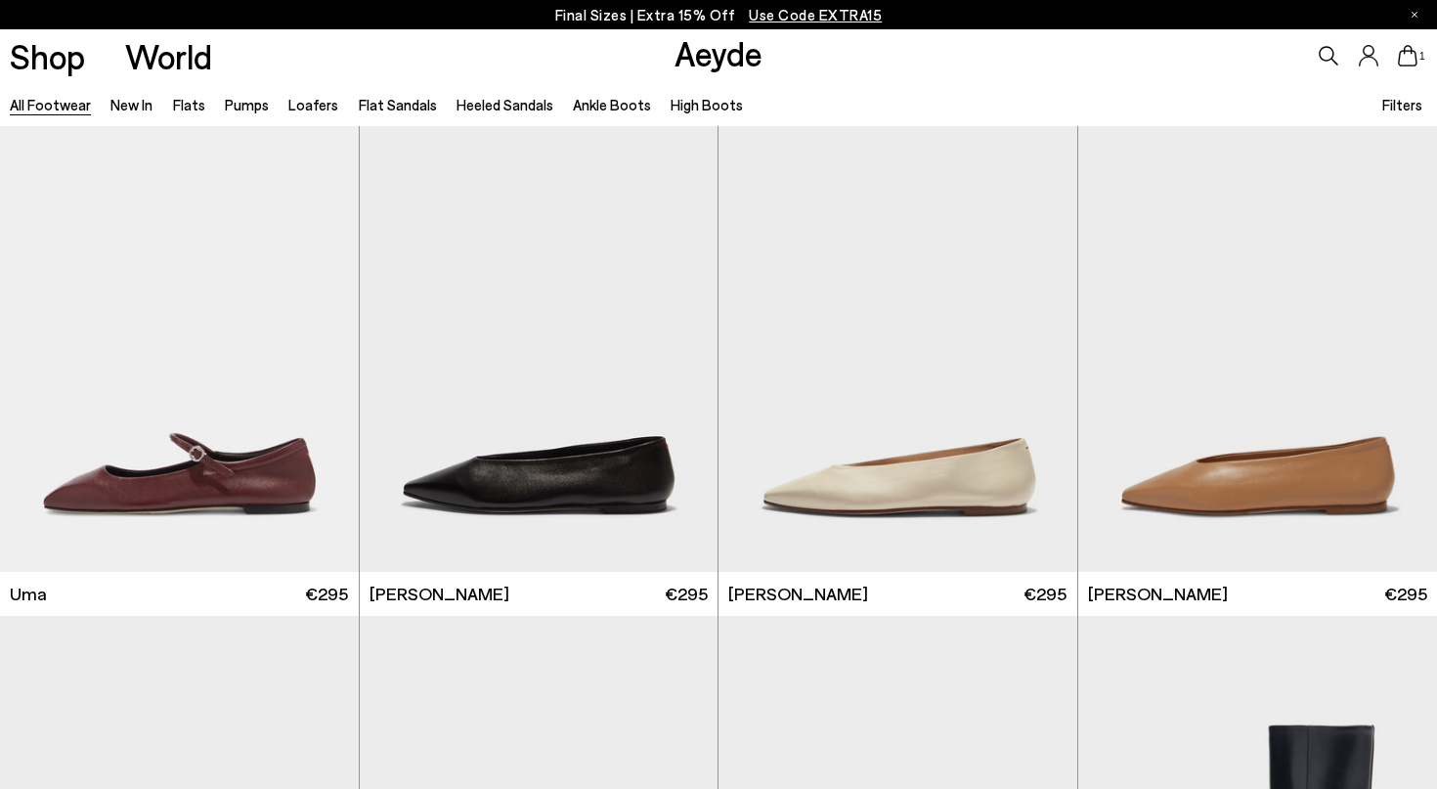
scroll to position [9430, 0]
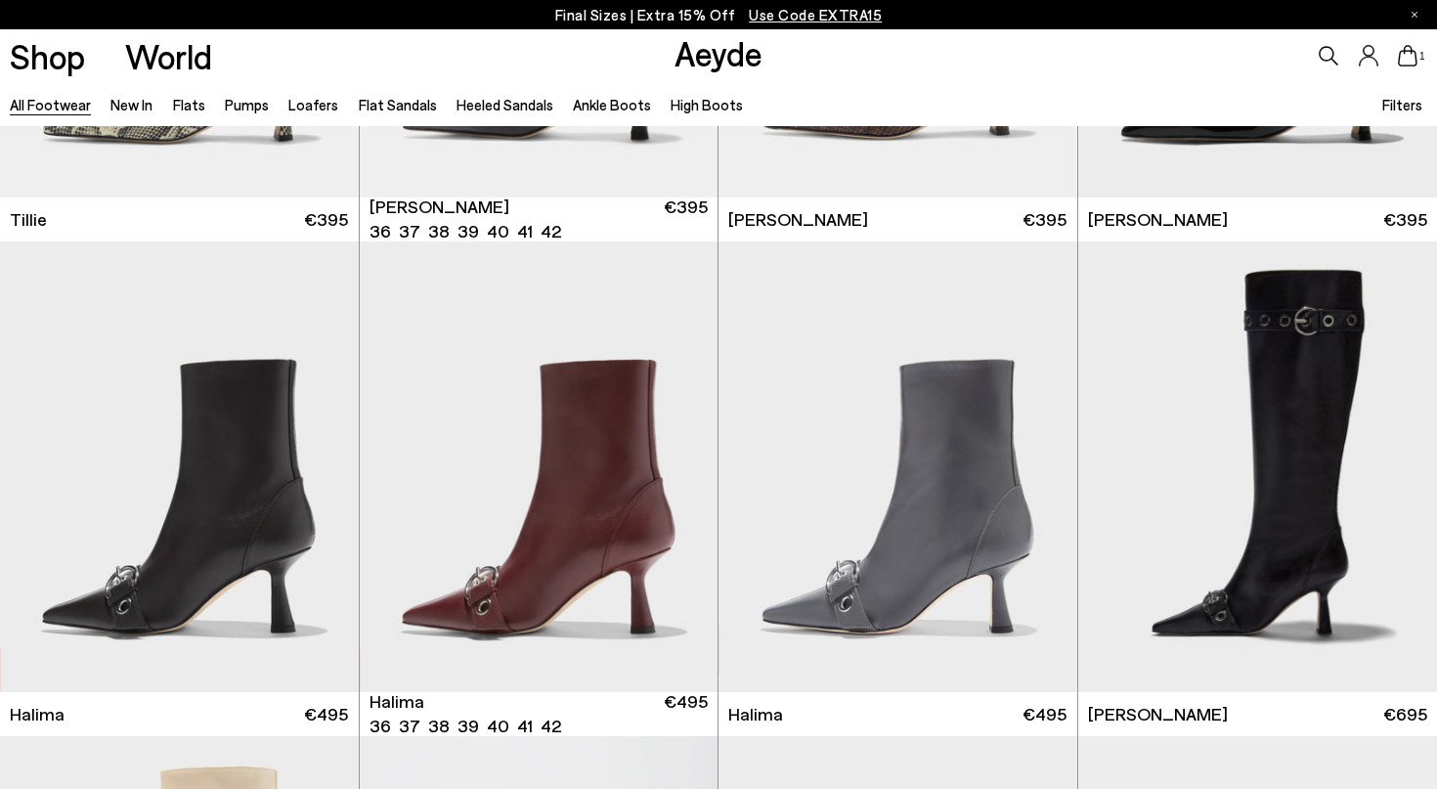
scroll to position [5328, 0]
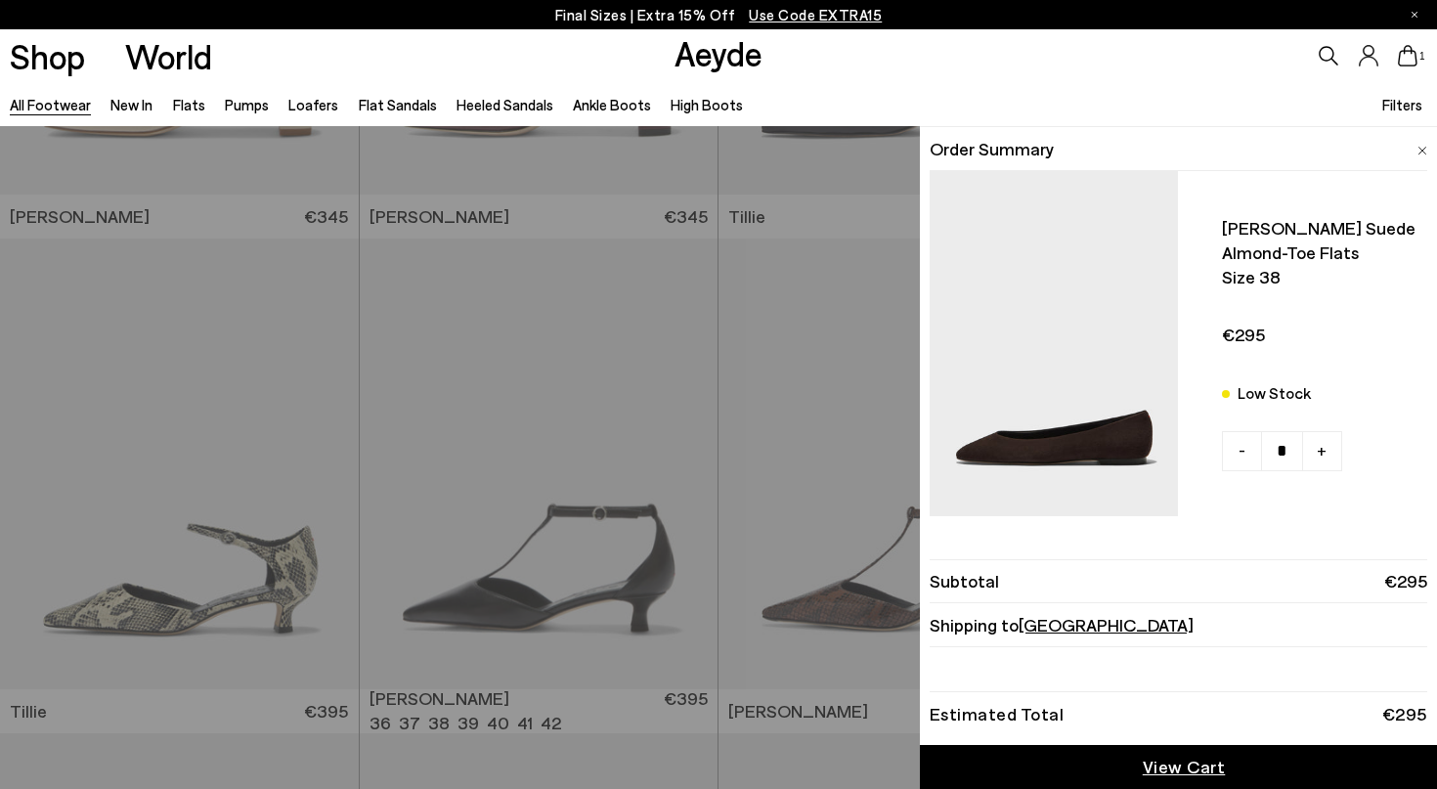
click at [1187, 779] on link "View Cart" at bounding box center [1178, 767] width 517 height 44
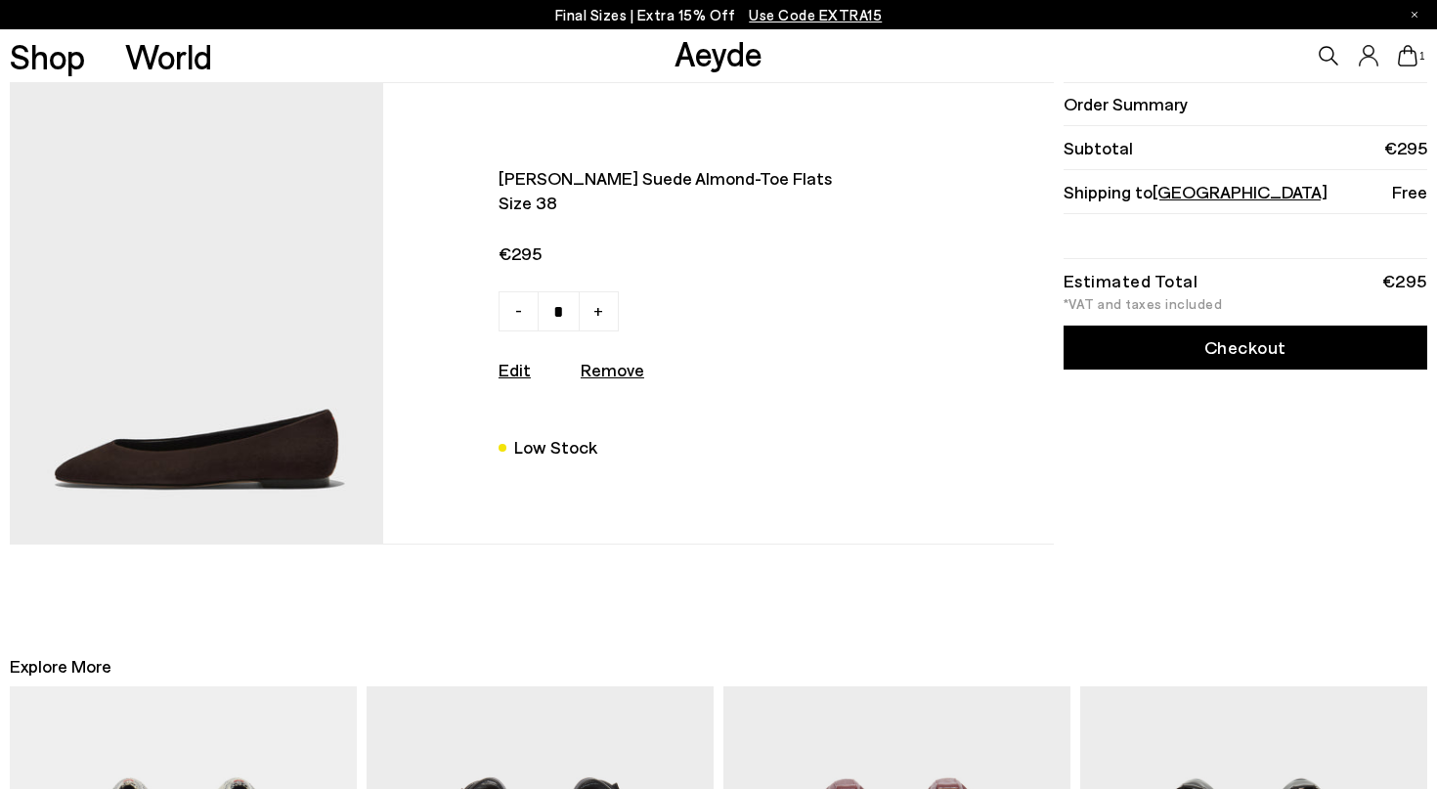
click at [1323, 358] on link "Checkout" at bounding box center [1246, 348] width 364 height 44
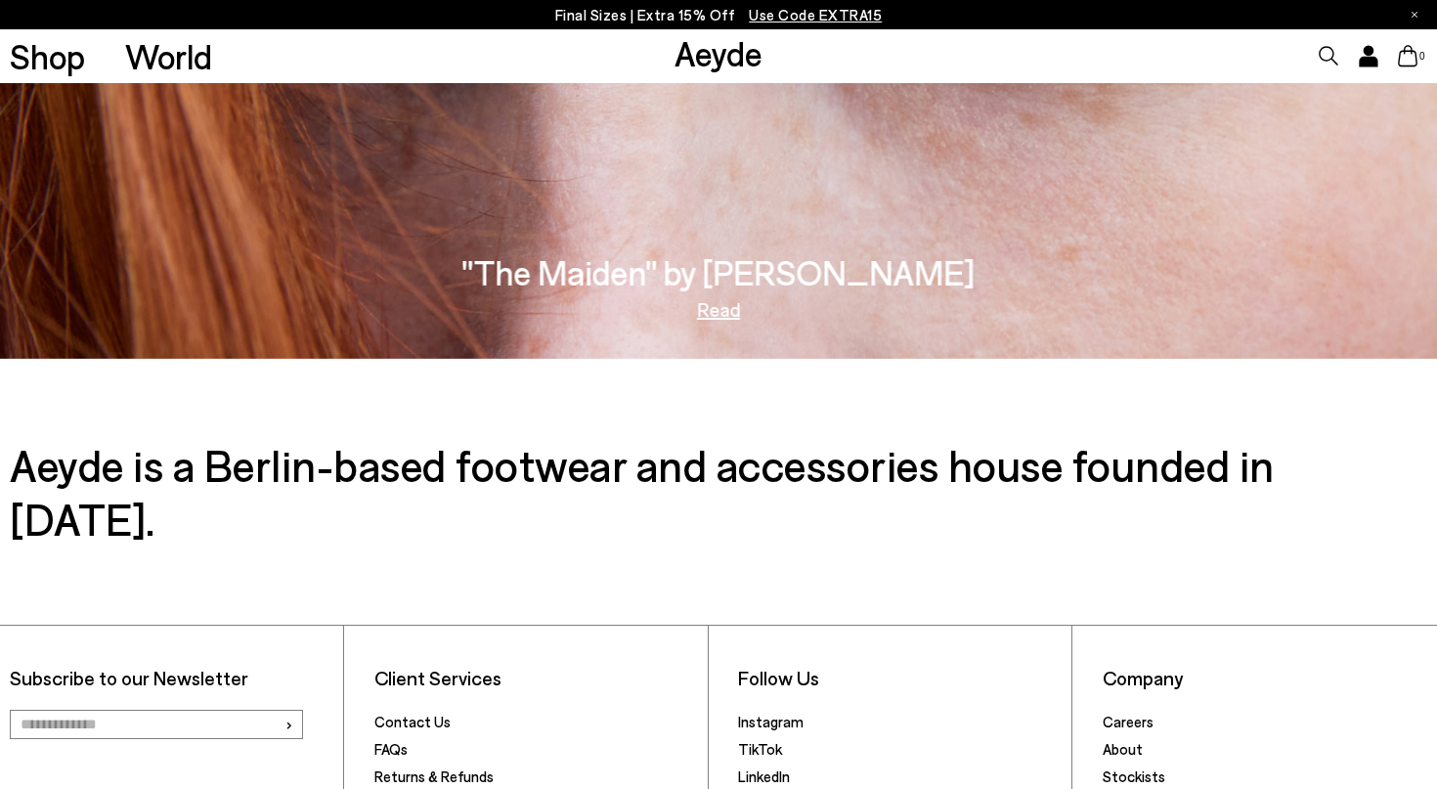
scroll to position [3083, 0]
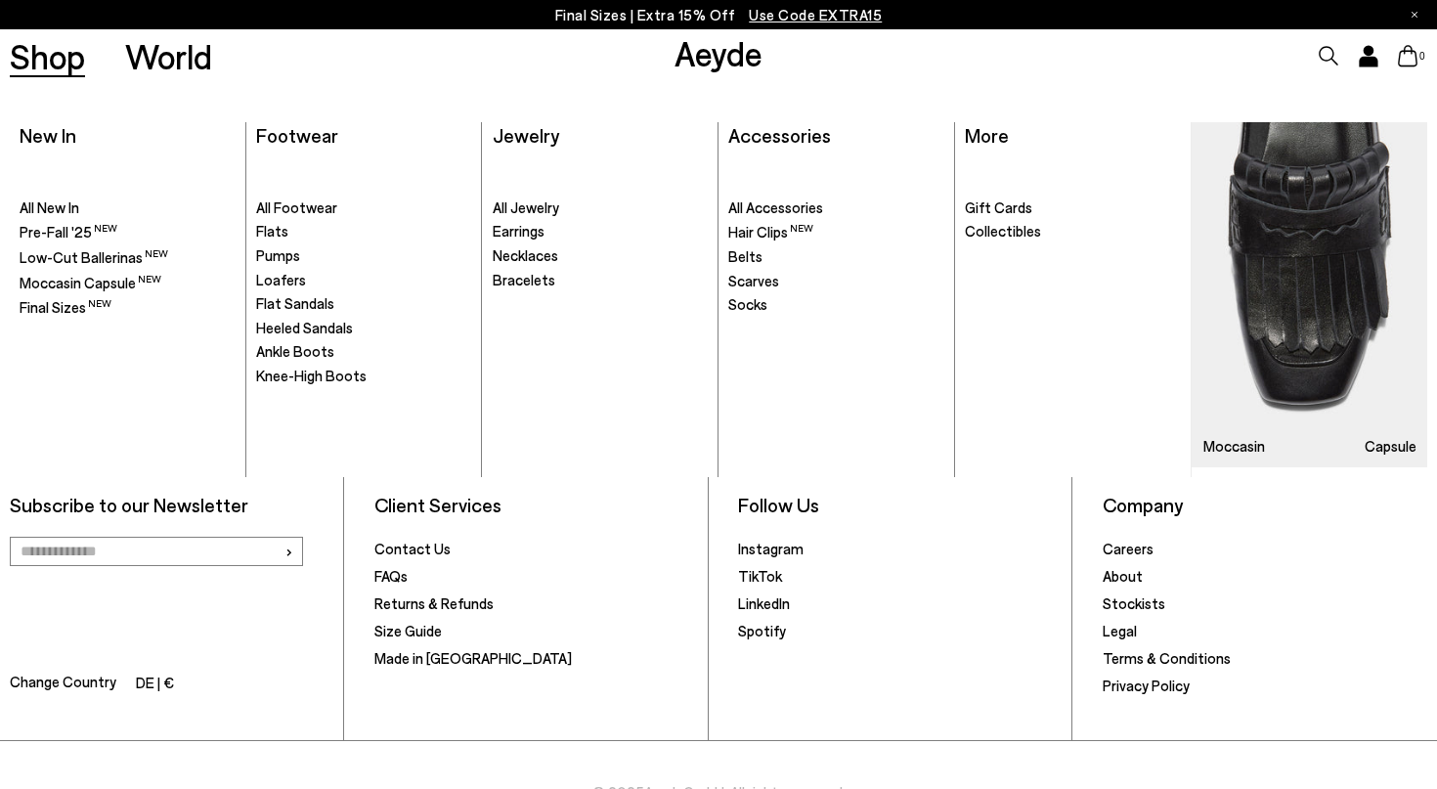
click at [45, 67] on link "Shop" at bounding box center [47, 56] width 75 height 34
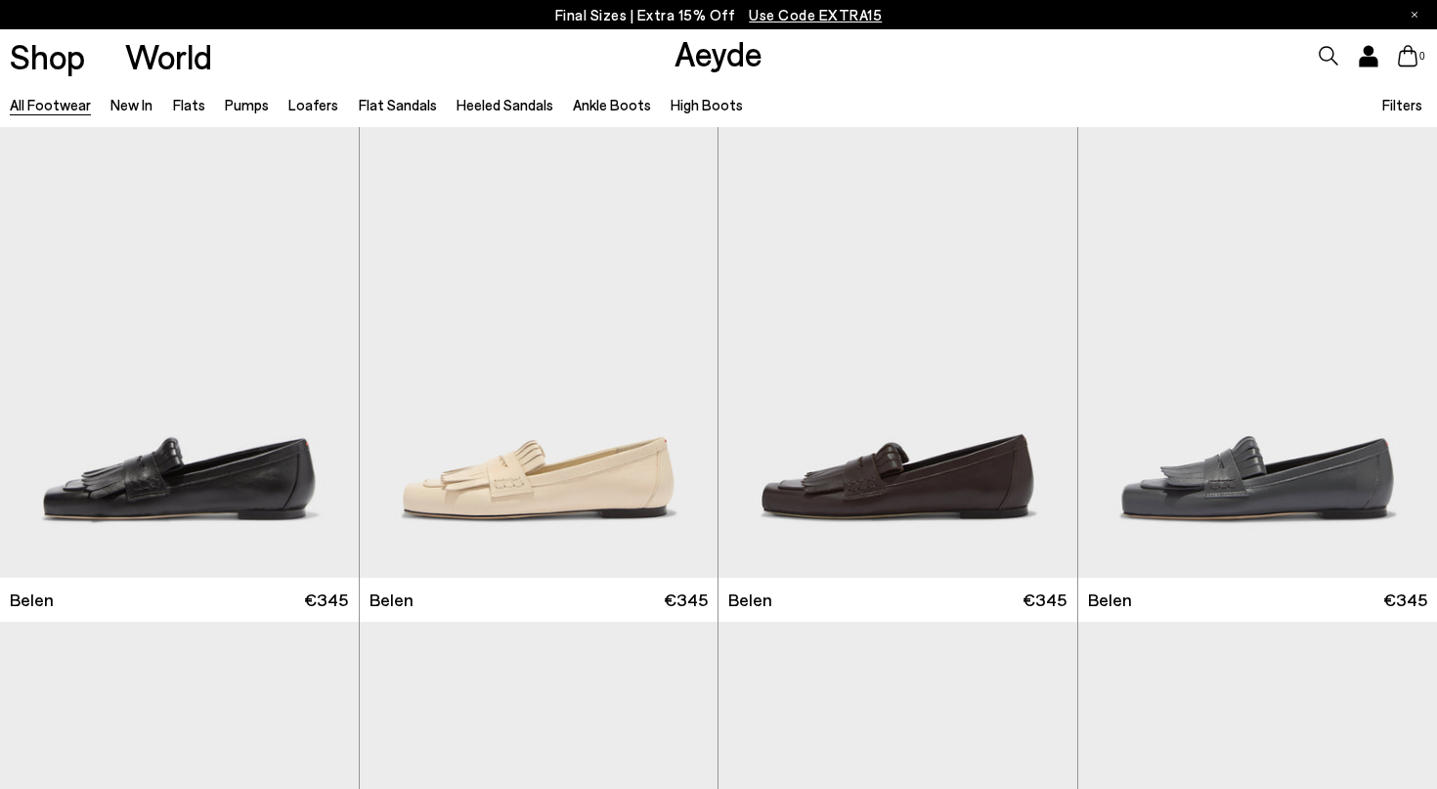
click at [43, 107] on link "All Footwear" at bounding box center [50, 105] width 81 height 18
click at [599, 108] on link "Ankle Boots" at bounding box center [612, 105] width 78 height 18
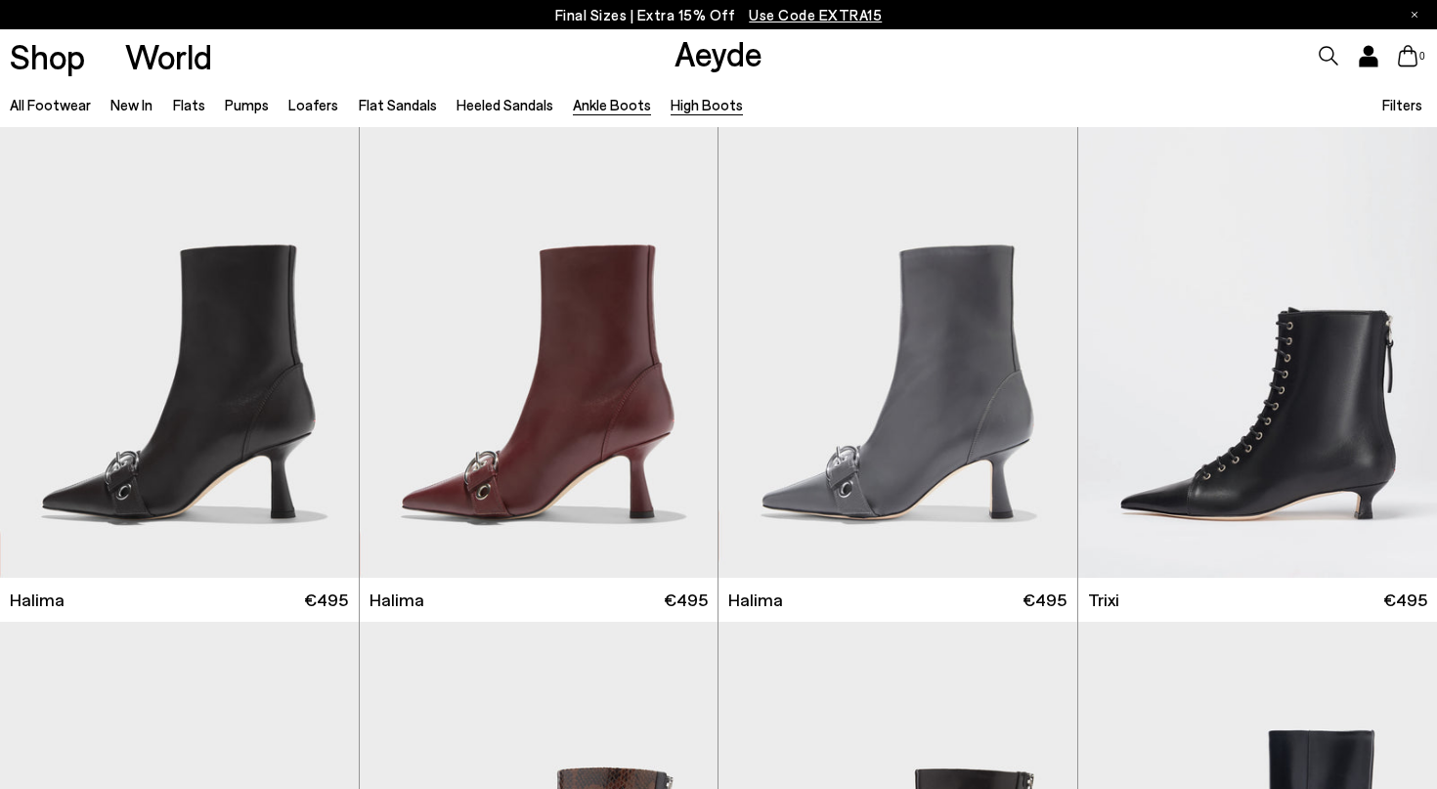
click at [696, 107] on link "High Boots" at bounding box center [707, 105] width 72 height 18
